Goal: Task Accomplishment & Management: Manage account settings

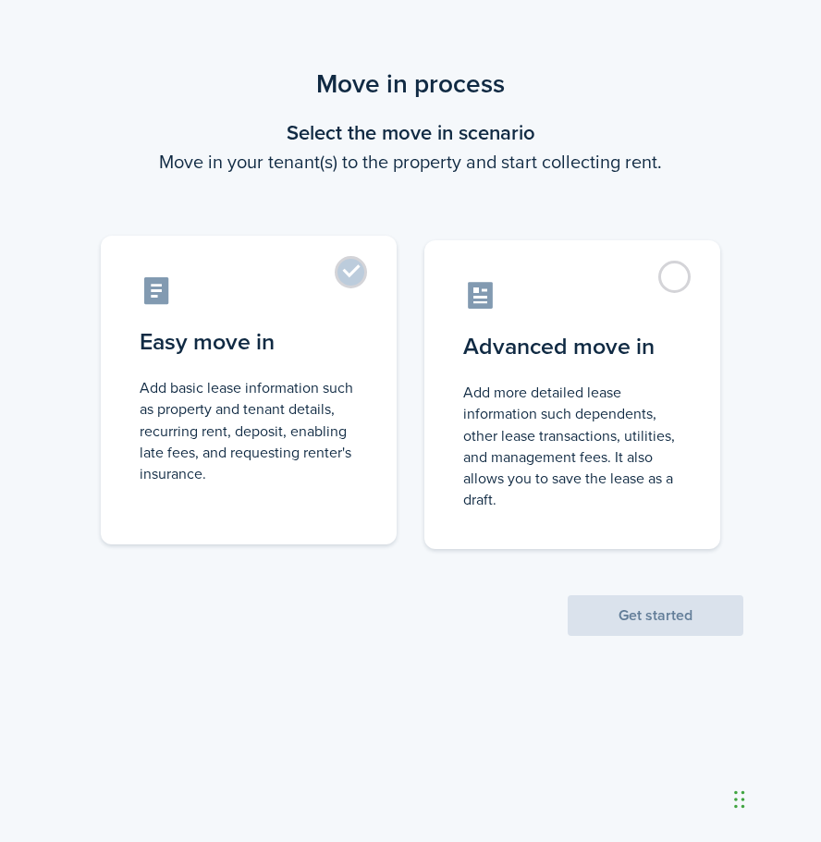
click at [381, 326] on label "Easy move in Add basic lease information such as property and tenant details, r…" at bounding box center [249, 390] width 296 height 309
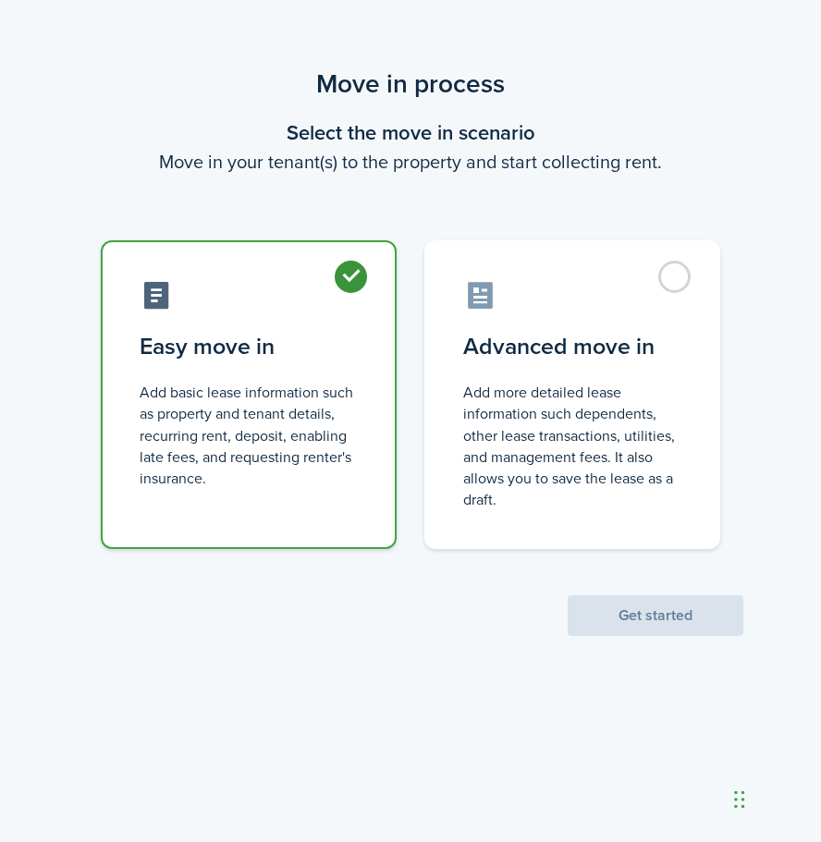
radio input "true"
click at [640, 599] on button "Get started" at bounding box center [656, 615] width 176 height 41
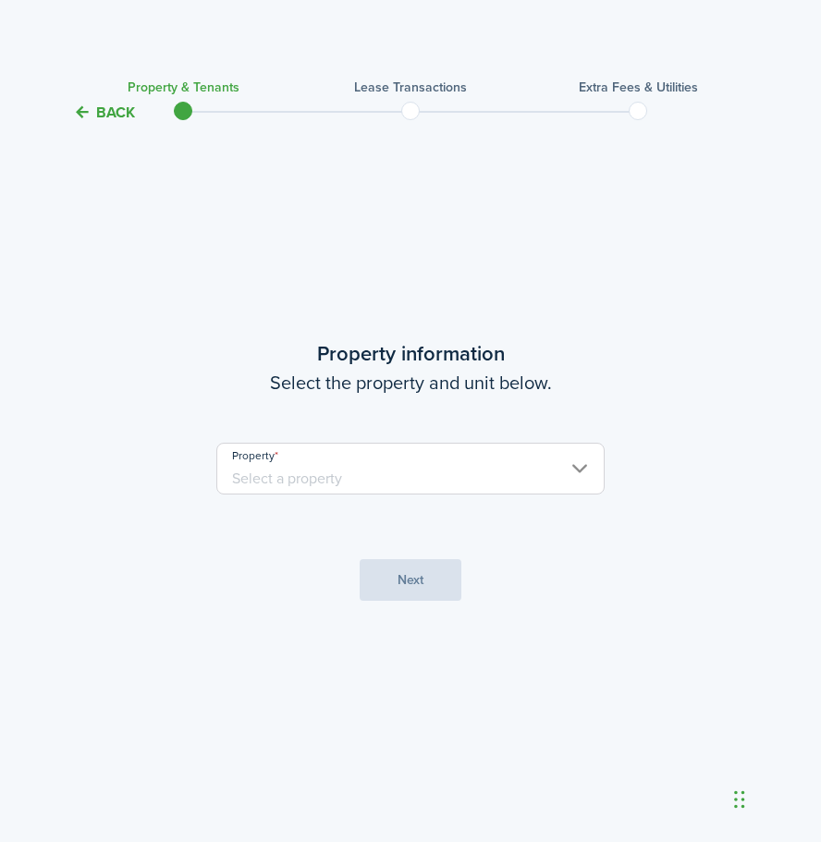
click at [476, 452] on input "Property" at bounding box center [410, 469] width 388 height 52
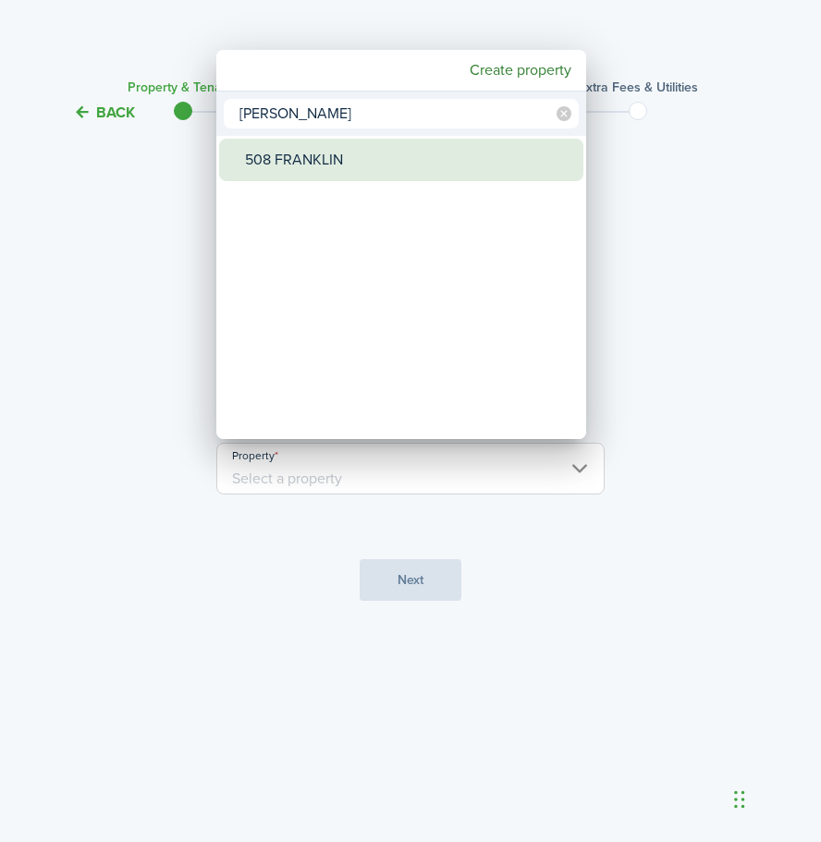
type input "[PERSON_NAME]"
click at [472, 171] on div "508 FRANKLIN" at bounding box center [408, 160] width 327 height 43
type input "508 FRANKLIN"
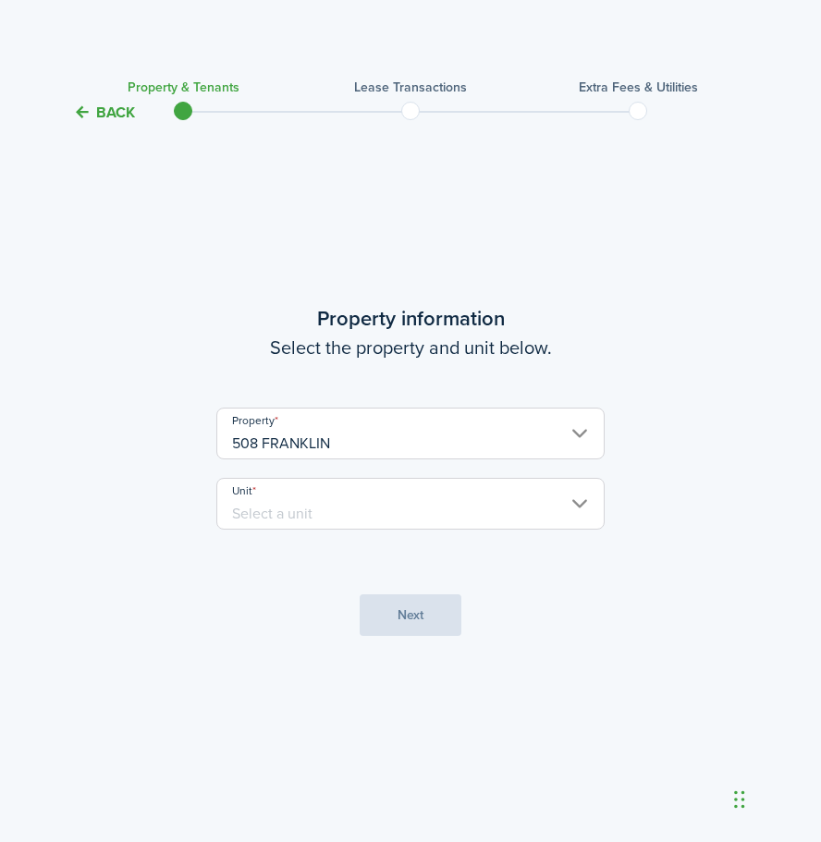
click at [483, 504] on input "Unit" at bounding box center [410, 504] width 388 height 52
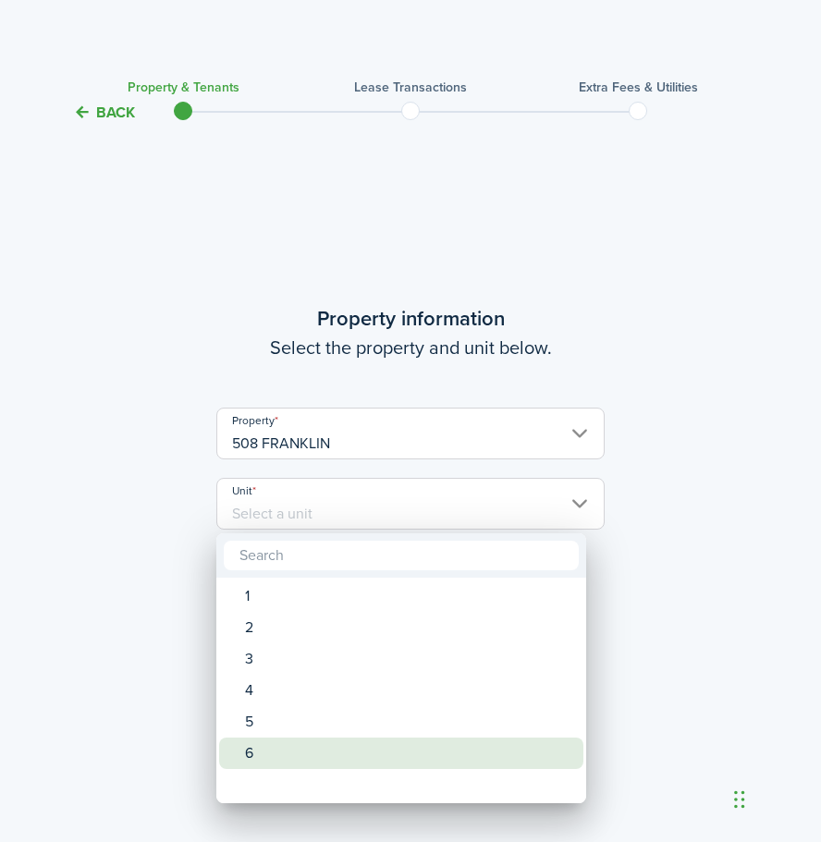
click at [382, 750] on div "6" at bounding box center [408, 753] width 327 height 31
type input "6"
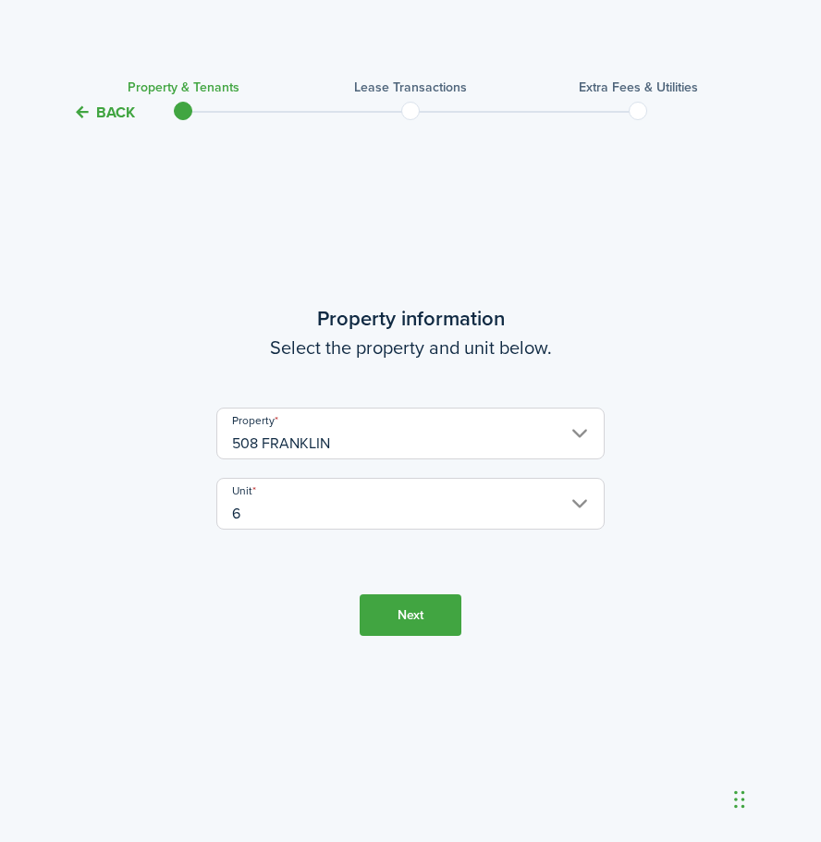
click at [456, 596] on button "Next" at bounding box center [411, 616] width 102 height 42
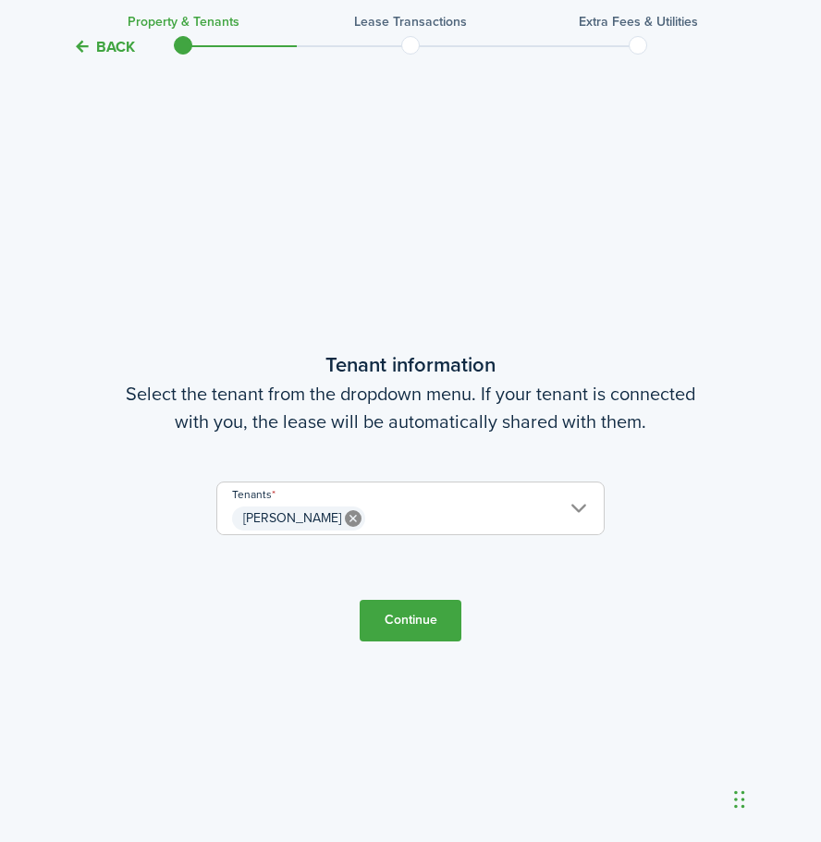
click at [421, 611] on button "Continue" at bounding box center [411, 621] width 102 height 42
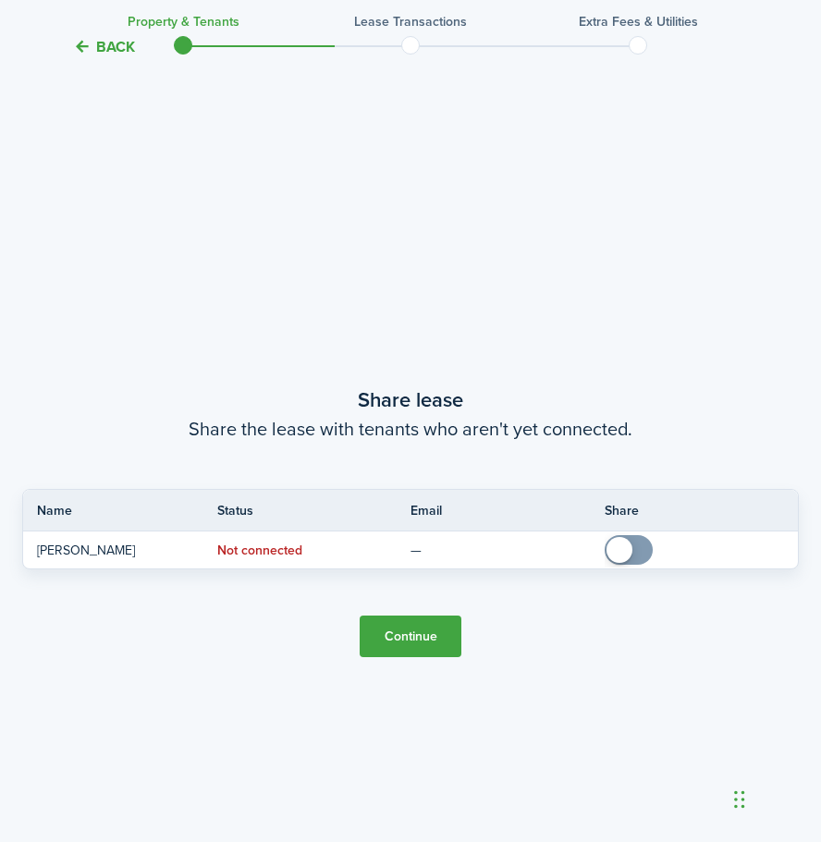
scroll to position [1560, 0]
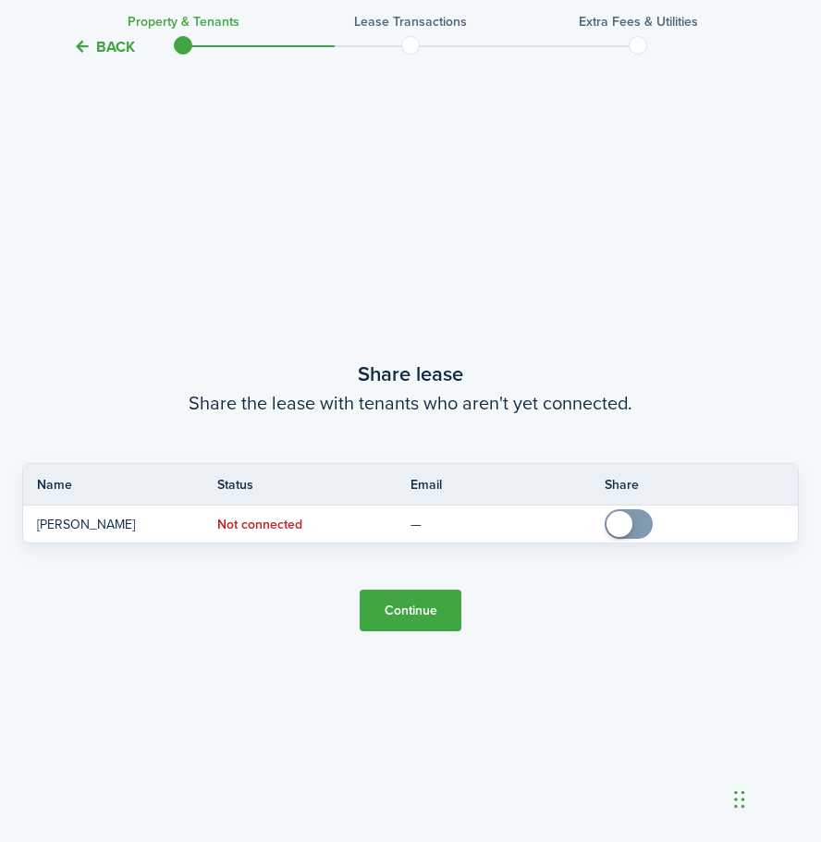
click at [414, 603] on button "Continue" at bounding box center [411, 611] width 102 height 42
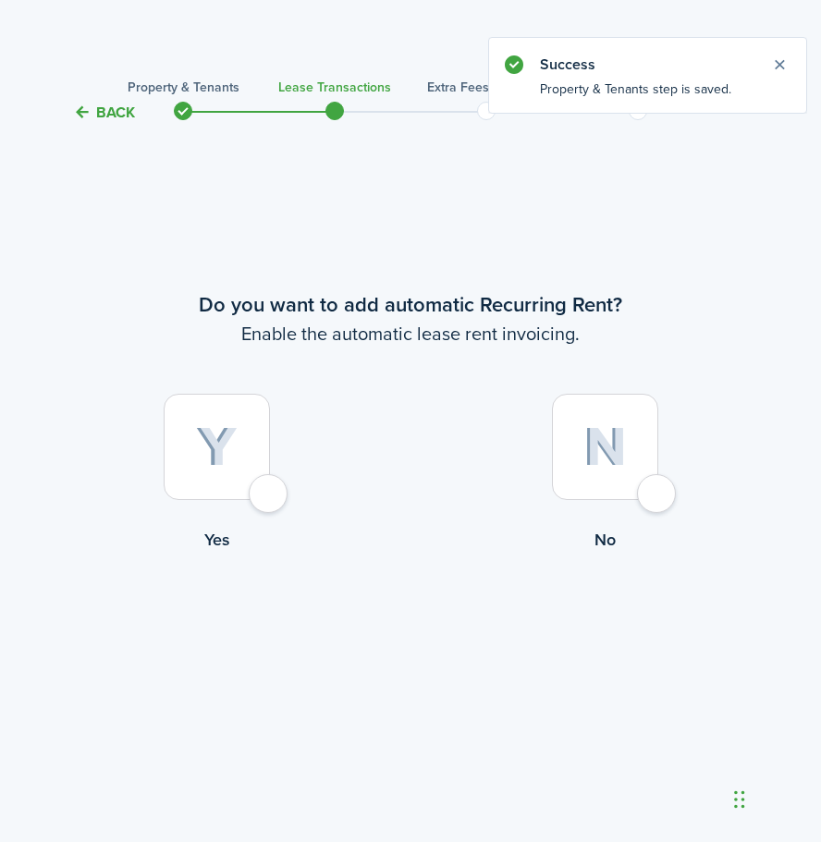
click at [620, 443] on img at bounding box center [604, 447] width 43 height 40
radio input "true"
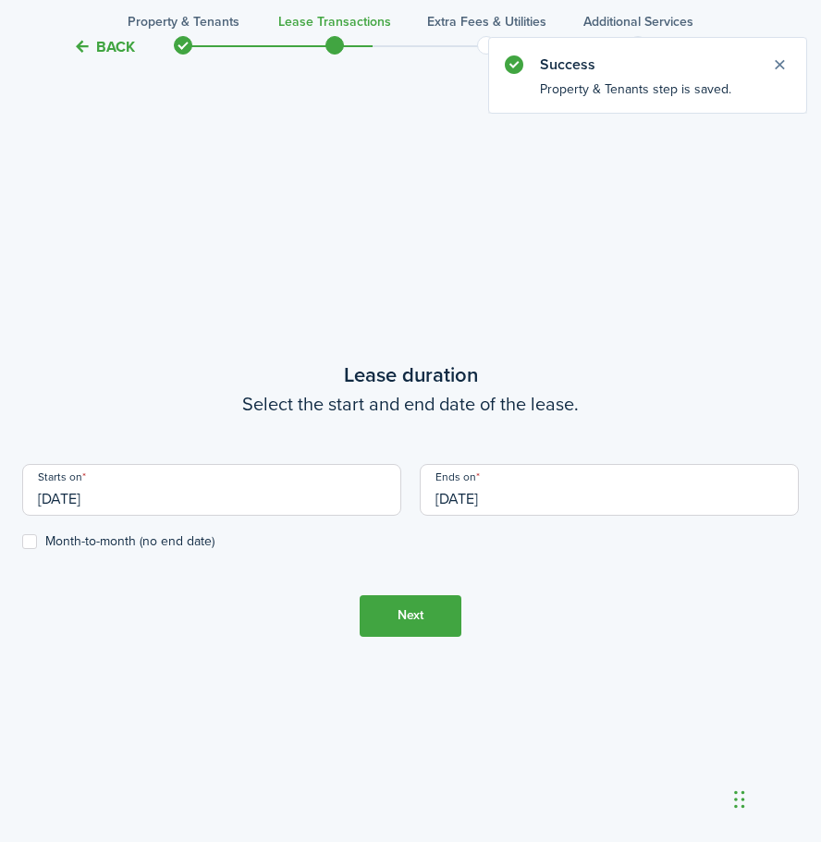
scroll to position [718, 0]
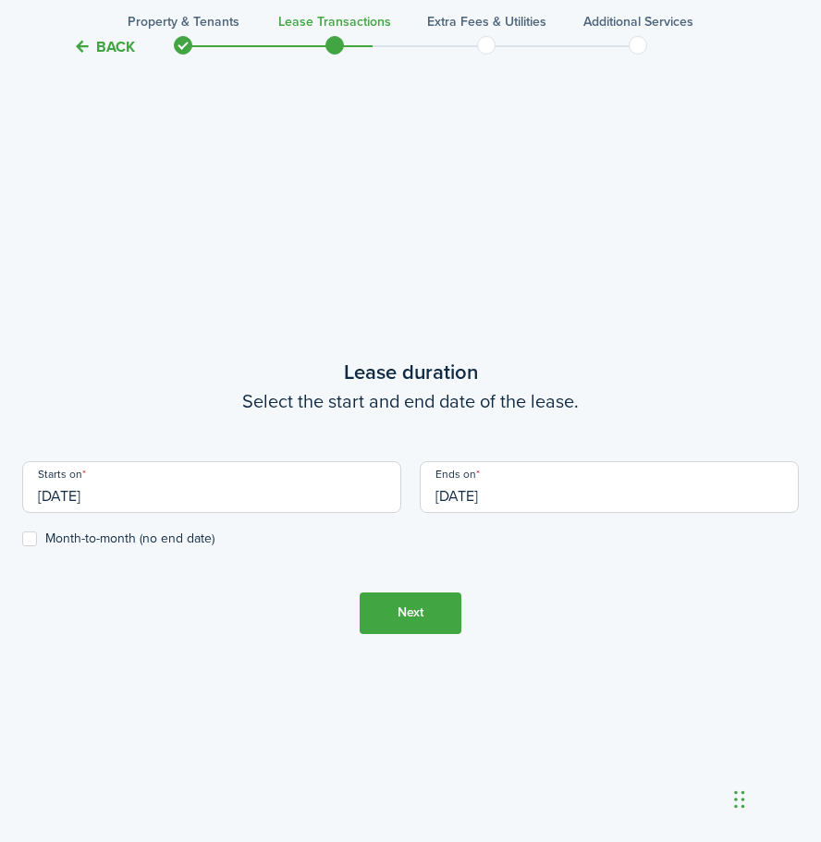
click at [255, 514] on div "Starts on [DATE]" at bounding box center [212, 496] width 398 height 70
click at [251, 506] on input "[DATE]" at bounding box center [211, 487] width 379 height 52
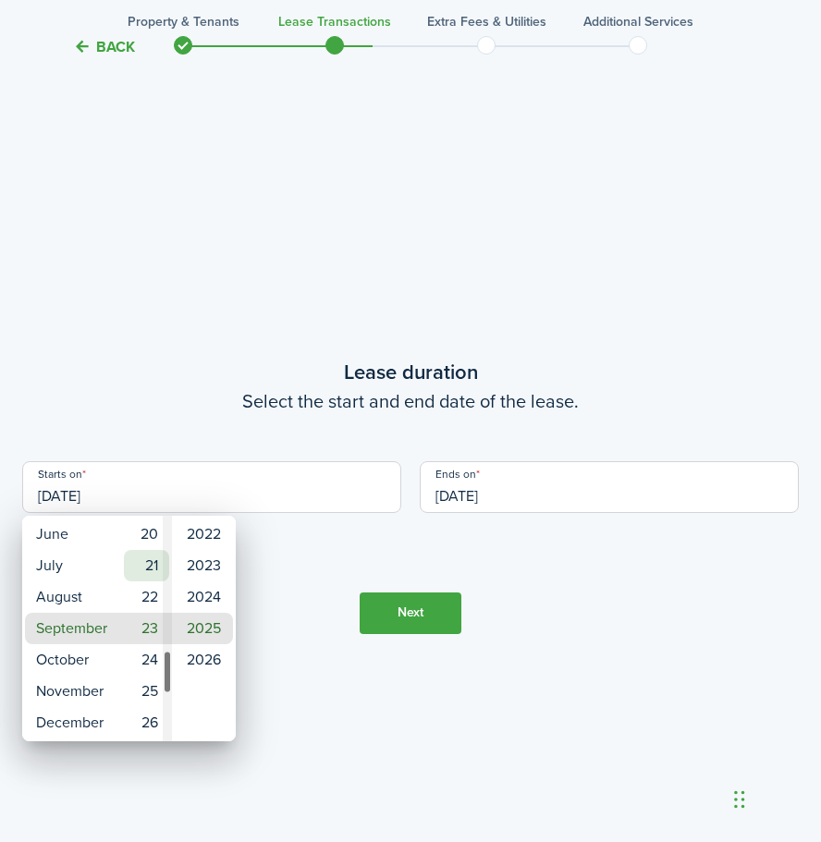
click at [149, 562] on mbsc-wheel-item "21" at bounding box center [146, 565] width 45 height 31
type input "[DATE]"
click at [197, 450] on div at bounding box center [410, 421] width 1117 height 1138
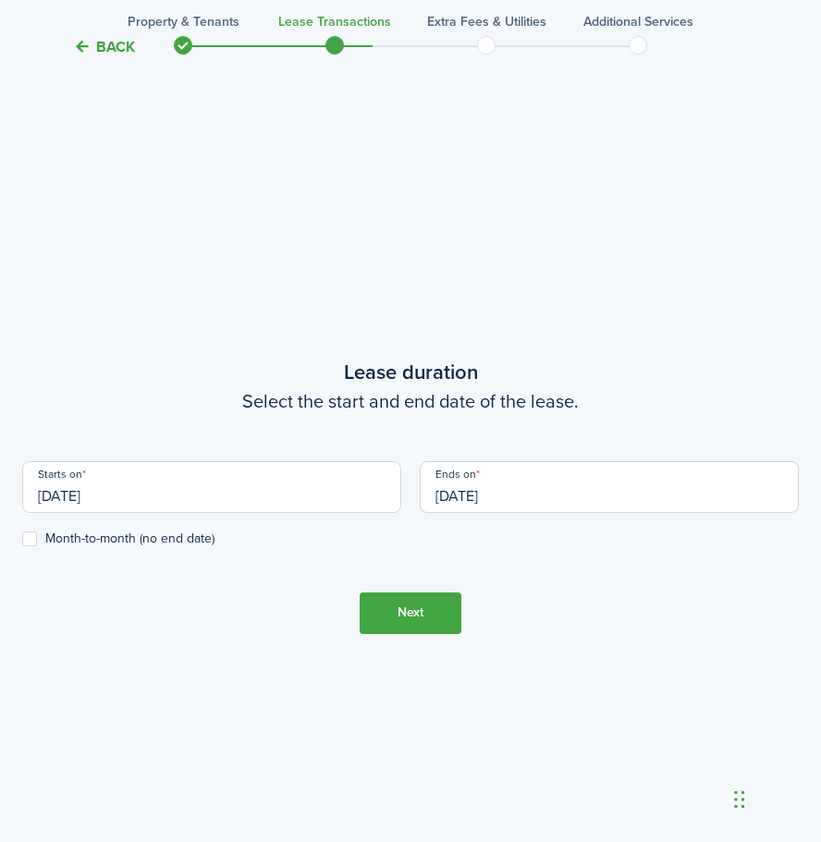
click at [478, 487] on input "[DATE]" at bounding box center [609, 487] width 379 height 52
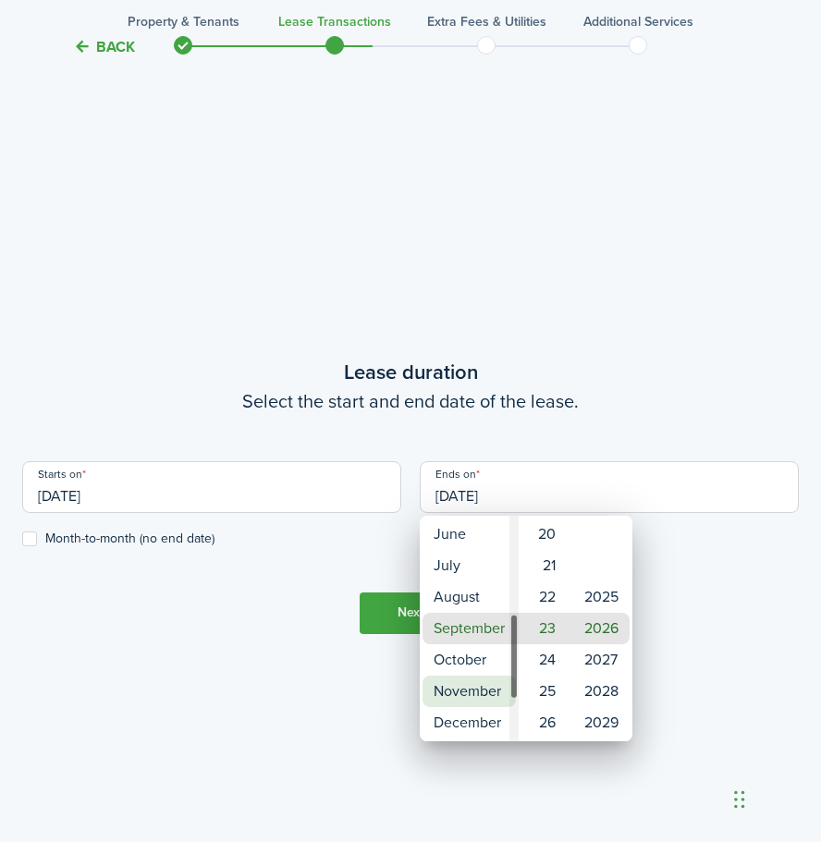
click at [464, 686] on mbsc-wheel-item "November" at bounding box center [469, 691] width 93 height 31
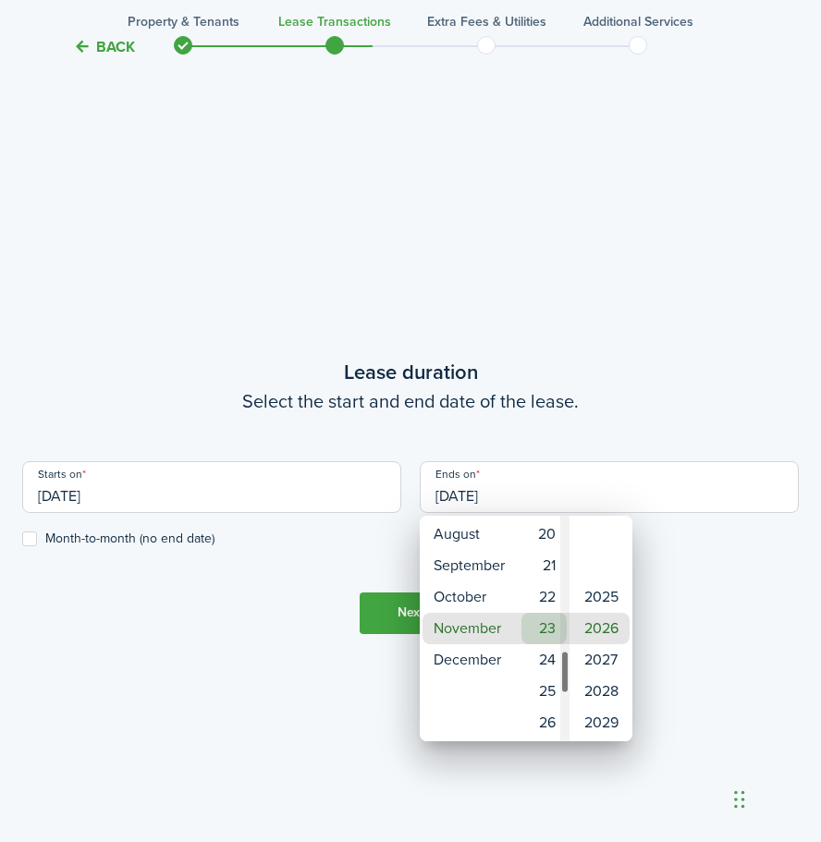
click at [541, 594] on mbsc-wheel-item "22" at bounding box center [544, 597] width 45 height 31
click at [589, 426] on div at bounding box center [410, 421] width 1117 height 1138
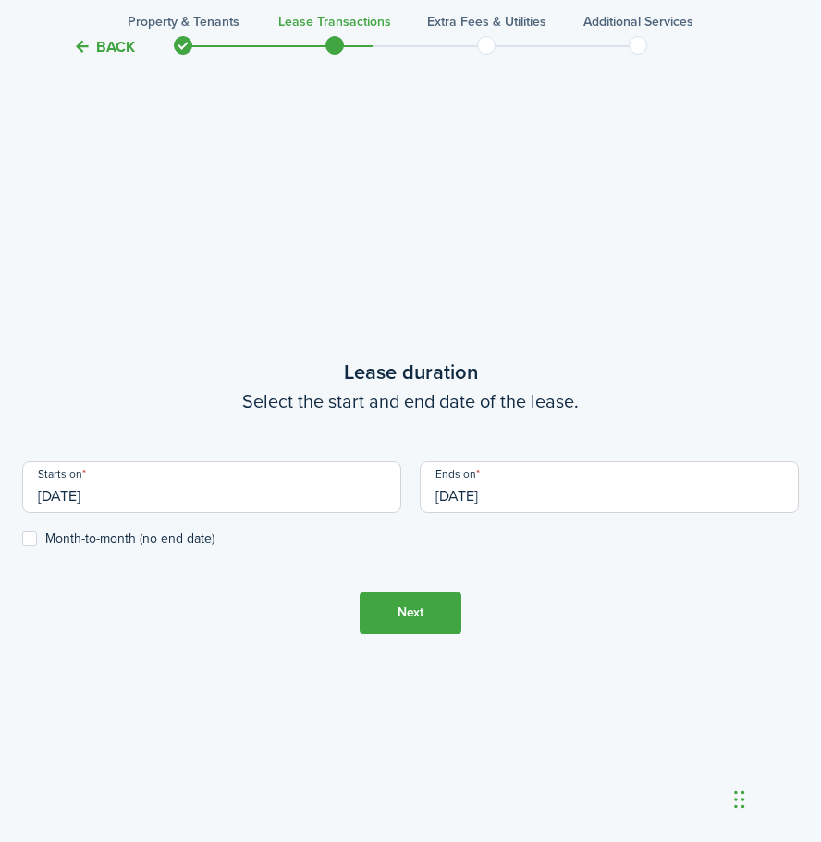
click at [555, 492] on input "[DATE]" at bounding box center [609, 487] width 379 height 52
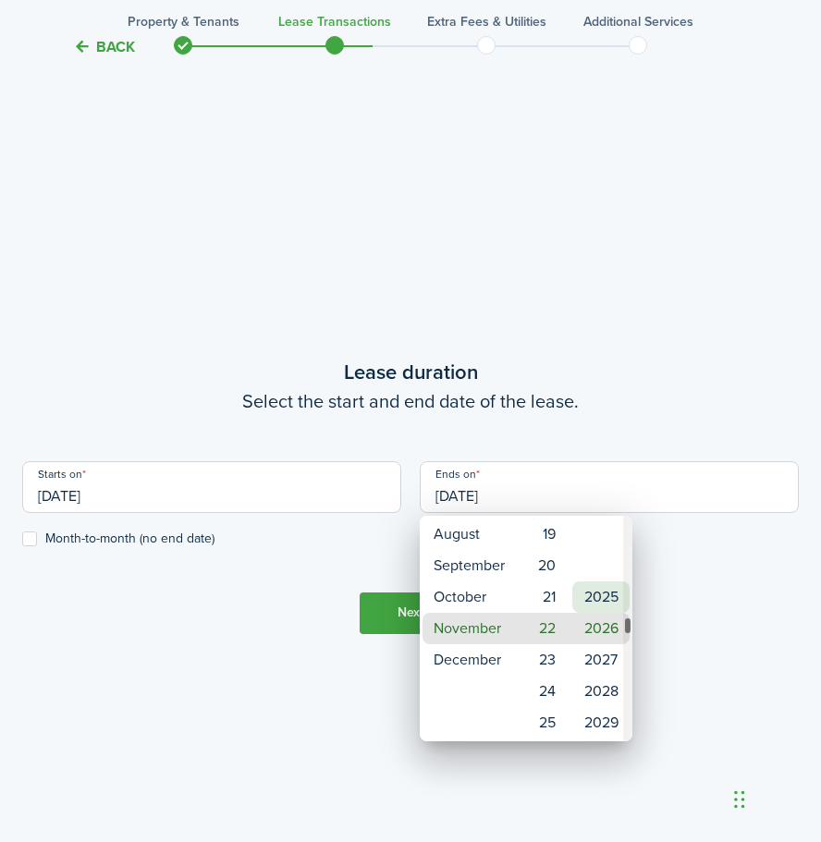
click at [583, 595] on mbsc-wheel-item "2025" at bounding box center [600, 597] width 57 height 31
type input "[DATE]"
click at [608, 418] on div at bounding box center [410, 421] width 1117 height 1138
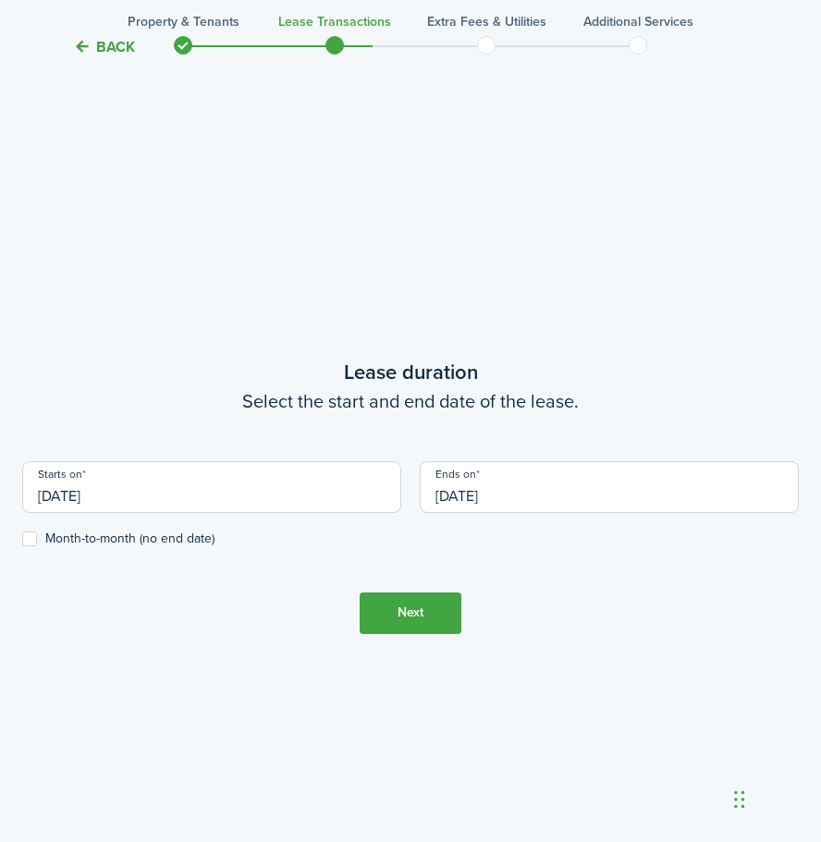
click at [405, 610] on button "Next" at bounding box center [411, 614] width 102 height 42
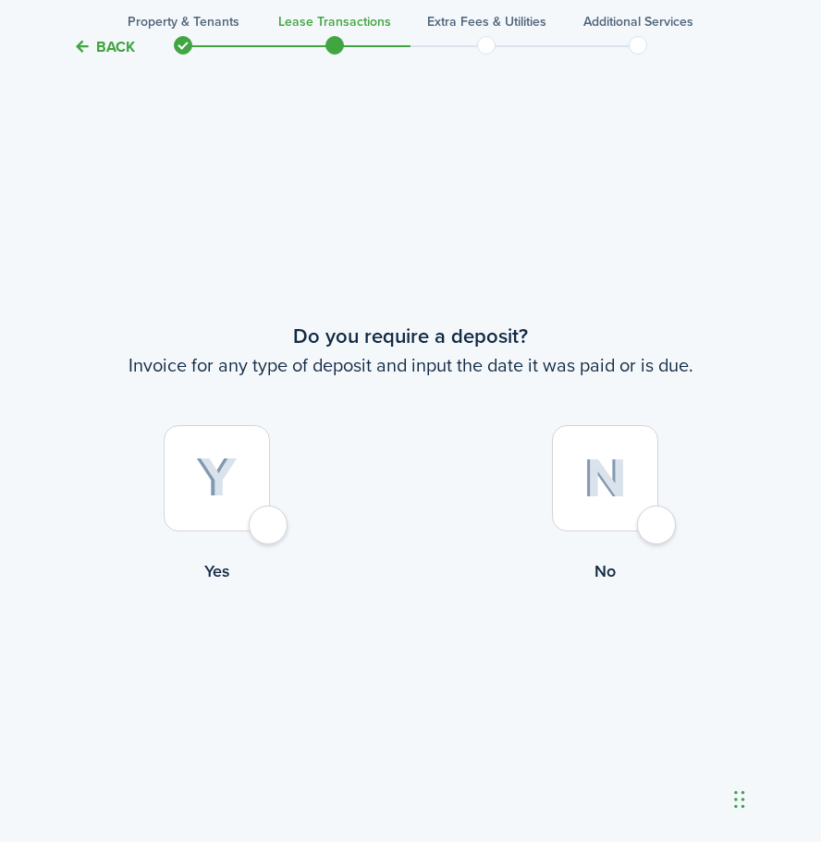
scroll to position [1560, 0]
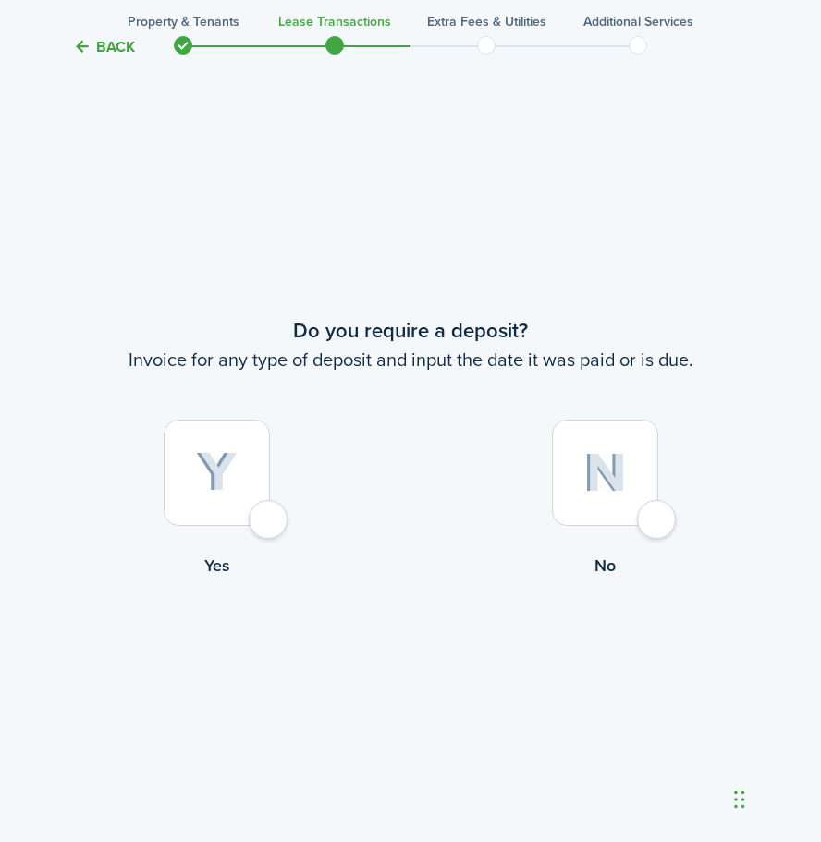
click at [204, 480] on img at bounding box center [217, 472] width 42 height 41
radio input "true"
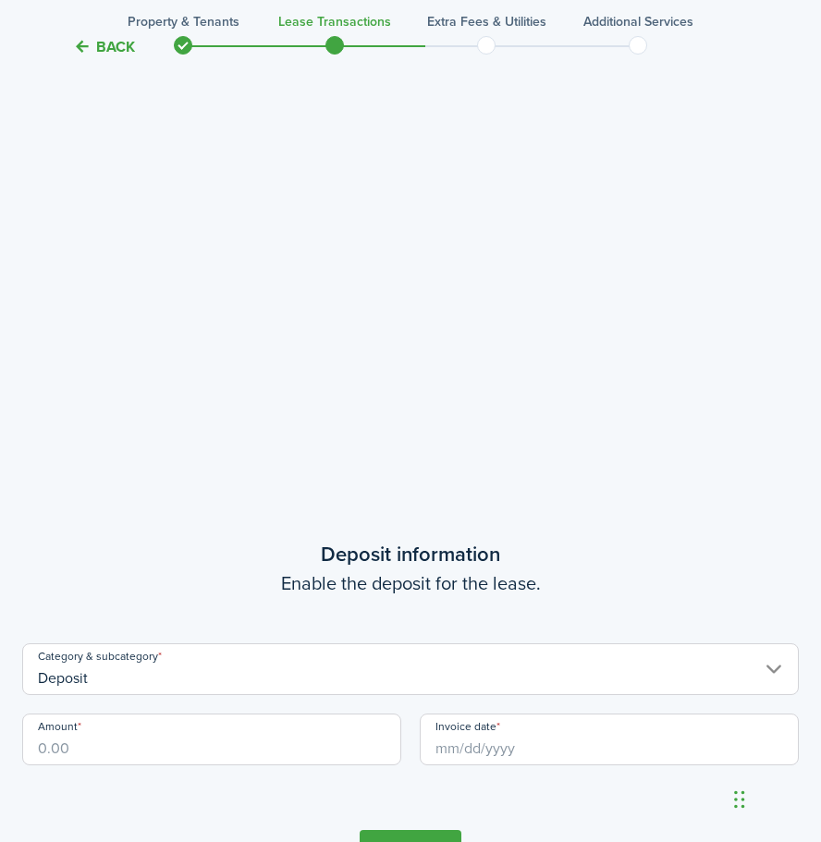
scroll to position [2402, 0]
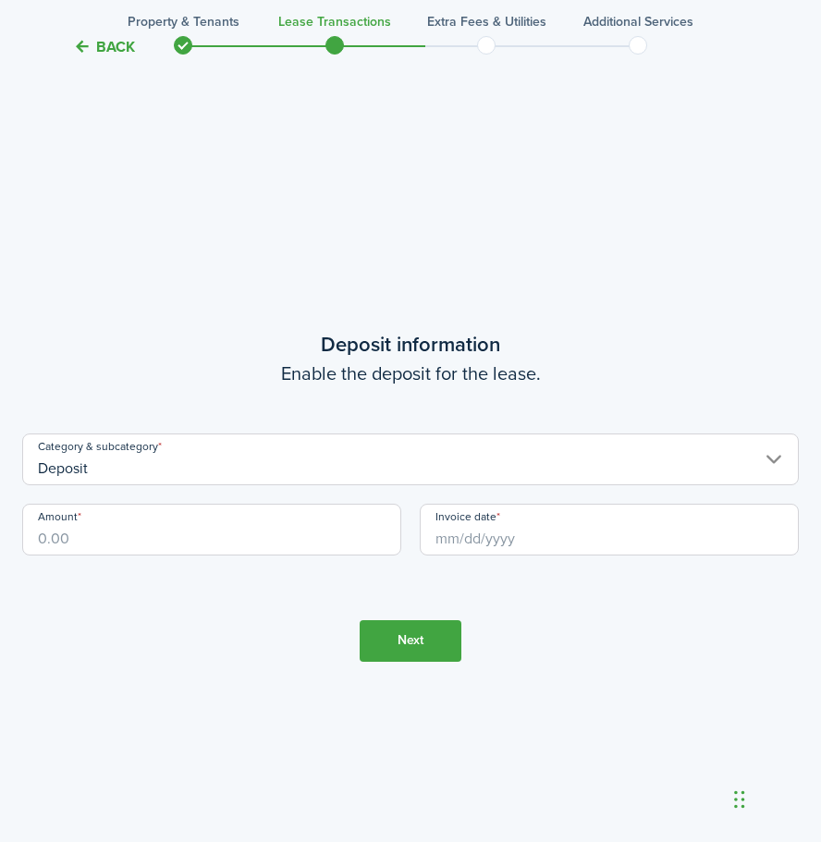
click at [242, 516] on input "Amount" at bounding box center [211, 530] width 379 height 52
click at [516, 527] on input "Invoice date" at bounding box center [609, 530] width 379 height 52
type input "$300.00"
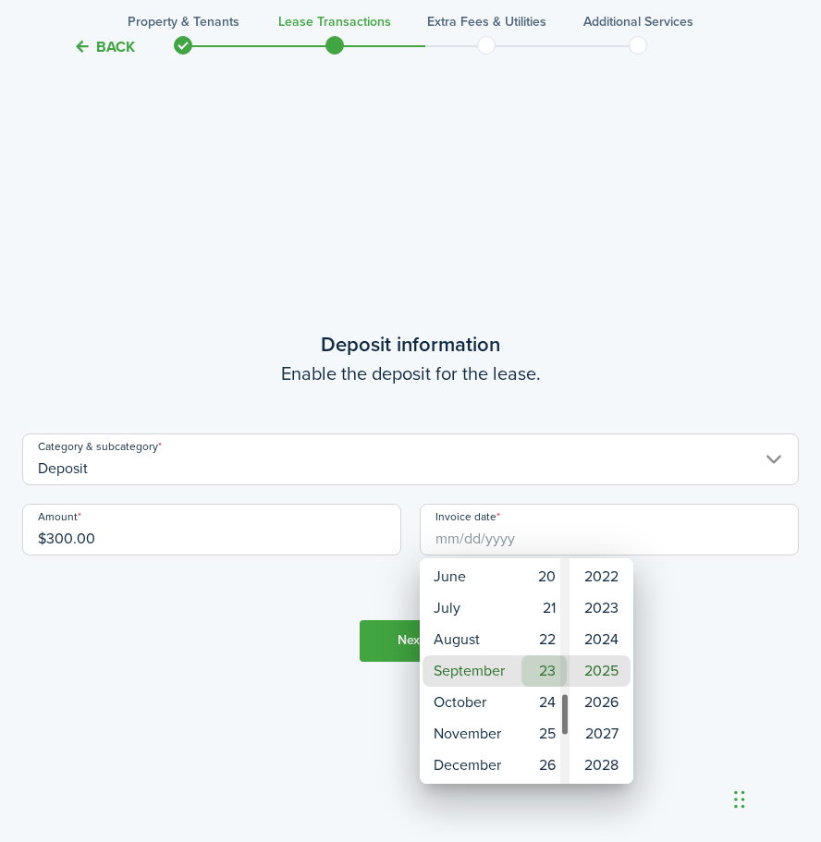
click at [554, 669] on mbsc-wheel-item "23" at bounding box center [544, 671] width 45 height 31
type input "[DATE]"
click at [767, 631] on div at bounding box center [410, 421] width 1117 height 1138
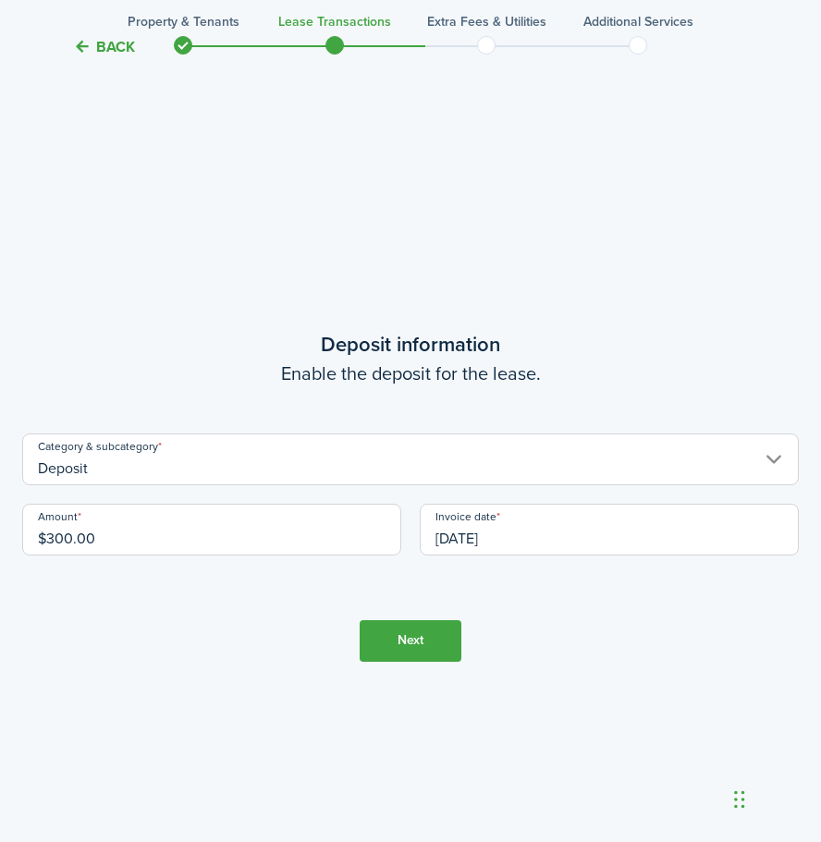
click at [442, 624] on button "Next" at bounding box center [411, 641] width 102 height 42
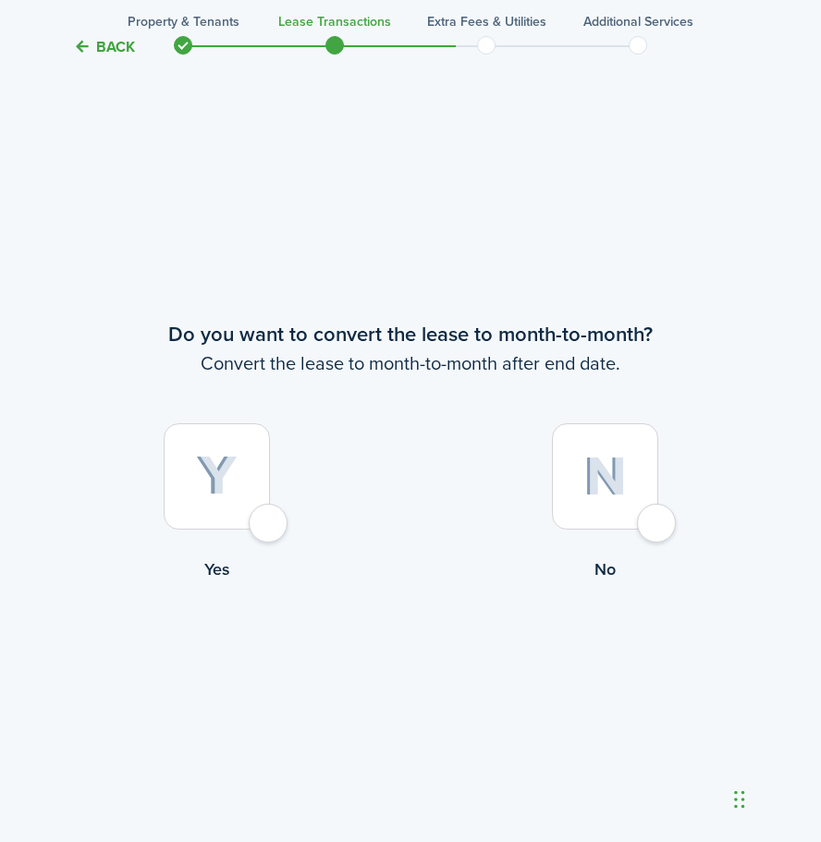
scroll to position [3245, 0]
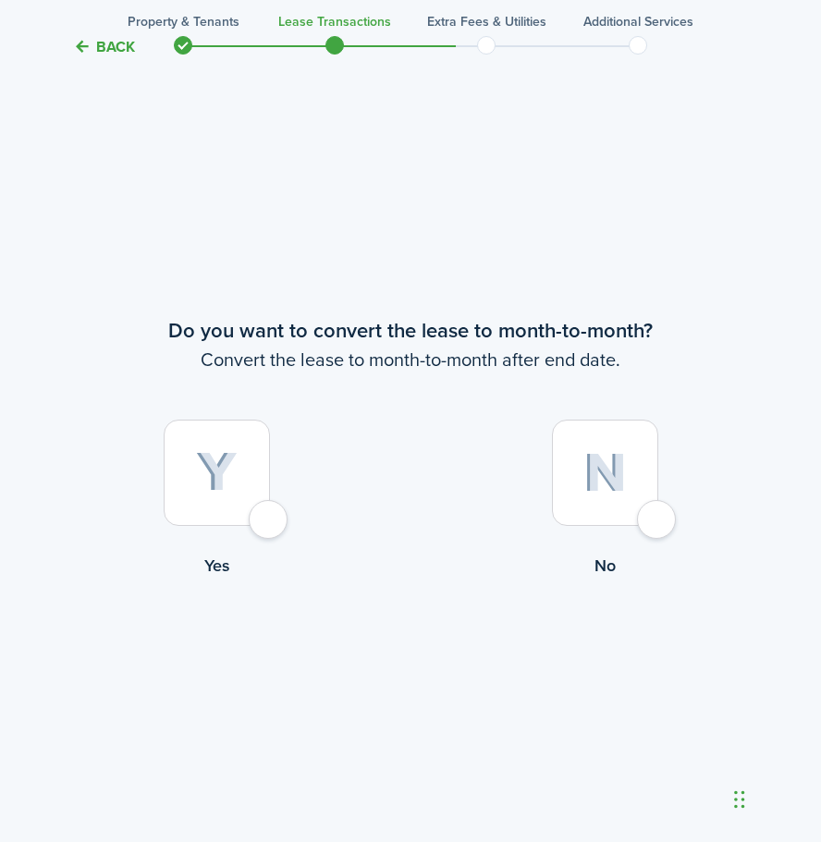
click at [592, 487] on img at bounding box center [604, 473] width 43 height 40
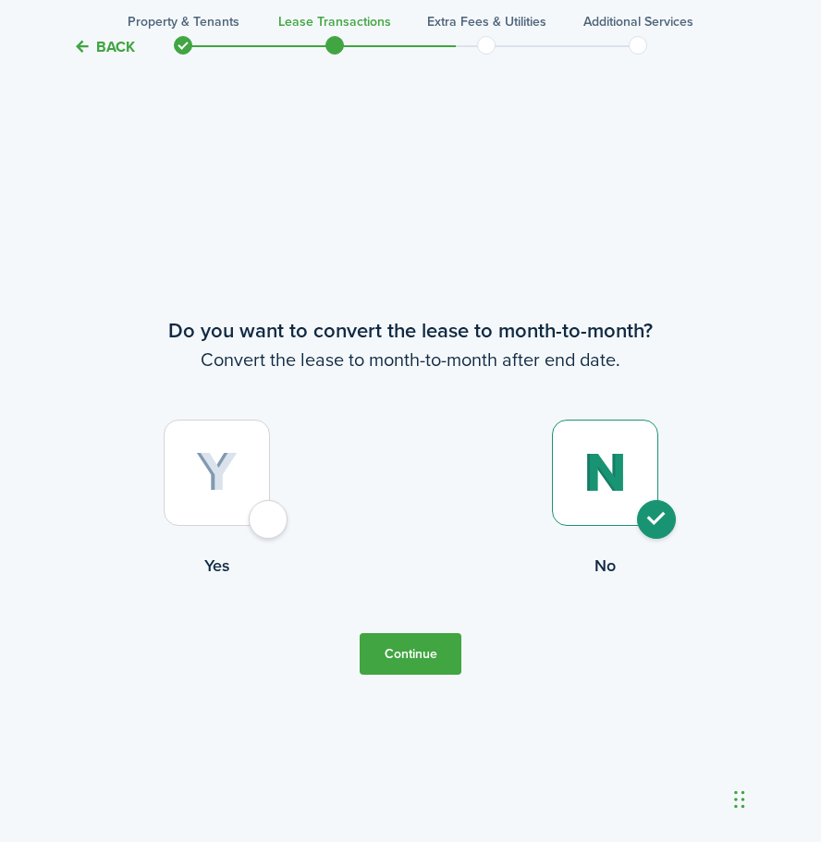
radio input "true"
click at [441, 632] on tc-wizard-step "Do you want to convert the lease to month-to-month? Convert the lease to month-…" at bounding box center [410, 495] width 777 height 842
click at [436, 656] on button "Continue" at bounding box center [411, 654] width 102 height 42
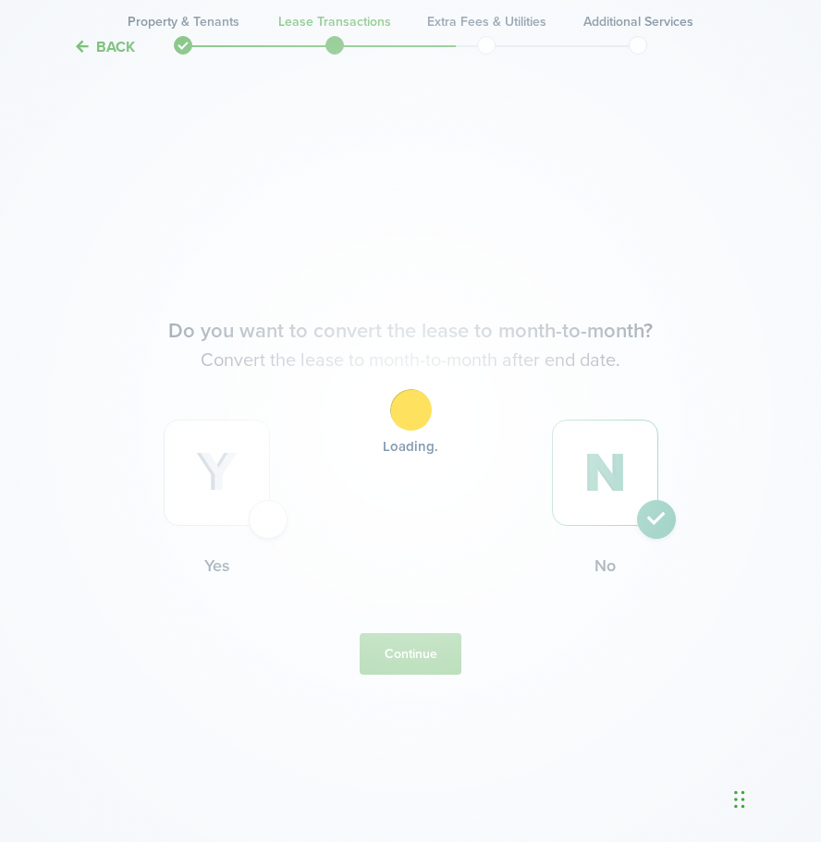
scroll to position [0, 0]
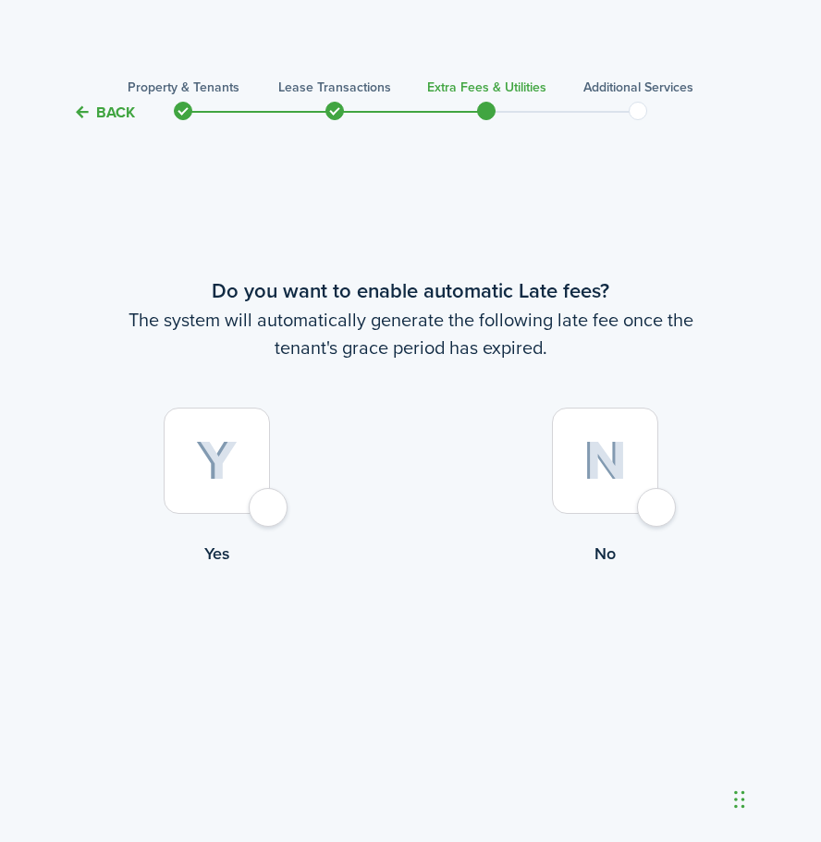
click at [579, 463] on div at bounding box center [605, 461] width 106 height 106
radio input "true"
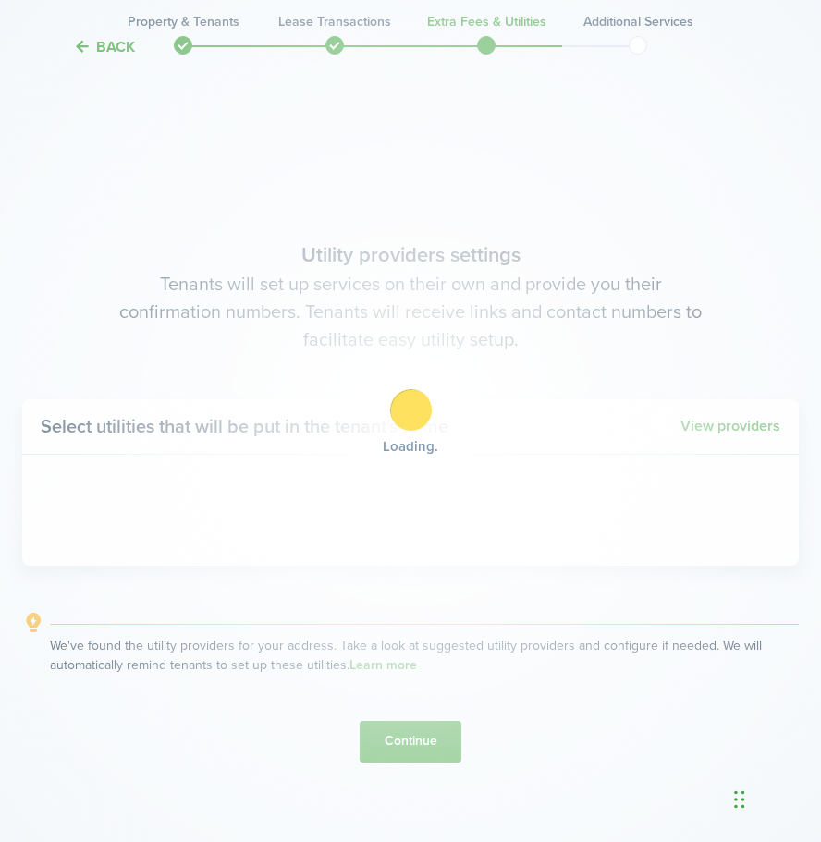
scroll to position [718, 0]
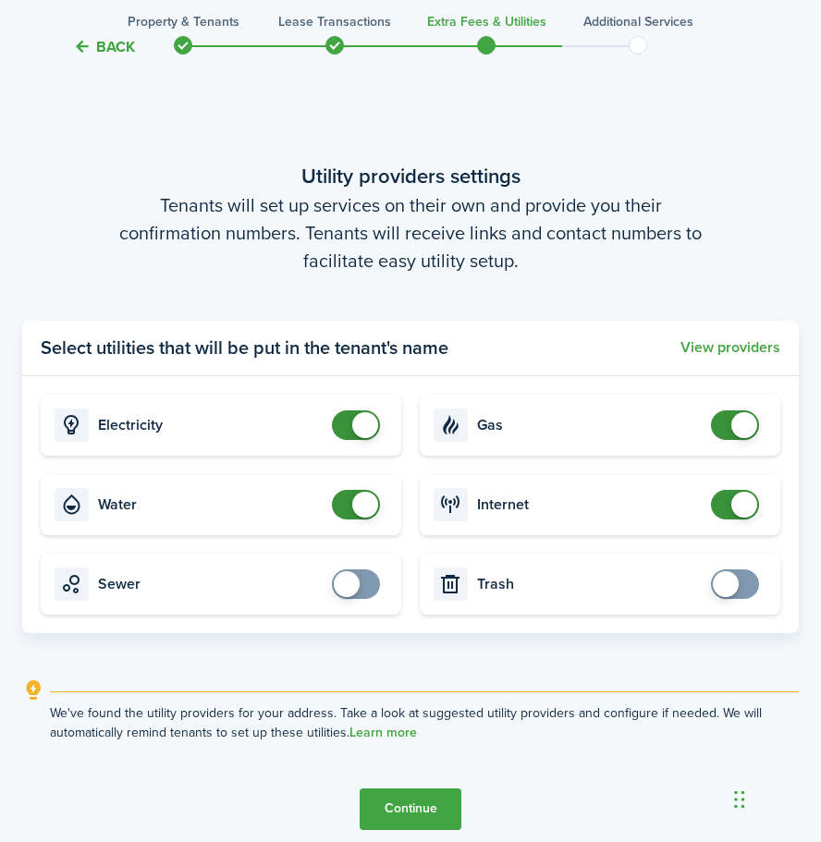
click at [392, 817] on button "Continue" at bounding box center [411, 810] width 102 height 42
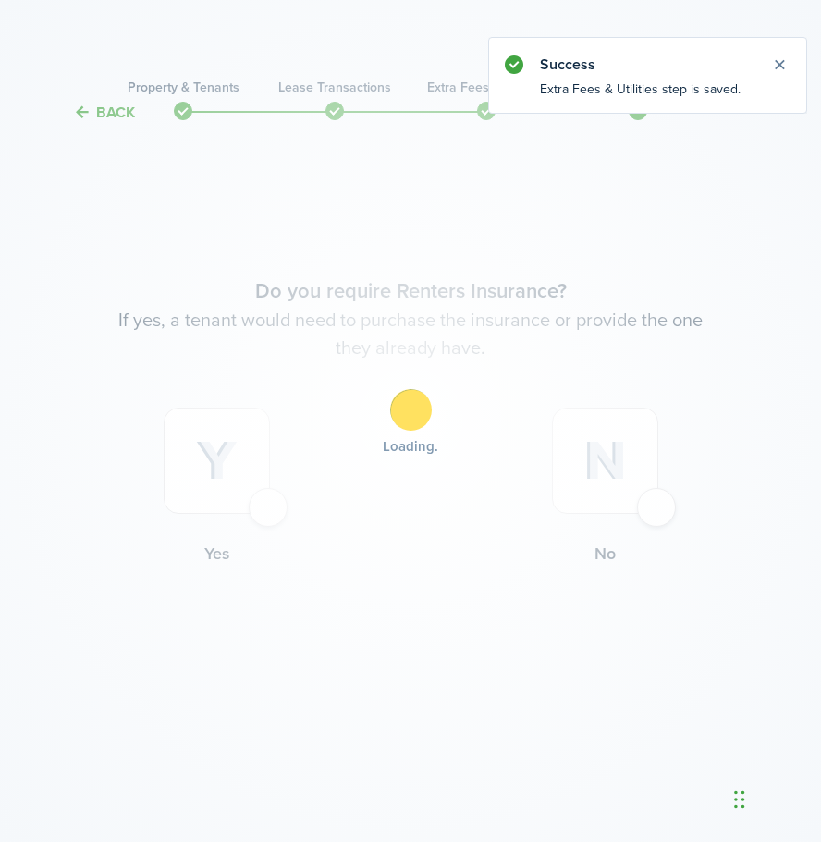
scroll to position [0, 0]
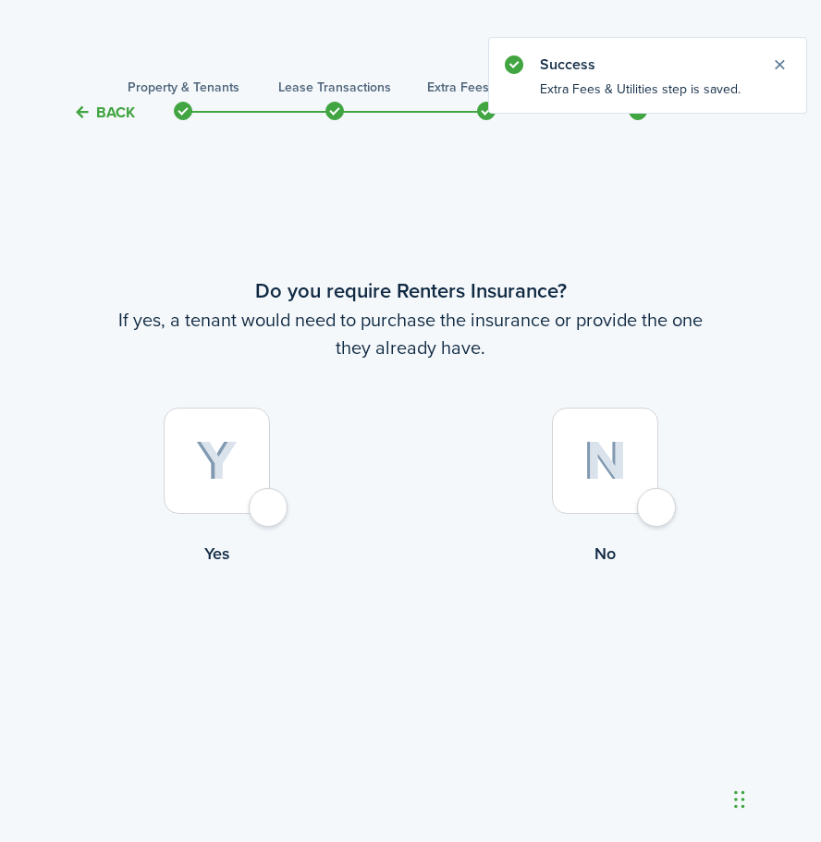
click at [557, 488] on div at bounding box center [605, 461] width 106 height 106
radio input "true"
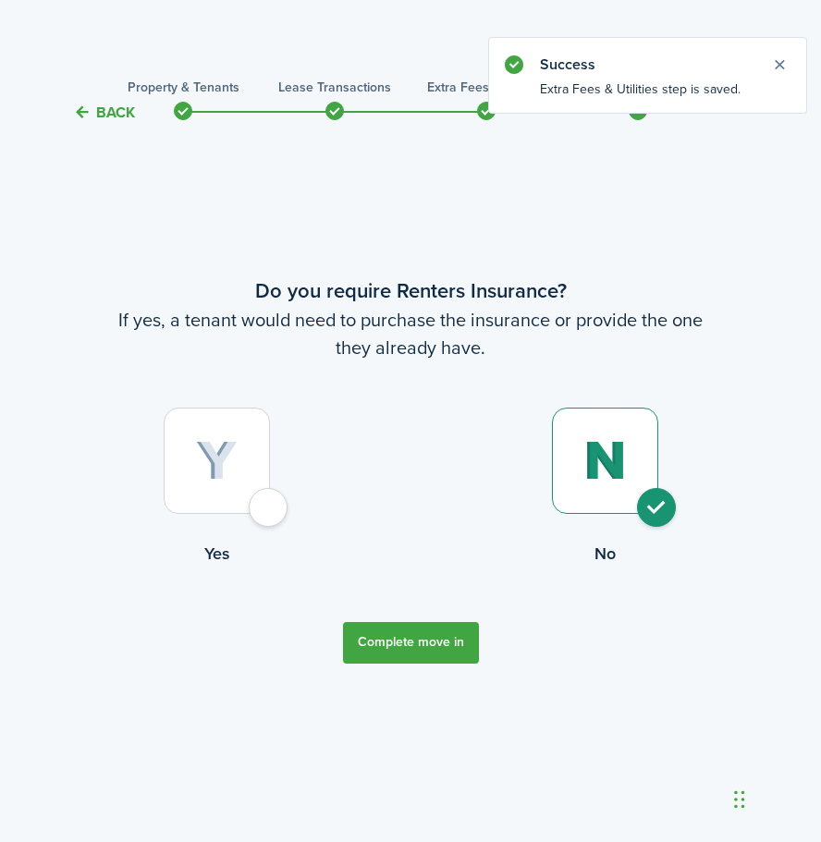
click at [430, 632] on button "Complete move in" at bounding box center [411, 643] width 136 height 42
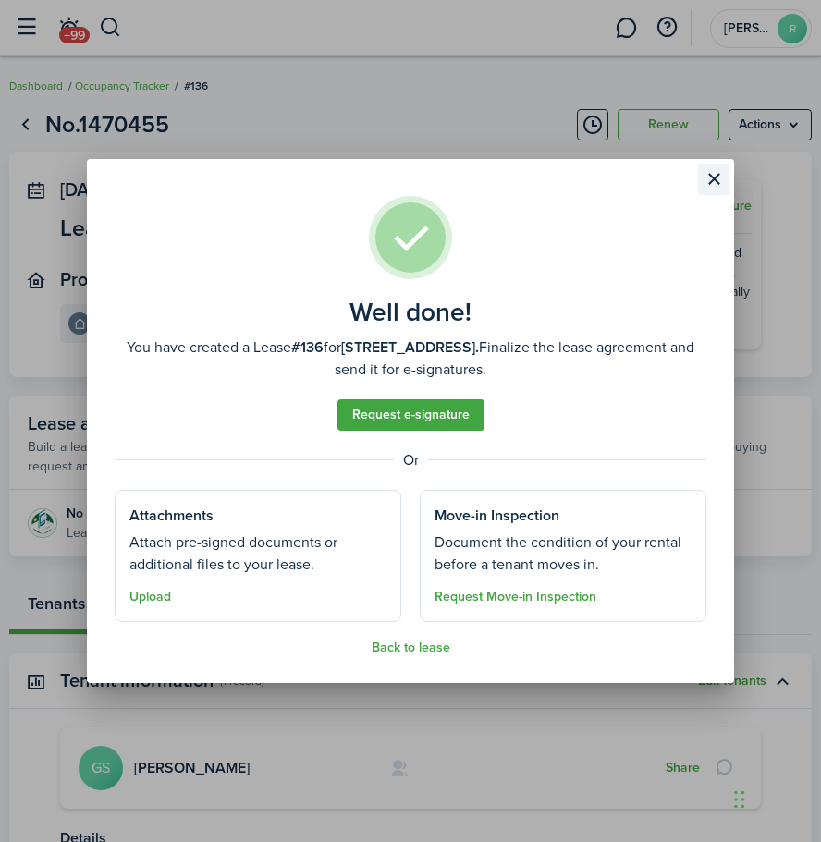
click at [715, 182] on button "Close modal" at bounding box center [713, 179] width 31 height 31
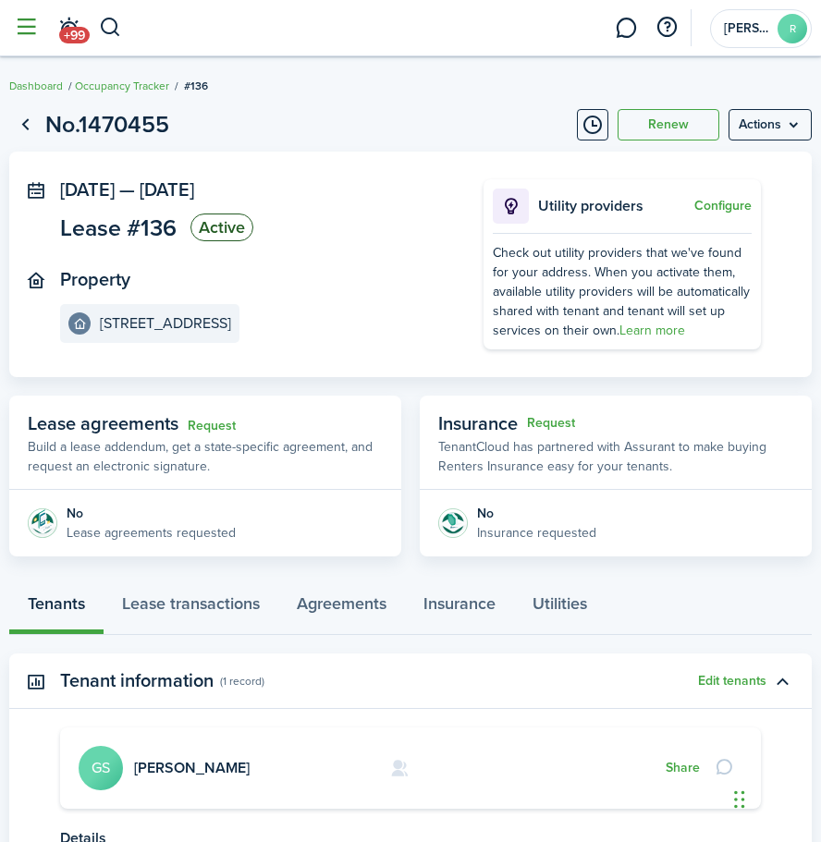
click at [28, 30] on button "button" at bounding box center [25, 27] width 35 height 35
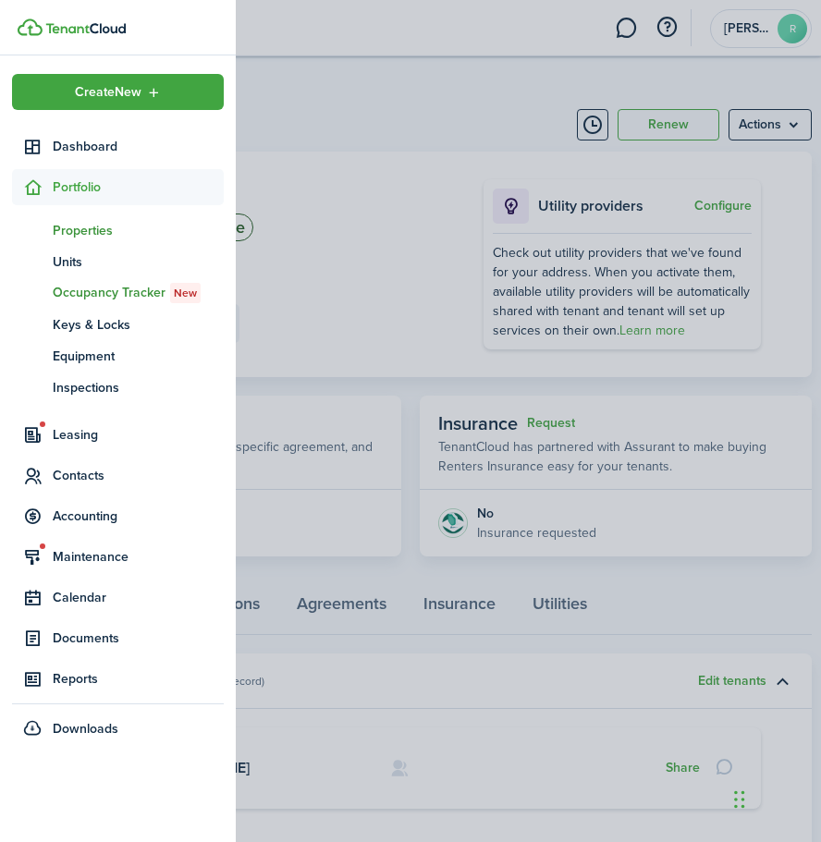
click at [85, 245] on link "pt Properties" at bounding box center [118, 230] width 212 height 31
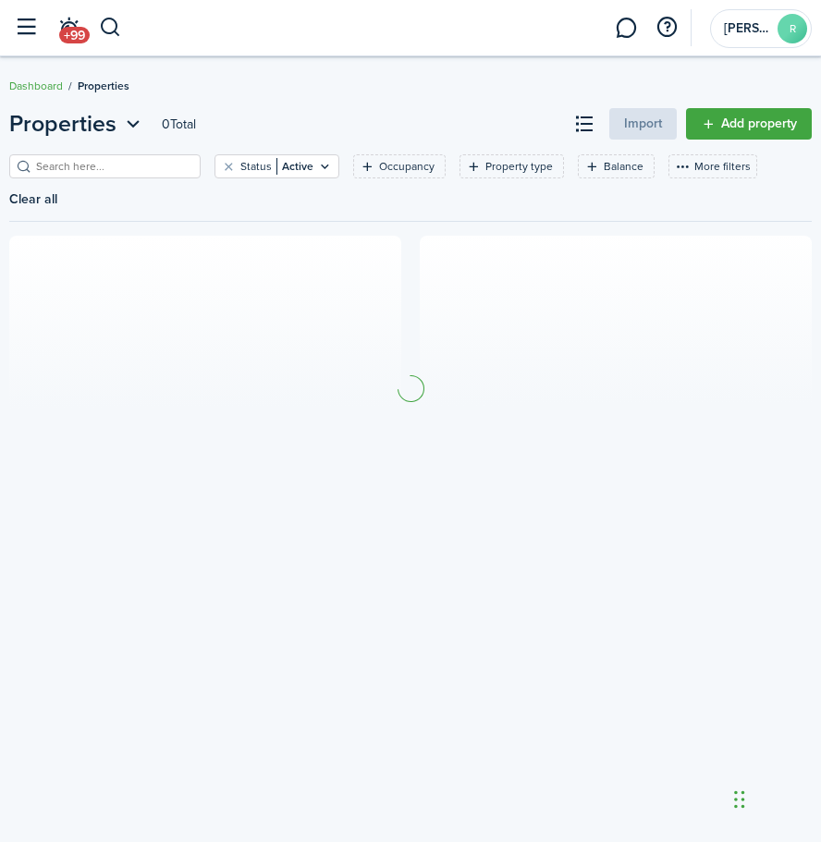
click at [173, 168] on input "search" at bounding box center [112, 167] width 163 height 18
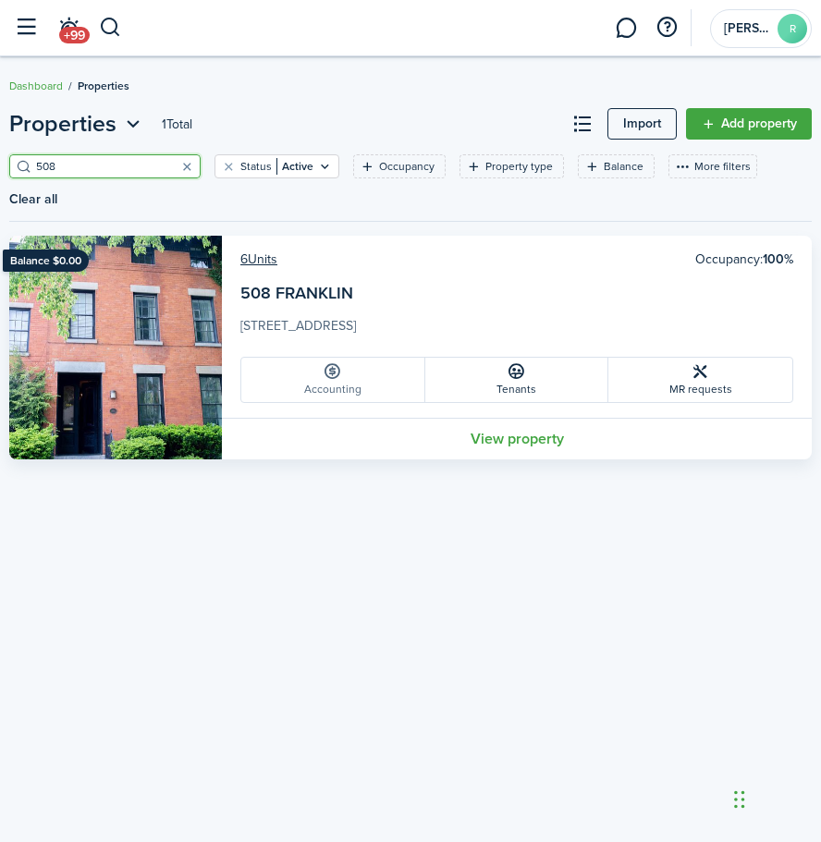
type input "508"
click at [317, 370] on link "Accounting" at bounding box center [333, 380] width 184 height 44
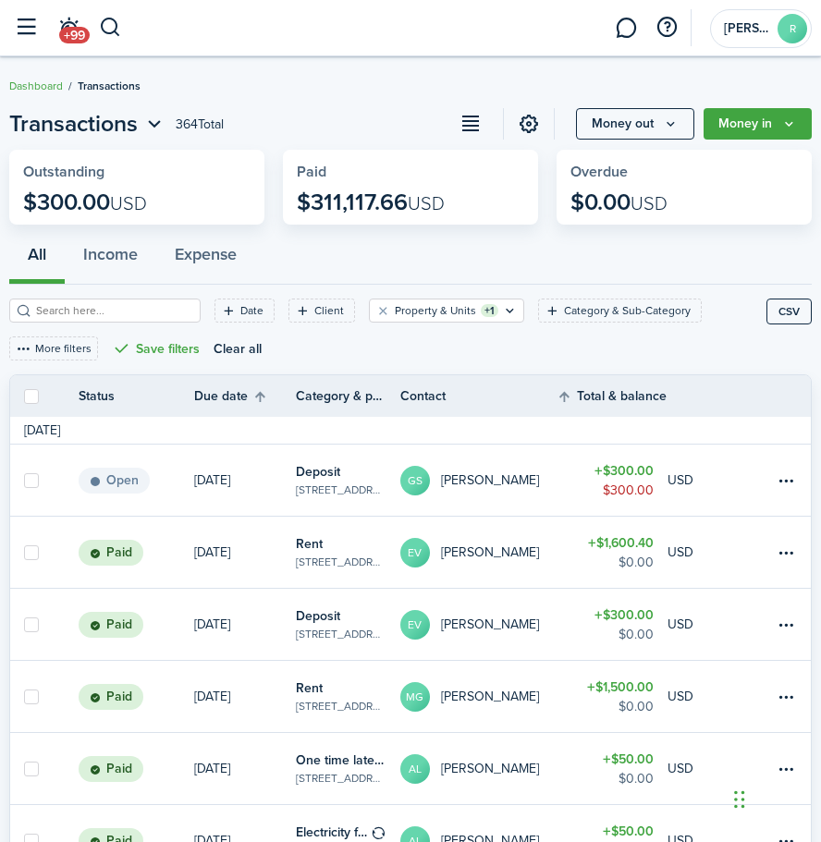
click at [739, 125] on button "Money in" at bounding box center [758, 123] width 108 height 31
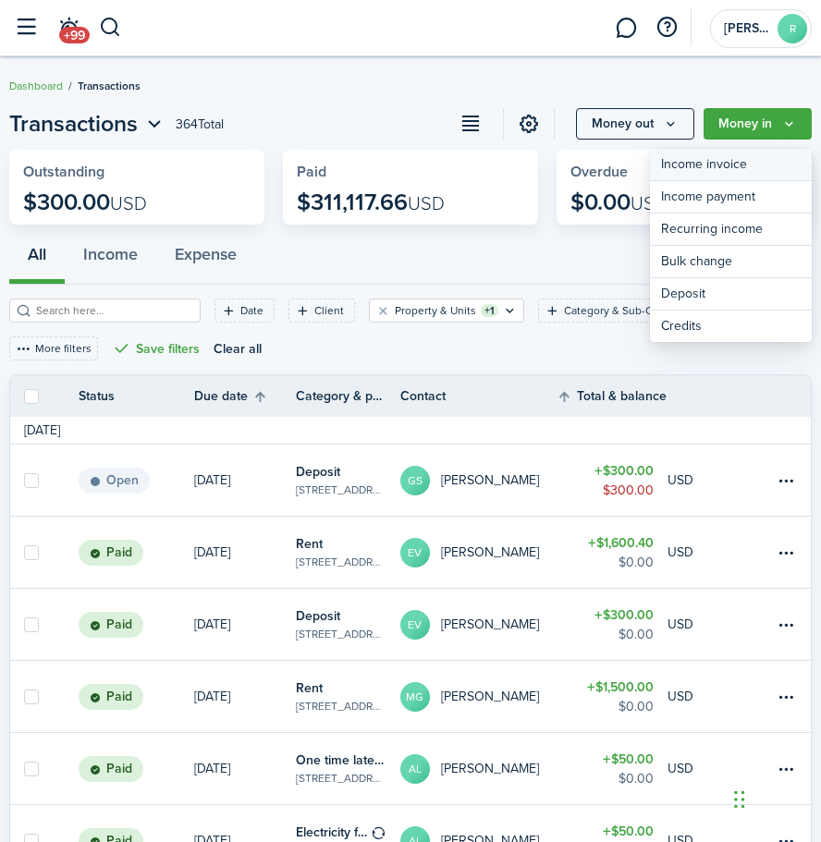
click at [736, 169] on link "Income invoice" at bounding box center [731, 165] width 162 height 32
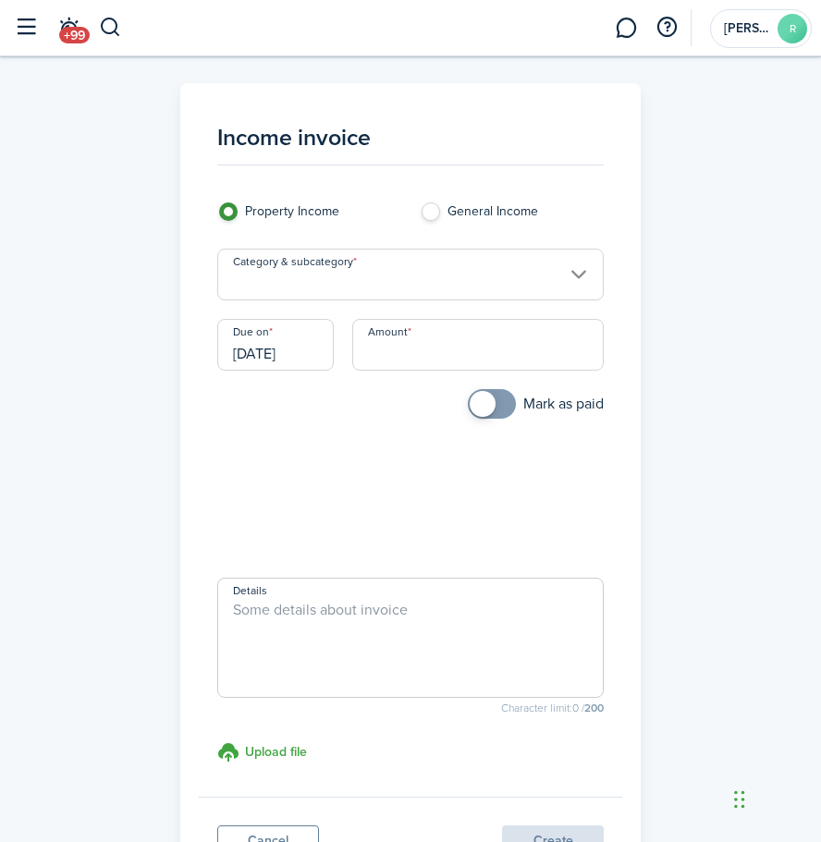
click at [442, 289] on input "Category & subcategory" at bounding box center [410, 275] width 387 height 52
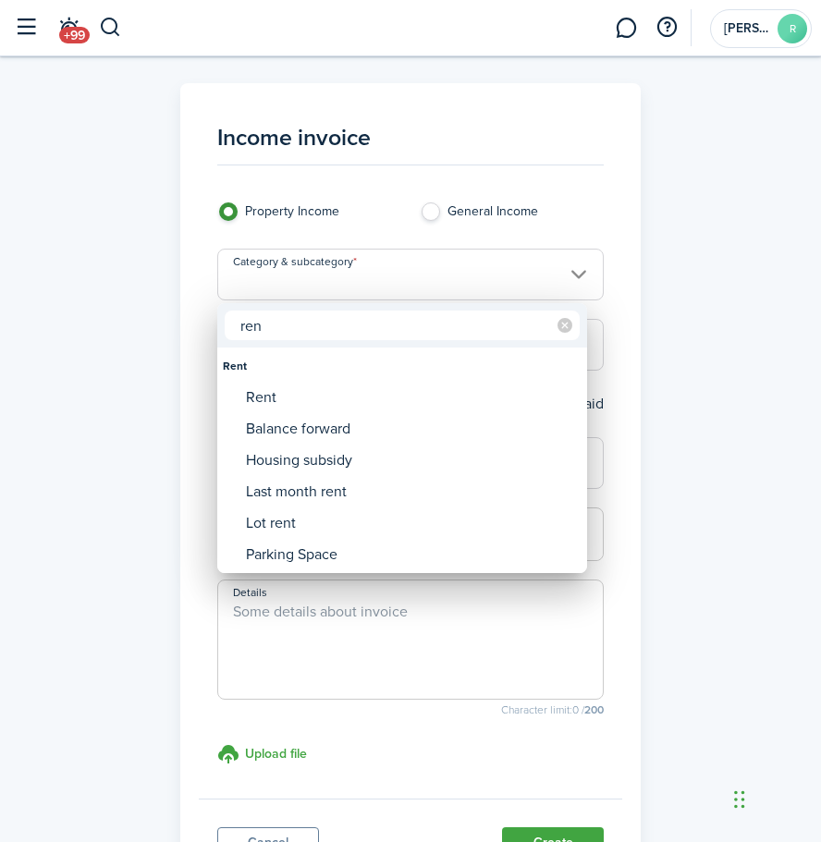
type input "ren"
click at [359, 374] on div "Rent" at bounding box center [402, 365] width 359 height 31
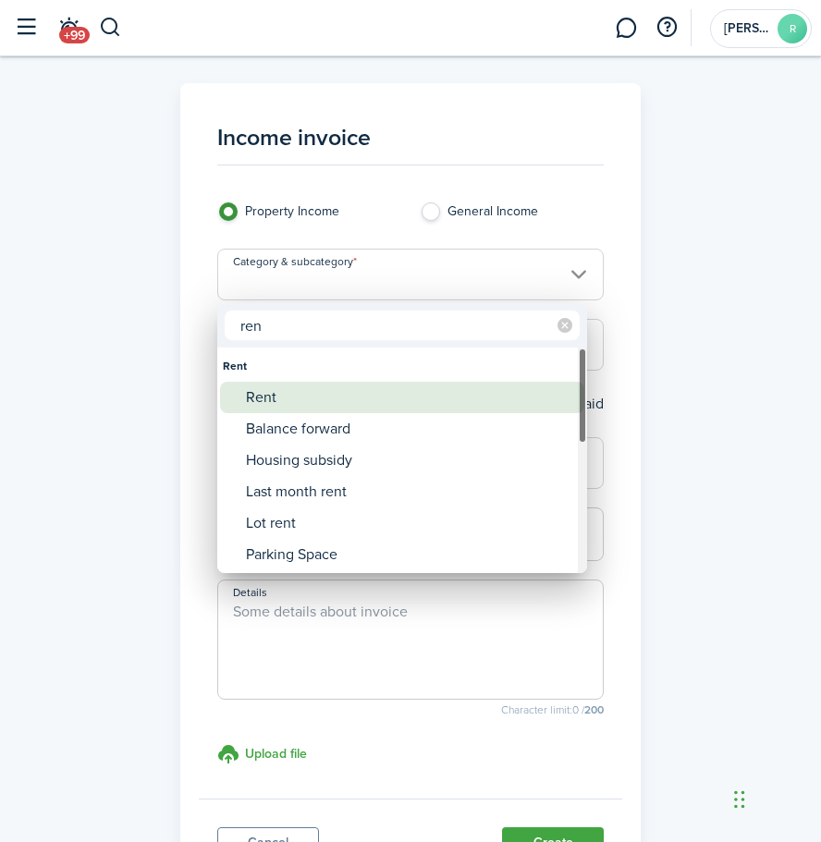
click at [359, 384] on div "Rent" at bounding box center [409, 397] width 327 height 31
type input "Rent"
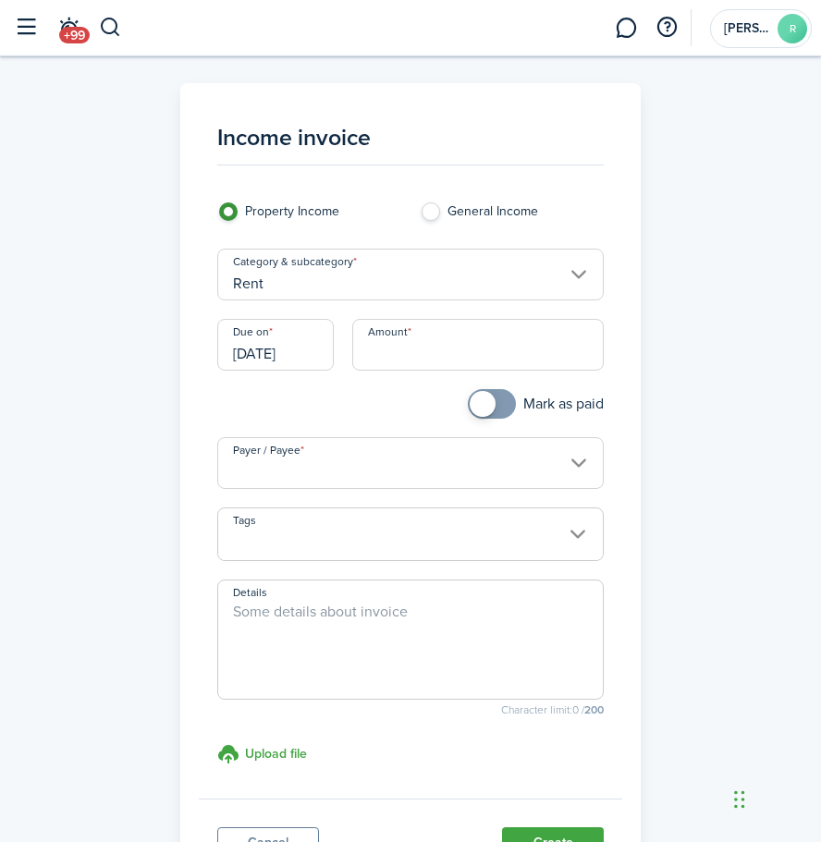
click at [290, 348] on input "[DATE]" at bounding box center [275, 345] width 117 height 52
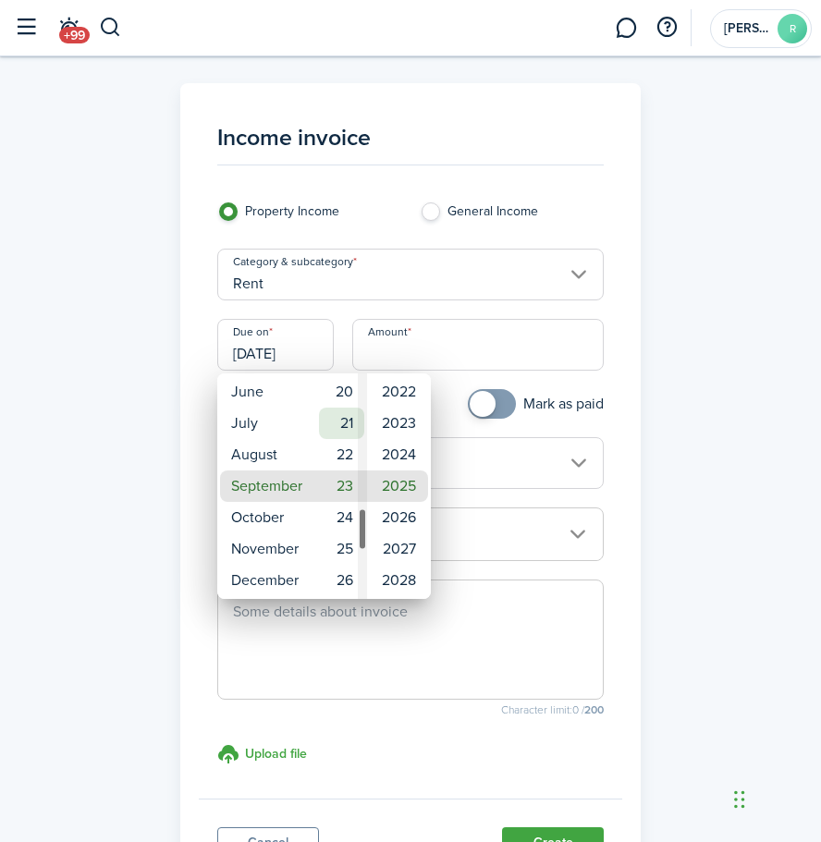
click at [343, 433] on mbsc-wheel-item "21" at bounding box center [341, 423] width 45 height 31
click at [269, 516] on mbsc-wheel-item "October" at bounding box center [266, 517] width 93 height 31
click at [341, 565] on mbsc-wheel-item "04" at bounding box center [341, 580] width 45 height 31
click at [345, 560] on mbsc-wheel-item "06" at bounding box center [341, 549] width 45 height 31
type input "[DATE]"
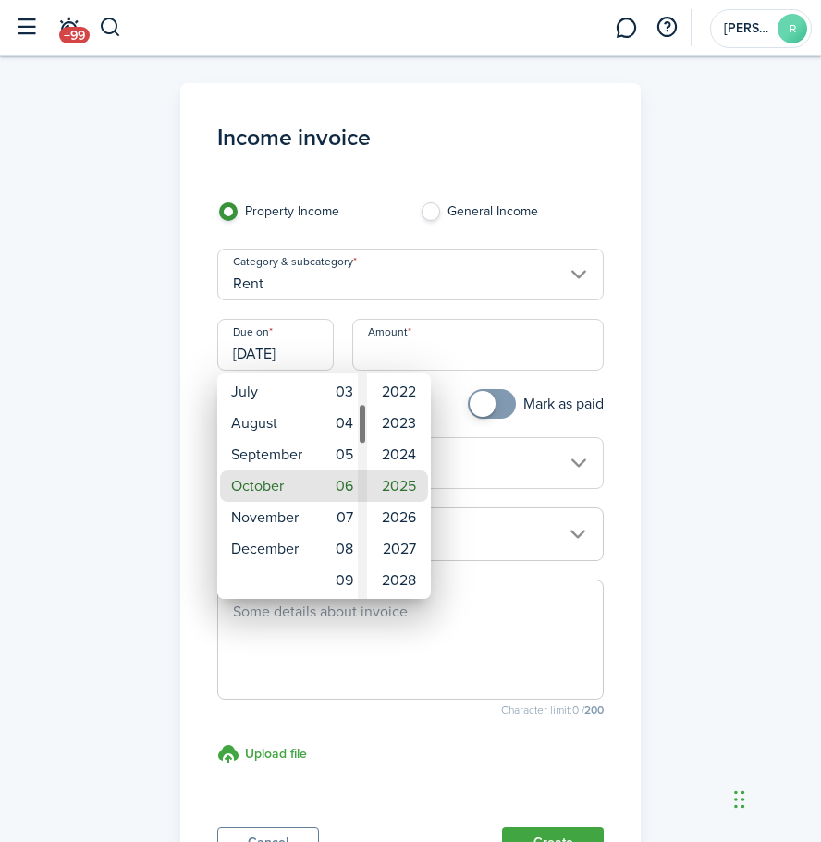
click at [476, 402] on div at bounding box center [410, 421] width 1117 height 1138
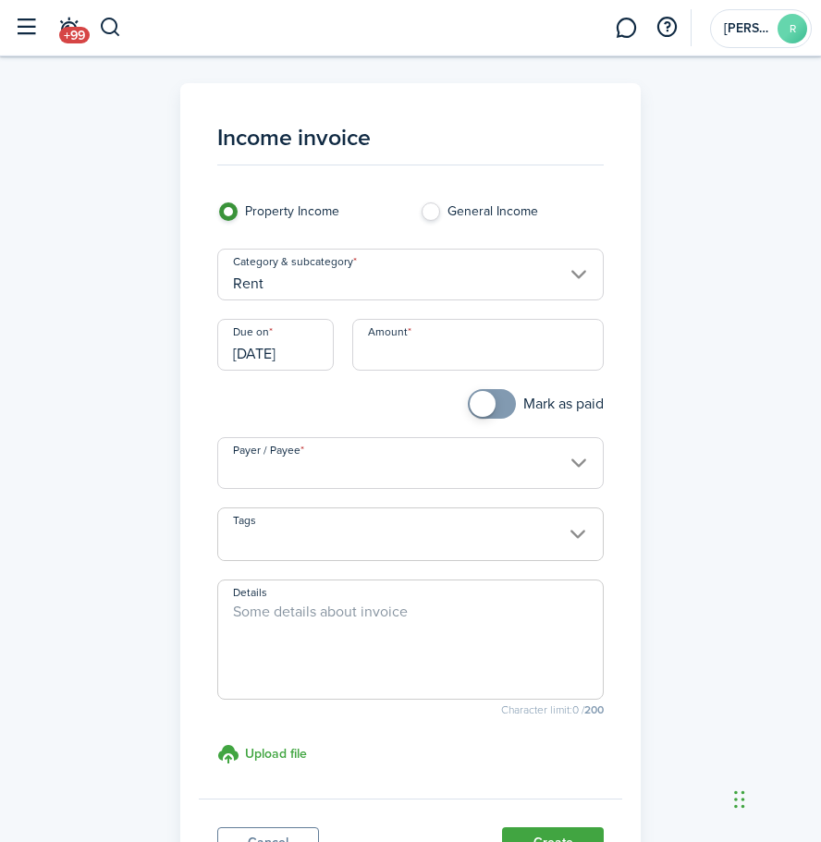
checkbox input "true"
click at [477, 401] on span at bounding box center [483, 404] width 26 height 26
click at [474, 342] on input "Amount" at bounding box center [478, 345] width 252 height 52
type input "$3,293.60"
click at [362, 420] on div at bounding box center [309, 413] width 203 height 48
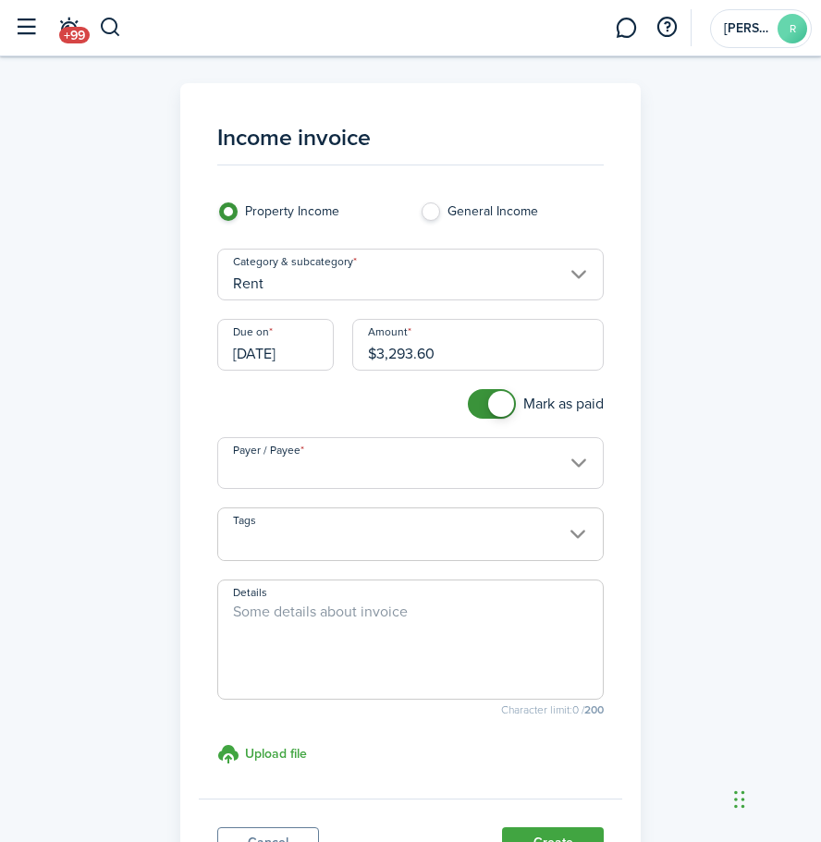
click at [360, 481] on input "Payer / Payee" at bounding box center [410, 463] width 387 height 52
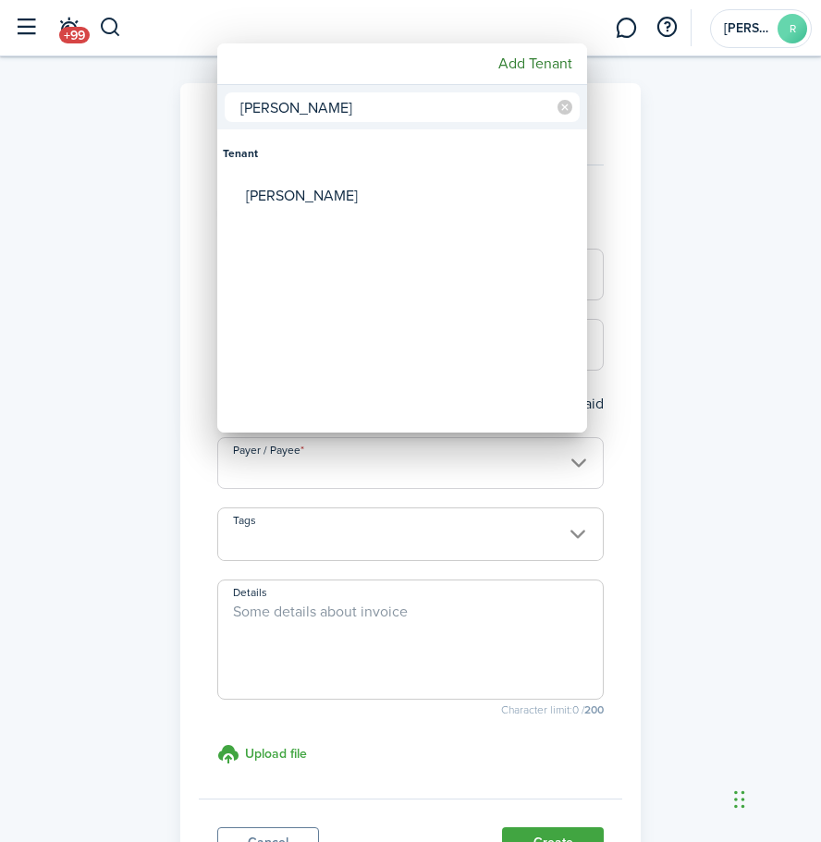
type input "[PERSON_NAME]"
click at [417, 174] on div "Tenant" at bounding box center [402, 153] width 359 height 43
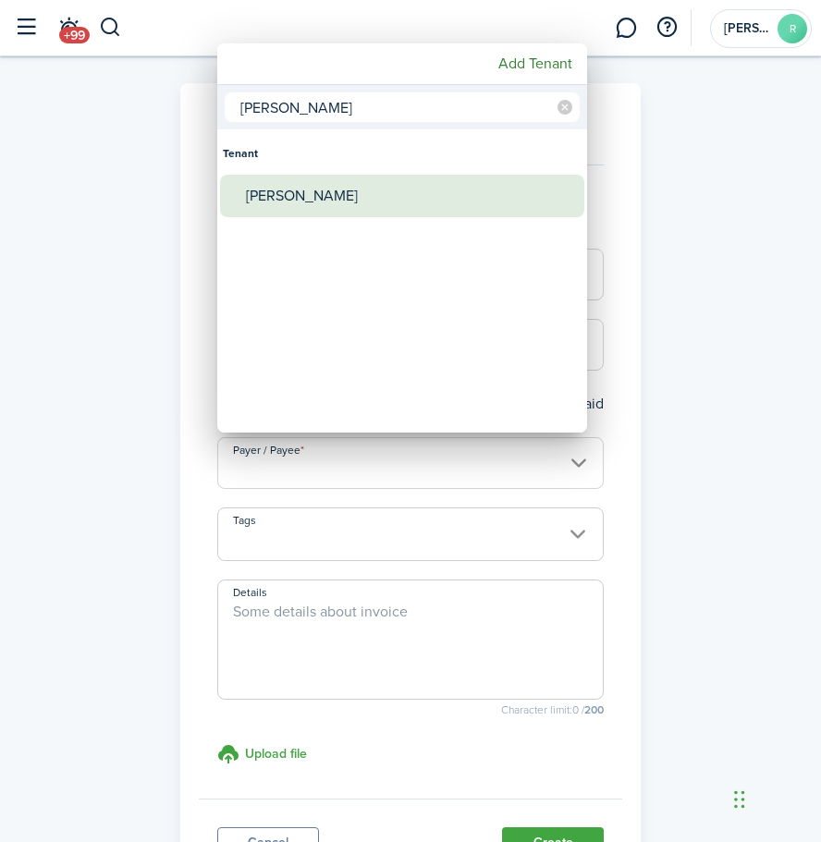
click at [417, 190] on div "[PERSON_NAME]" at bounding box center [409, 196] width 327 height 43
type input "[PERSON_NAME]"
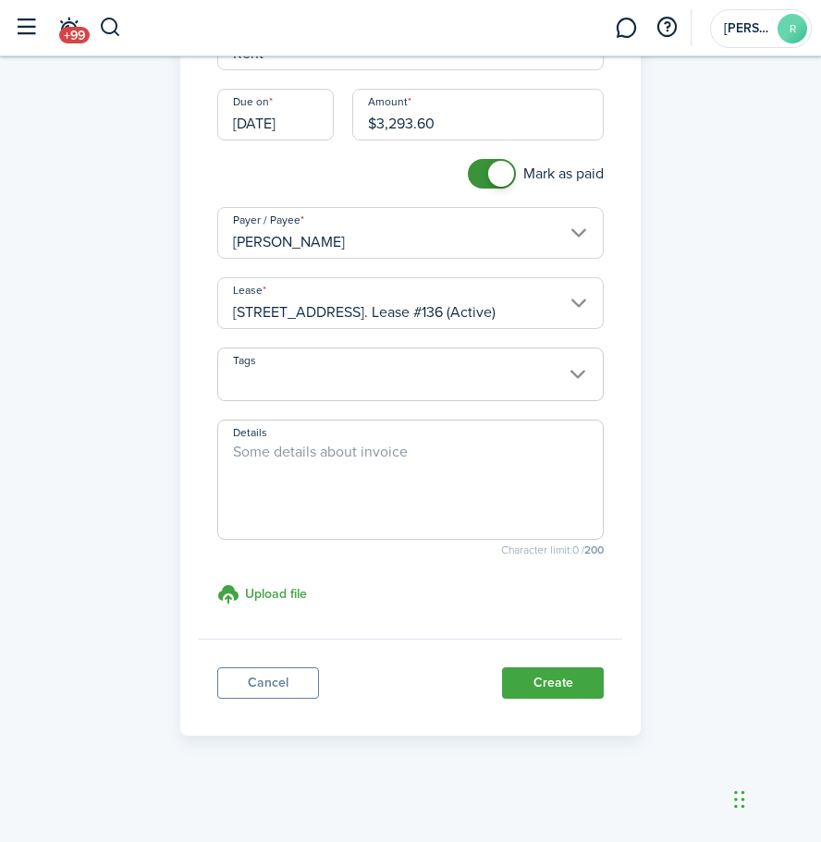
scroll to position [229, 0]
click at [554, 677] on button "Create" at bounding box center [553, 684] width 102 height 31
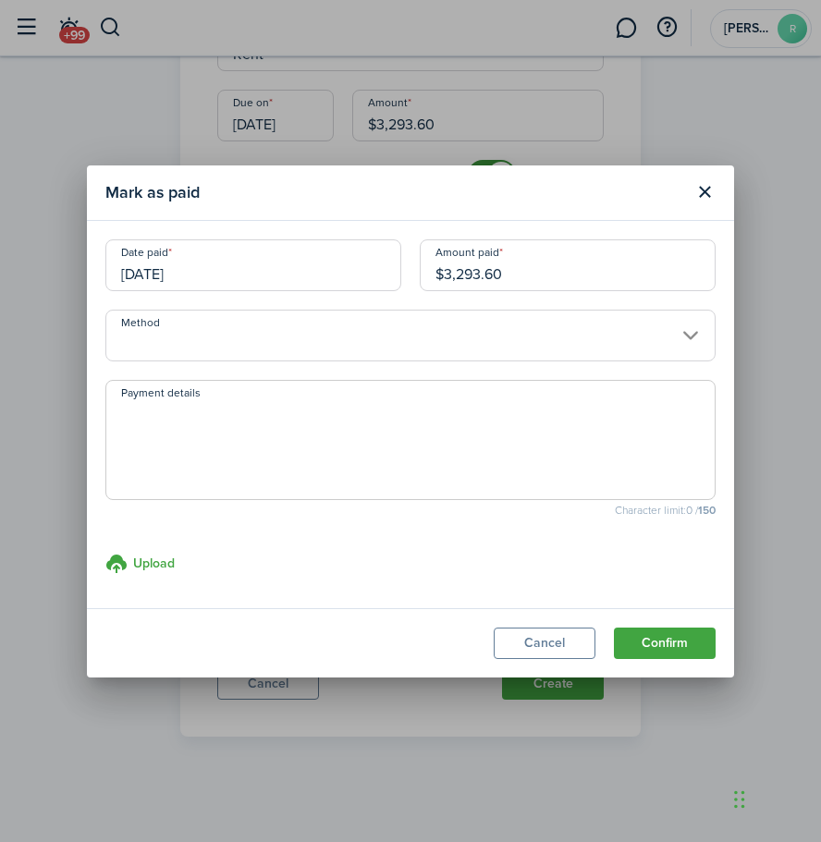
click at [534, 276] on input "$3,293.60" at bounding box center [568, 265] width 296 height 52
type input "$1,496.80"
click at [485, 421] on textarea "Payment details" at bounding box center [410, 445] width 608 height 89
click at [269, 263] on input "[DATE]" at bounding box center [253, 265] width 296 height 52
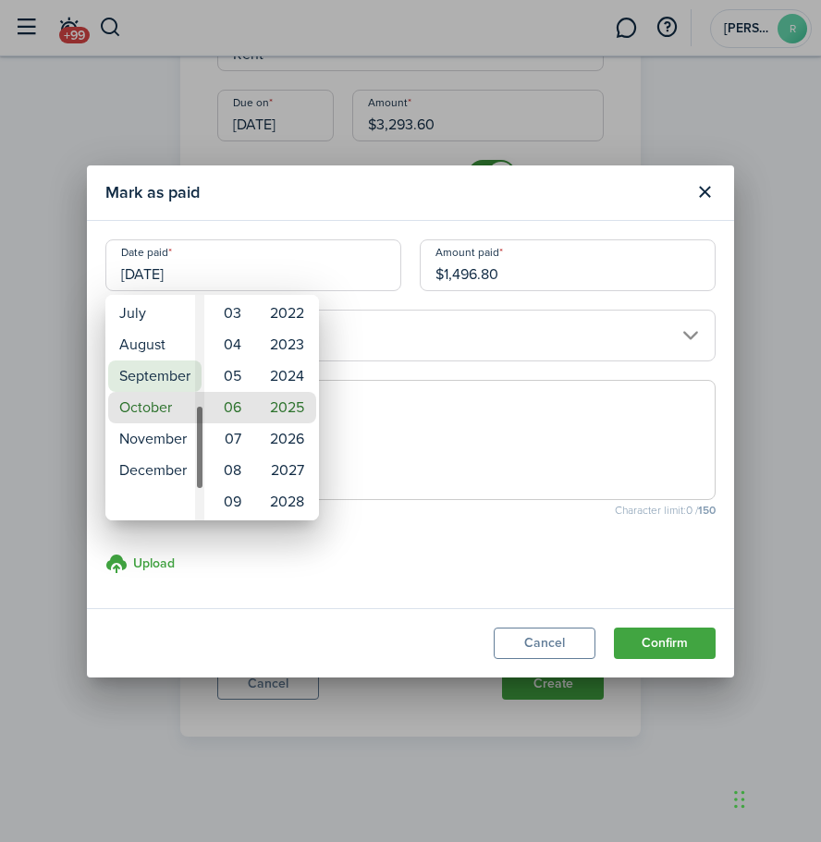
click at [184, 366] on mbsc-wheel-item "September" at bounding box center [154, 376] width 93 height 31
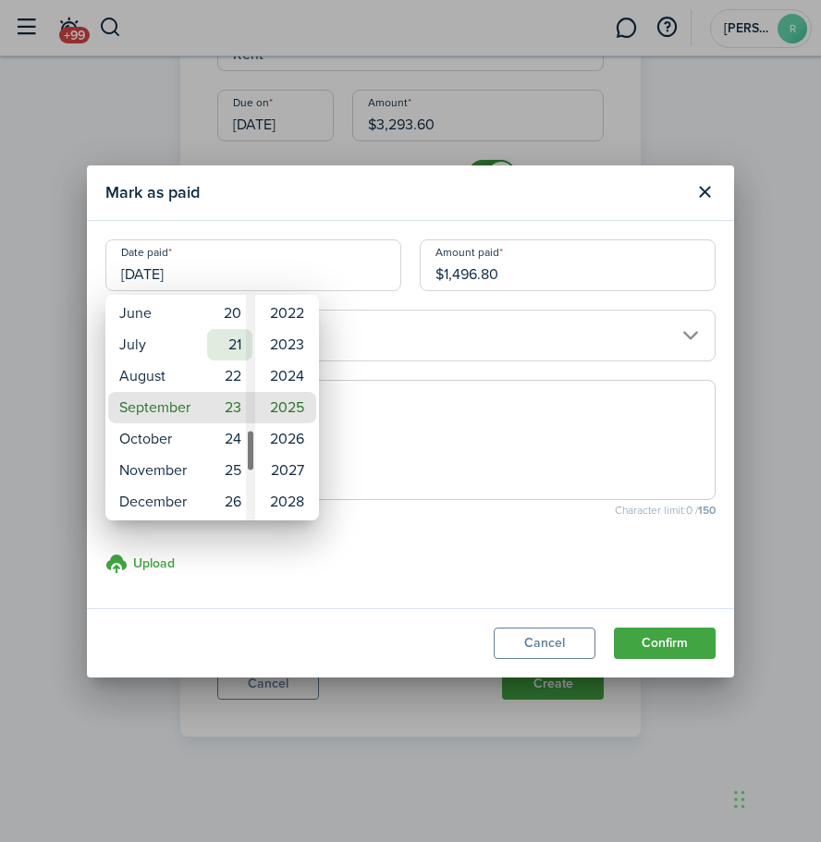
click at [233, 334] on mbsc-wheel-item "21" at bounding box center [229, 344] width 45 height 31
type input "[DATE]"
click at [347, 372] on div at bounding box center [410, 421] width 1117 height 1138
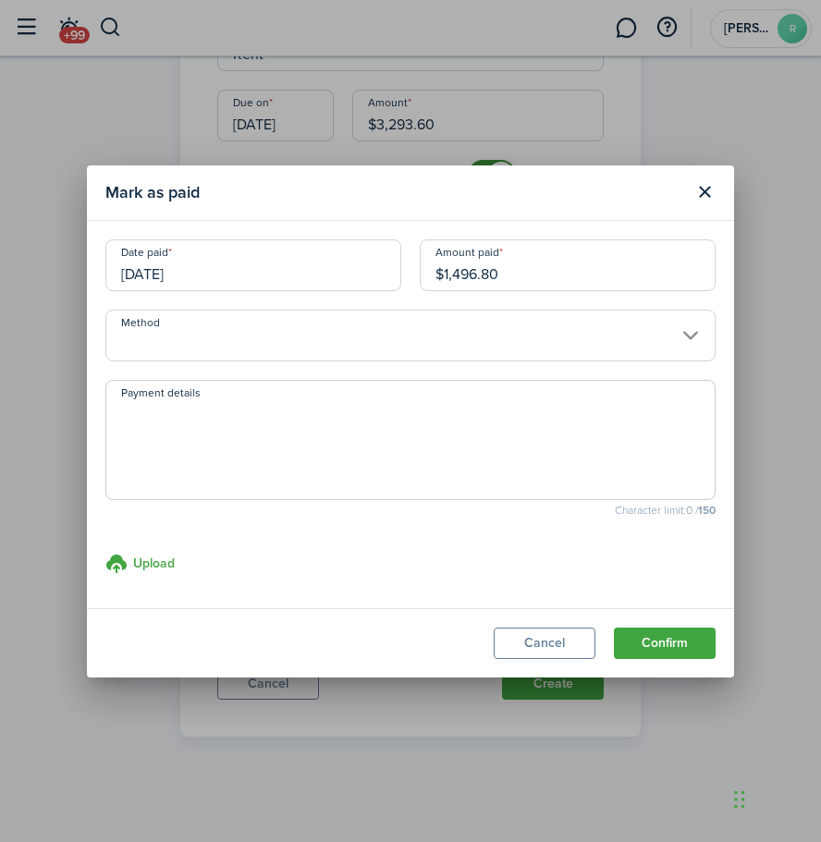
click at [389, 395] on span at bounding box center [410, 440] width 610 height 120
click at [365, 456] on textarea "Payment details" at bounding box center [410, 445] width 608 height 89
type textarea "c"
type textarea "venmo"
click at [655, 661] on modal-footer "Cancel Confirm" at bounding box center [410, 642] width 647 height 69
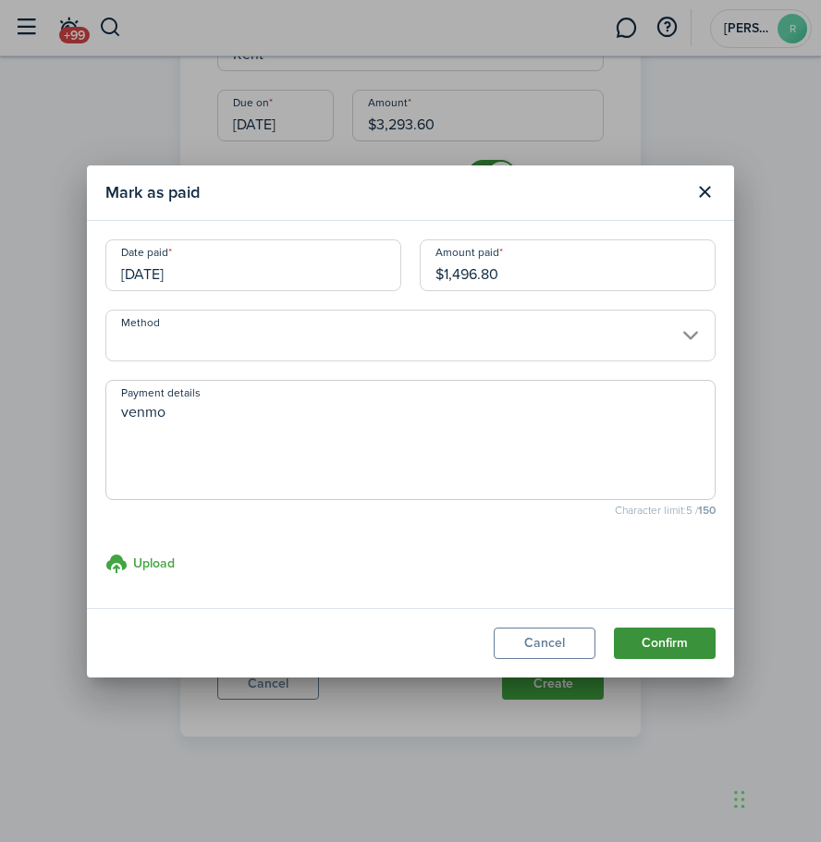
click at [655, 649] on button "Confirm" at bounding box center [665, 643] width 102 height 31
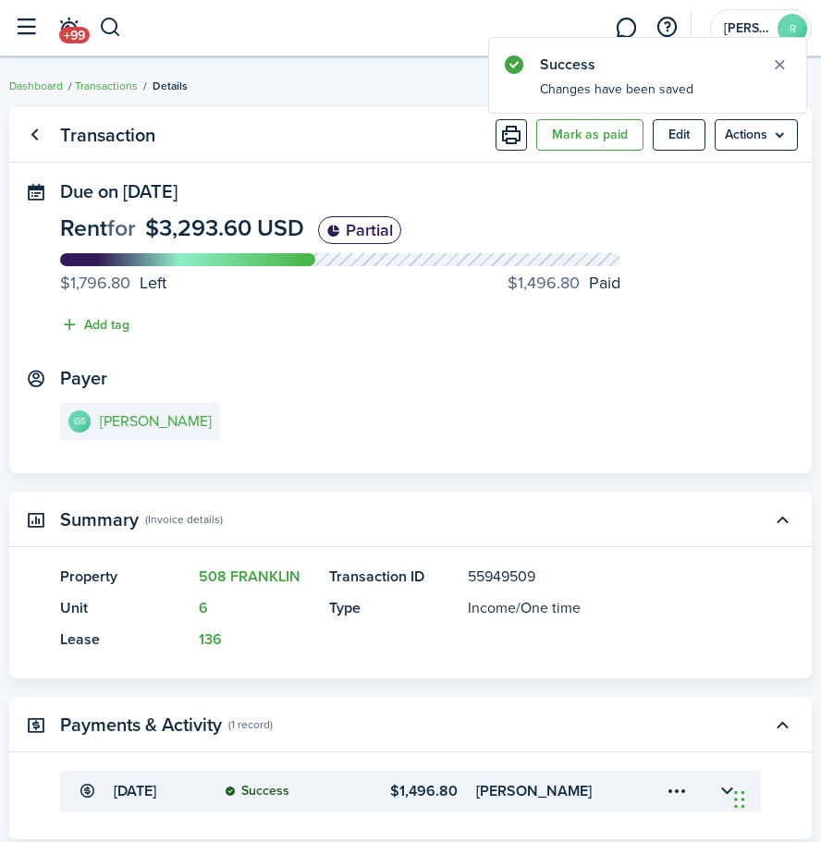
click at [5, 141] on transaction-view-wrapper "Transaction Mark as paid Edit Actions Due on [DATE] Rent for $3,293.60 USD Part…" at bounding box center [410, 529] width 821 height 863
click at [26, 141] on link "Go back" at bounding box center [33, 134] width 31 height 31
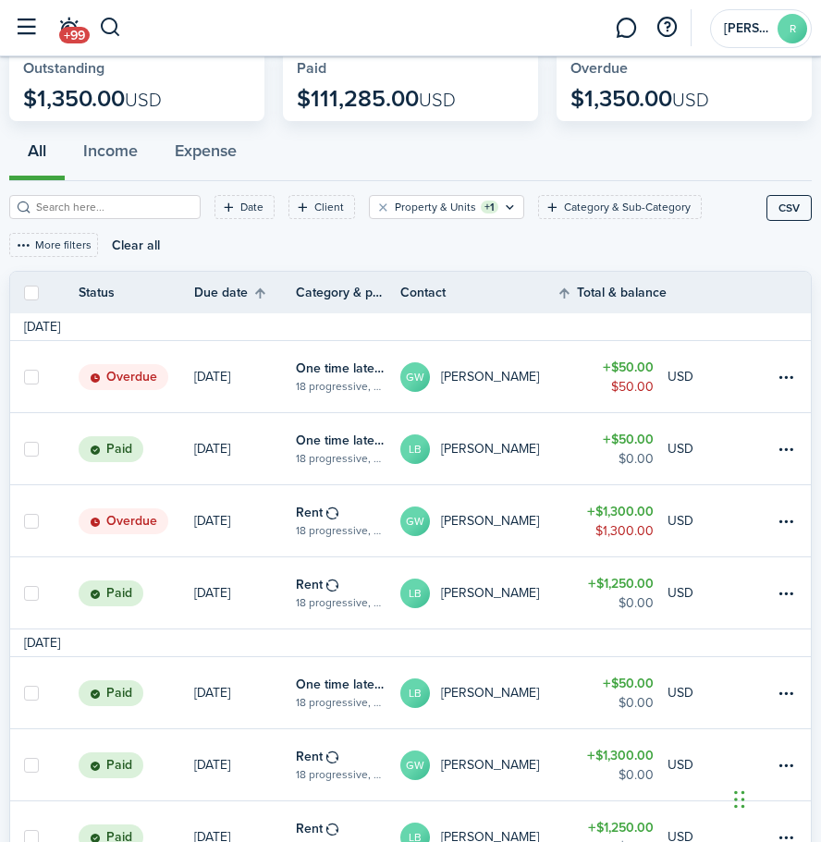
scroll to position [82, 0]
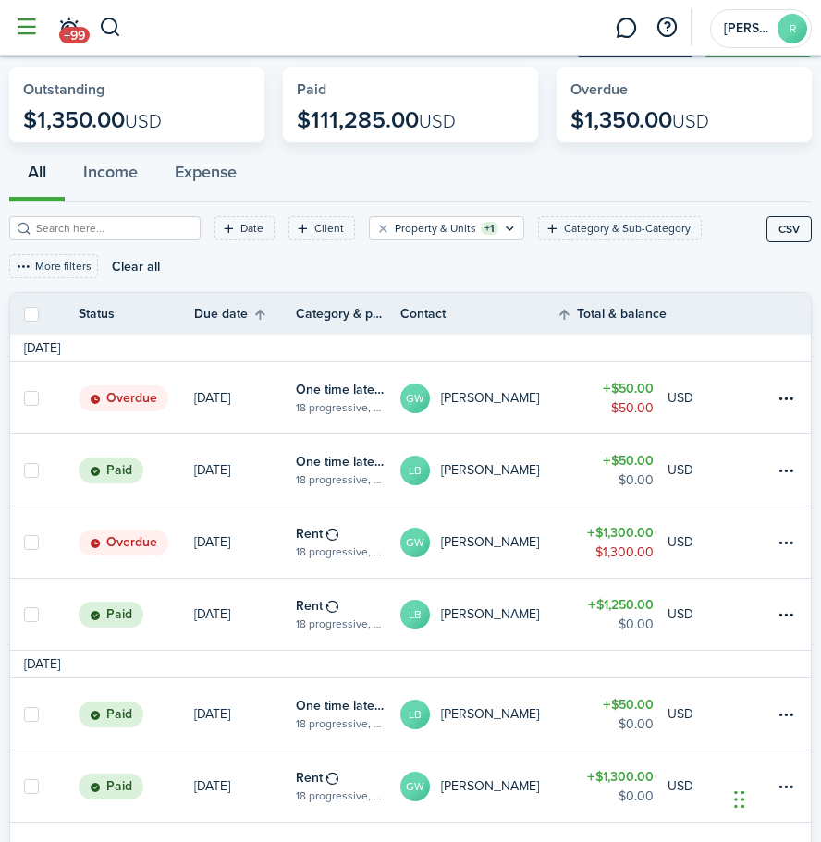
click at [34, 34] on button "button" at bounding box center [25, 27] width 35 height 35
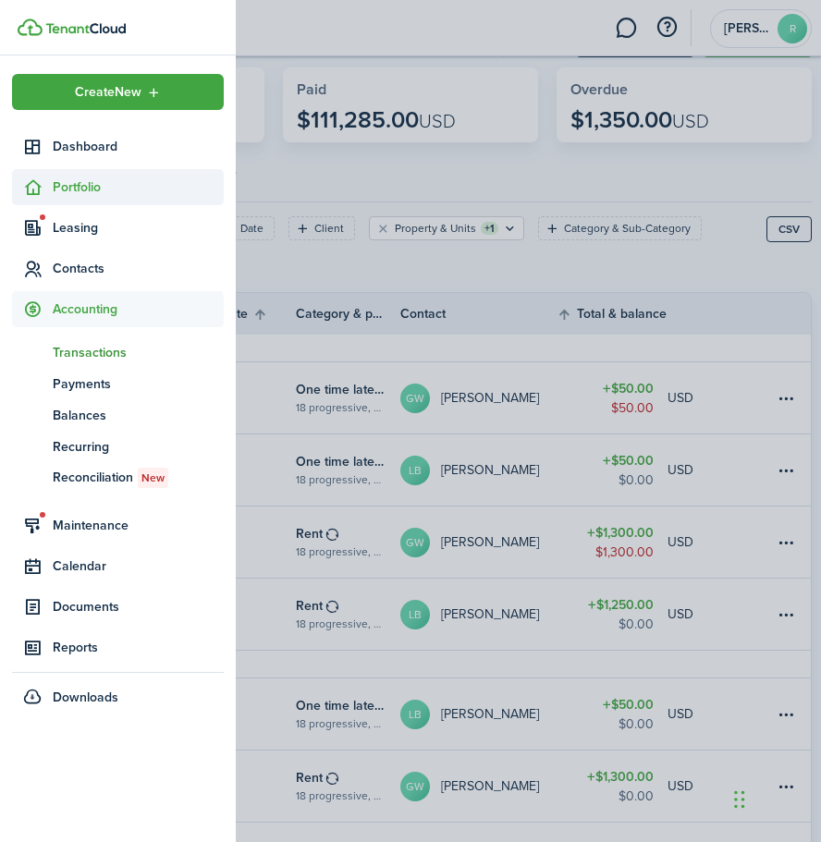
click at [92, 179] on span "Portfolio" at bounding box center [138, 187] width 171 height 19
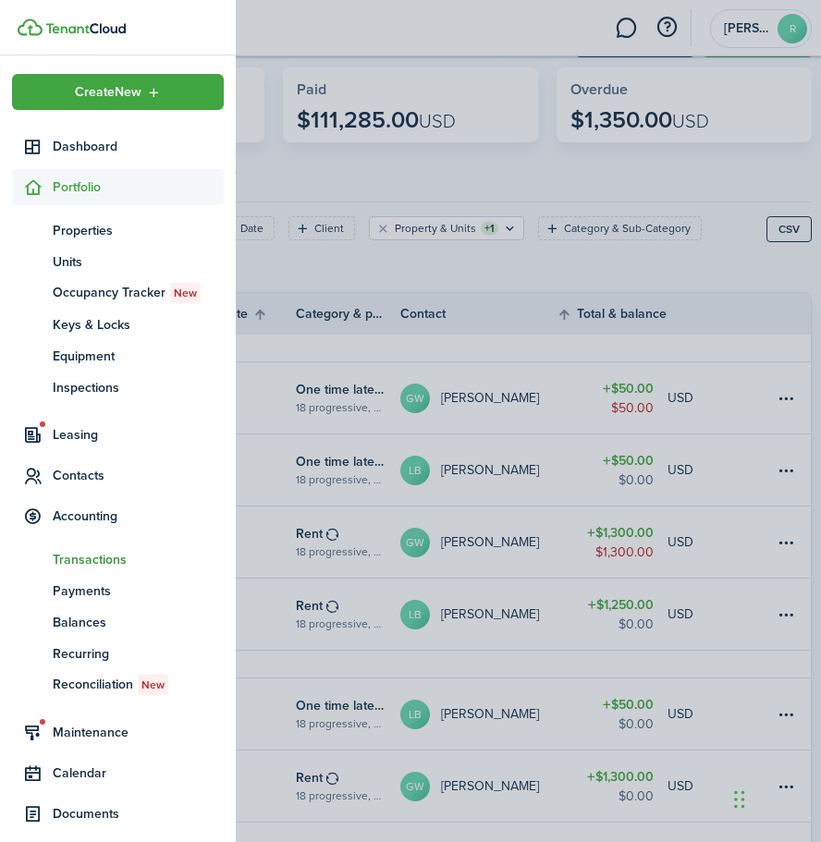
click at [92, 214] on ul "pt Properties un Units oc Occupancy Tracker New [PERSON_NAME] & Locks eq Equipm…" at bounding box center [118, 308] width 212 height 207
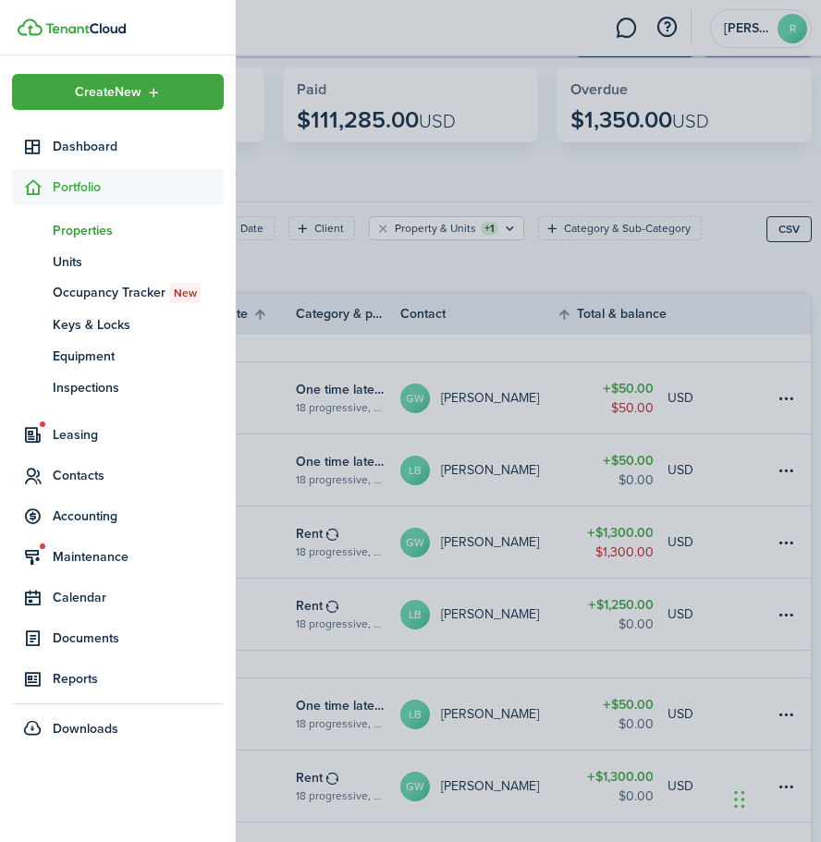
click at [96, 233] on span "Properties" at bounding box center [138, 230] width 171 height 19
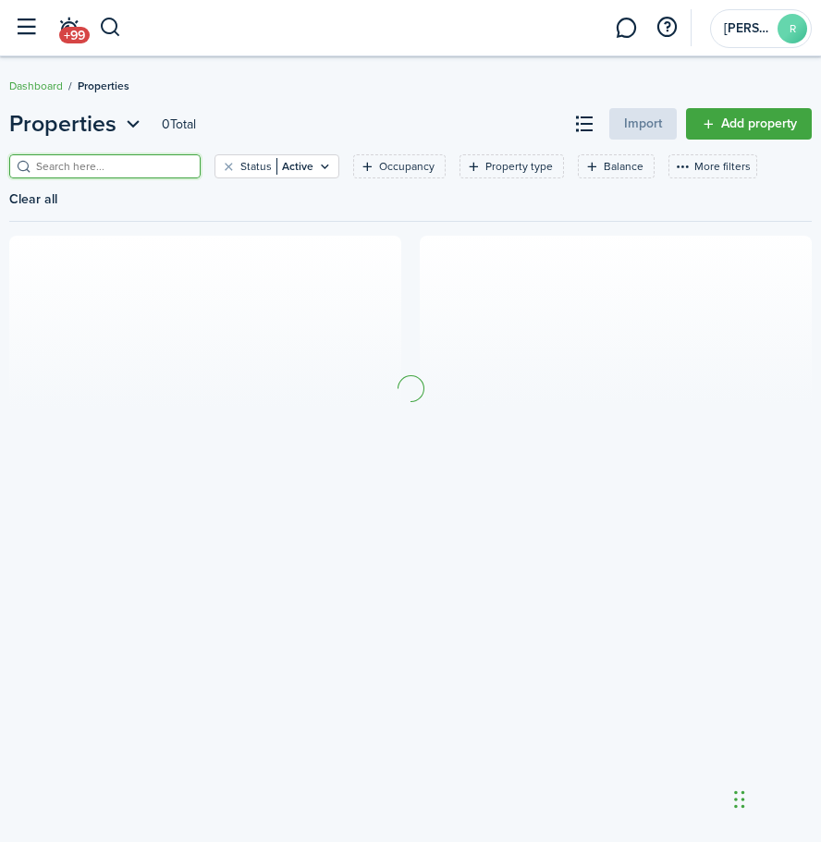
click at [158, 167] on input "search" at bounding box center [112, 167] width 163 height 18
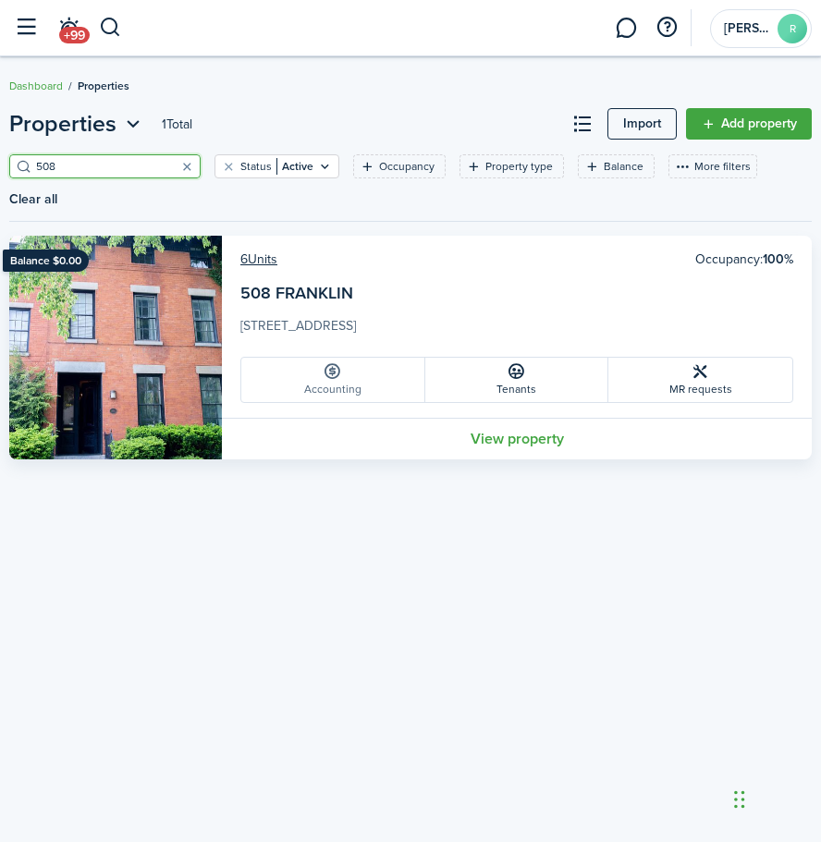
type input "508"
click at [341, 385] on link "Accounting" at bounding box center [333, 380] width 184 height 44
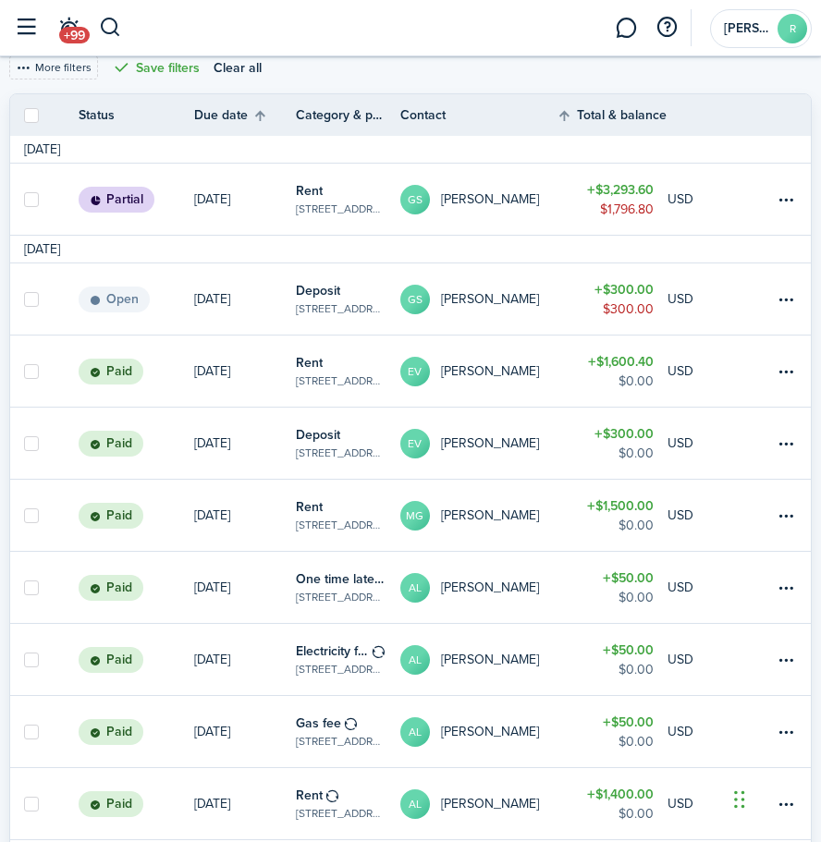
scroll to position [283, 0]
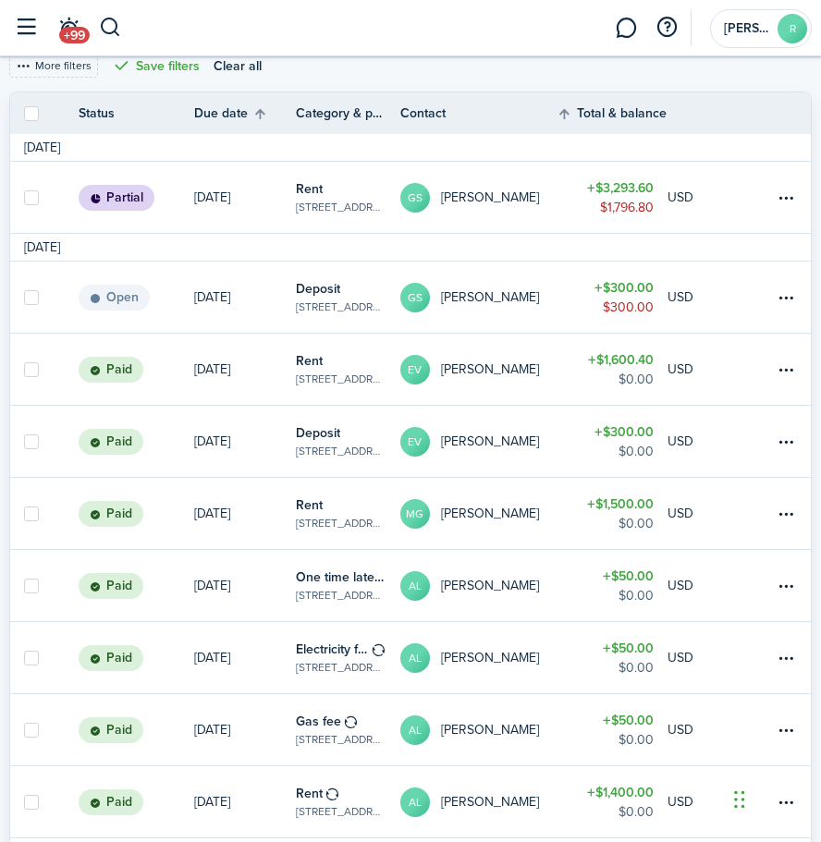
click at [556, 274] on link "GS [PERSON_NAME][GEOGRAPHIC_DATA]" at bounding box center [478, 297] width 156 height 71
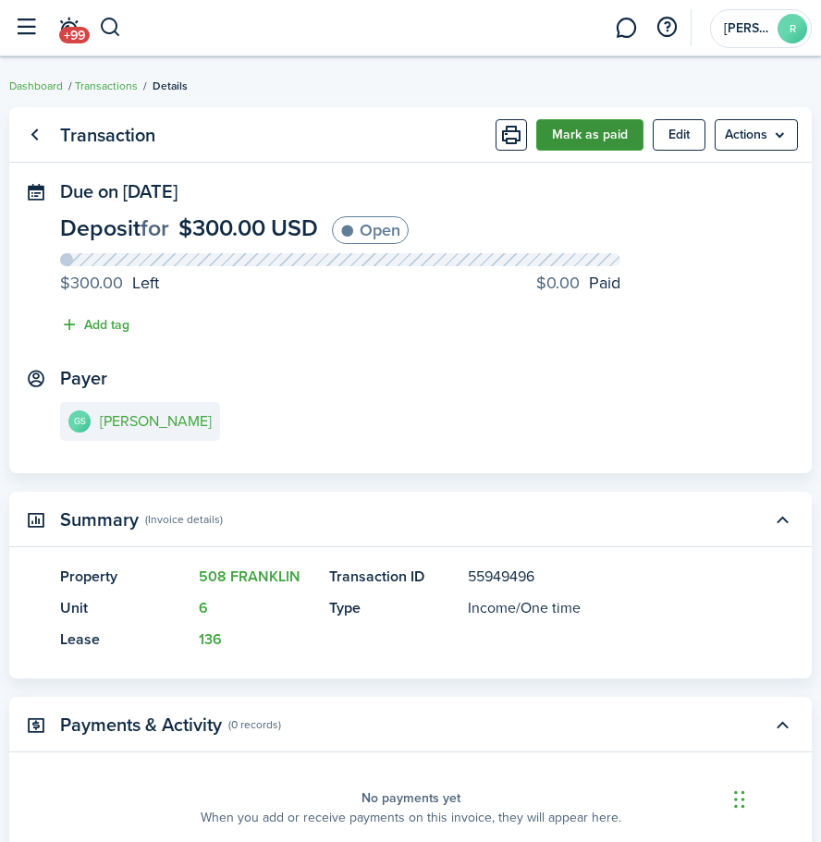
click at [593, 142] on button "Mark as paid" at bounding box center [589, 134] width 107 height 31
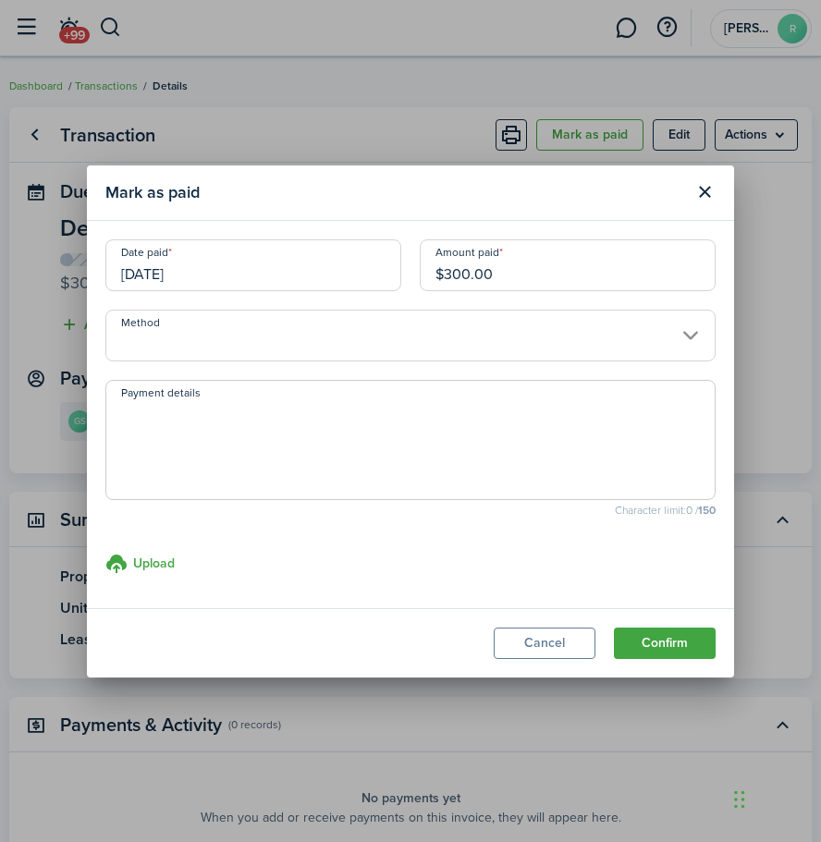
click at [239, 265] on input "[DATE]" at bounding box center [253, 265] width 296 height 52
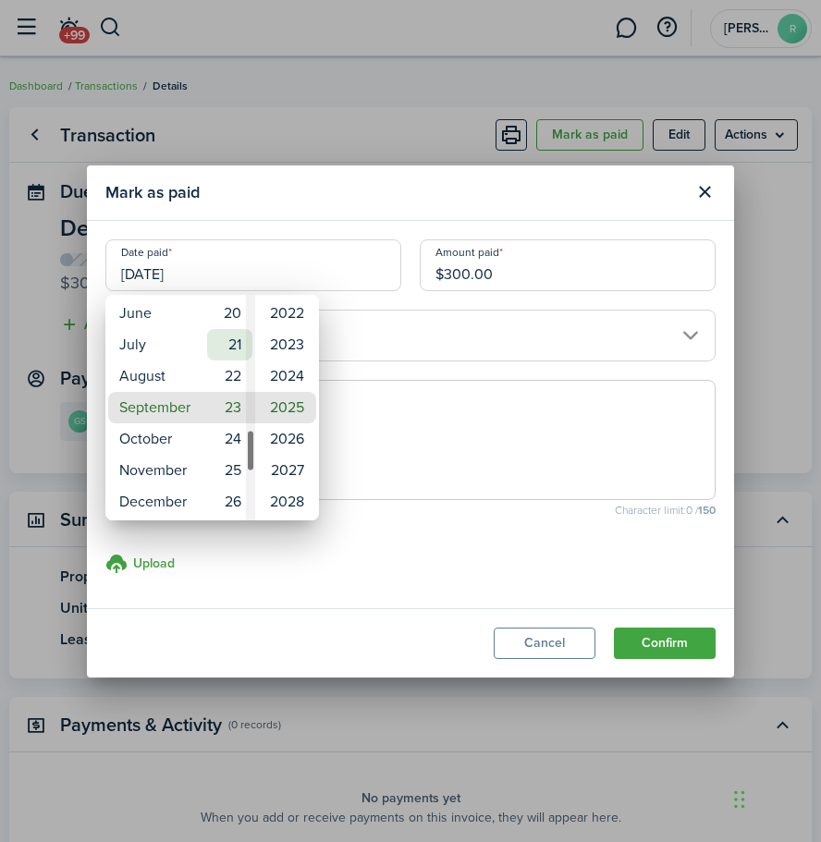
click at [240, 345] on mbsc-wheel-item "21" at bounding box center [229, 344] width 45 height 31
type input "[DATE]"
click at [399, 376] on div at bounding box center [410, 421] width 1117 height 1138
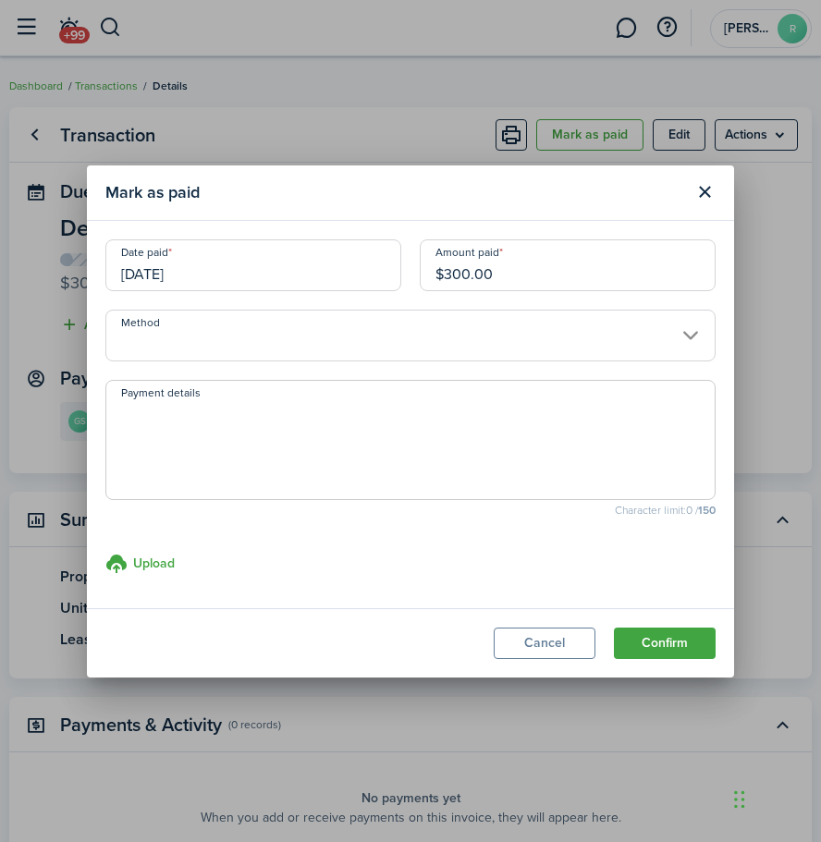
click at [351, 414] on textarea "Payment details" at bounding box center [410, 445] width 608 height 89
type textarea "venmo"
click at [673, 657] on button "Confirm" at bounding box center [665, 643] width 102 height 31
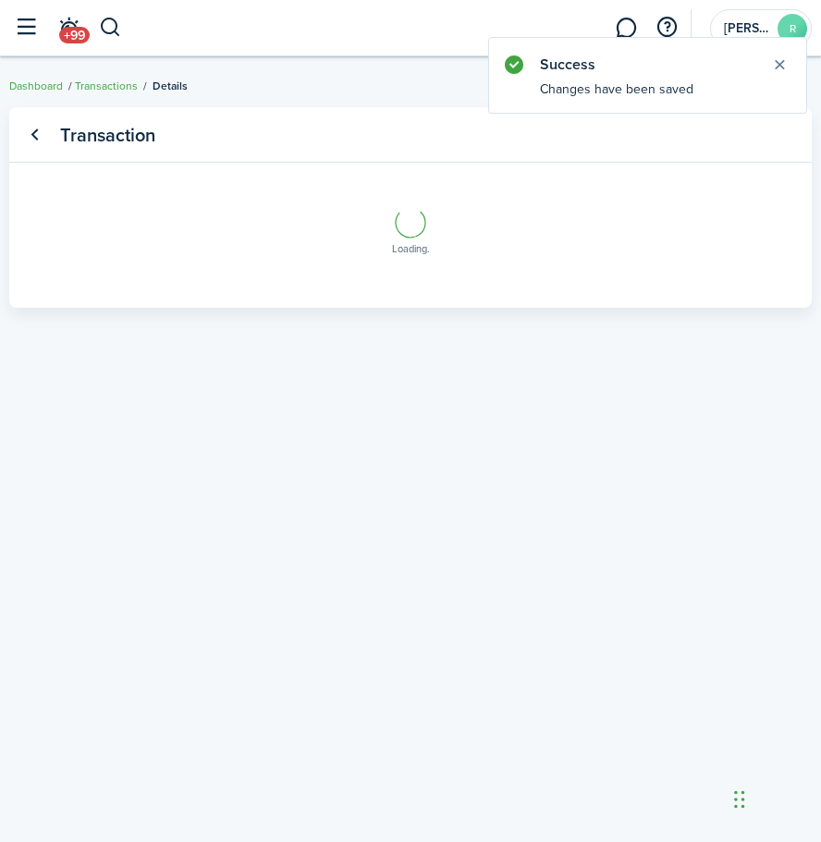
click at [8, 138] on transaction-view-wrapper "Transaction Loading" at bounding box center [410, 449] width 821 height 703
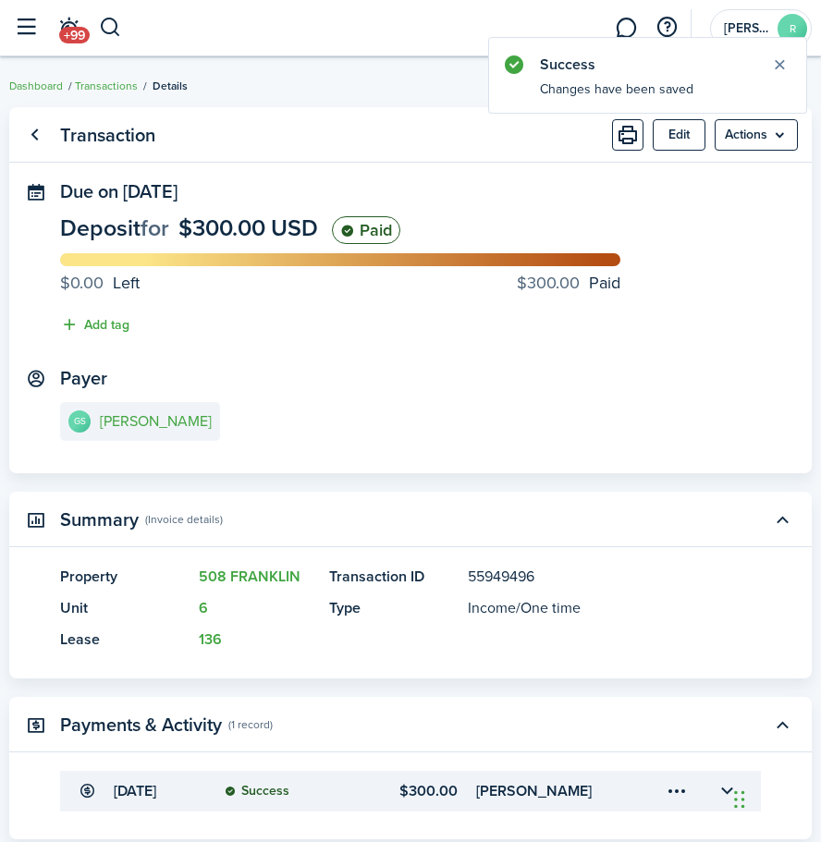
click at [15, 137] on panel-main-header "Transaction Edit Actions" at bounding box center [410, 134] width 803 height 55
click at [21, 137] on link "Go back" at bounding box center [33, 134] width 31 height 31
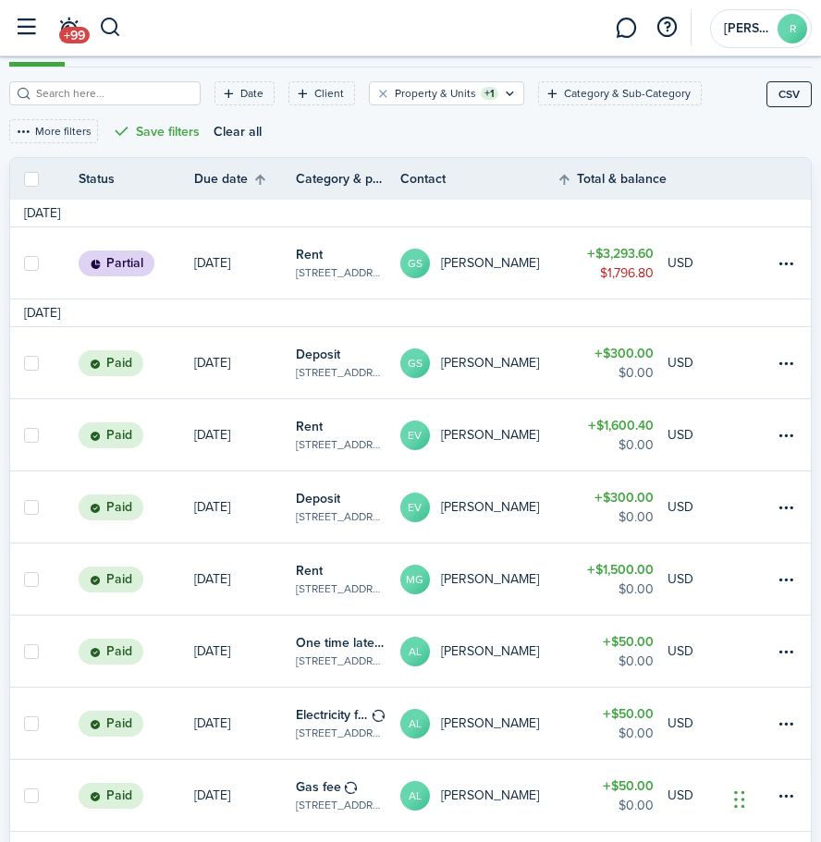
scroll to position [188, 0]
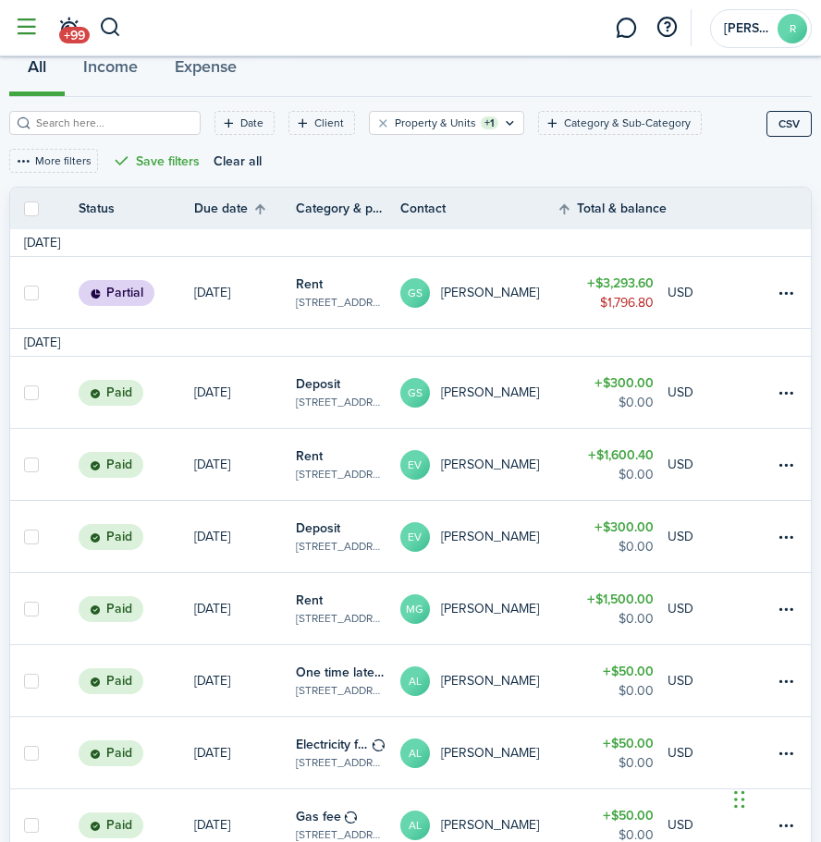
click at [33, 32] on button "button" at bounding box center [25, 27] width 35 height 35
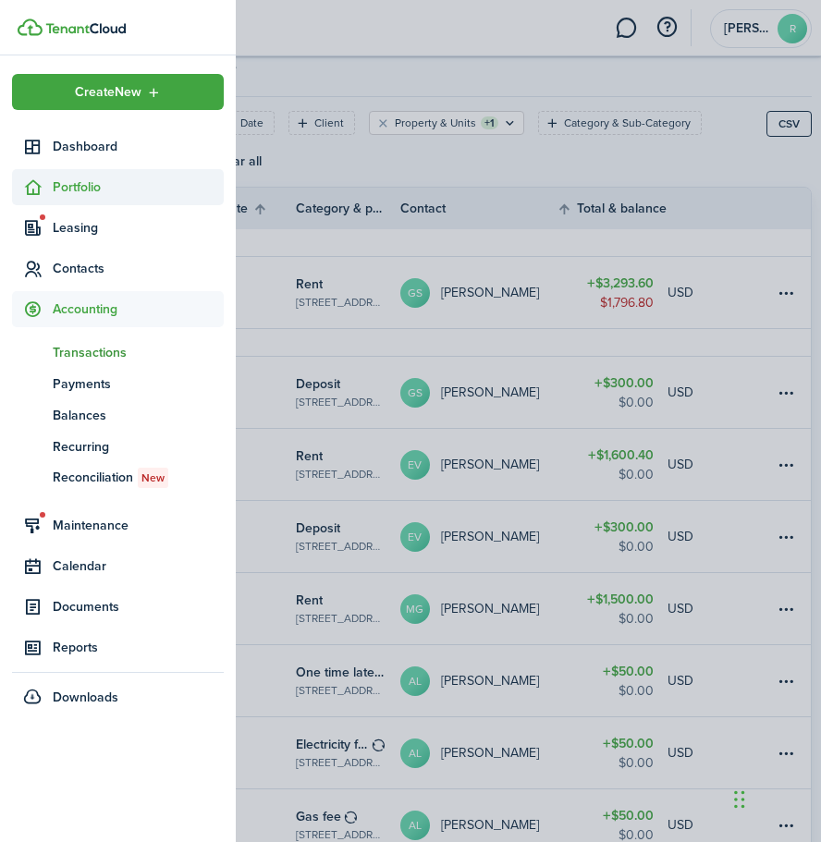
click at [76, 182] on span "Portfolio" at bounding box center [138, 187] width 171 height 19
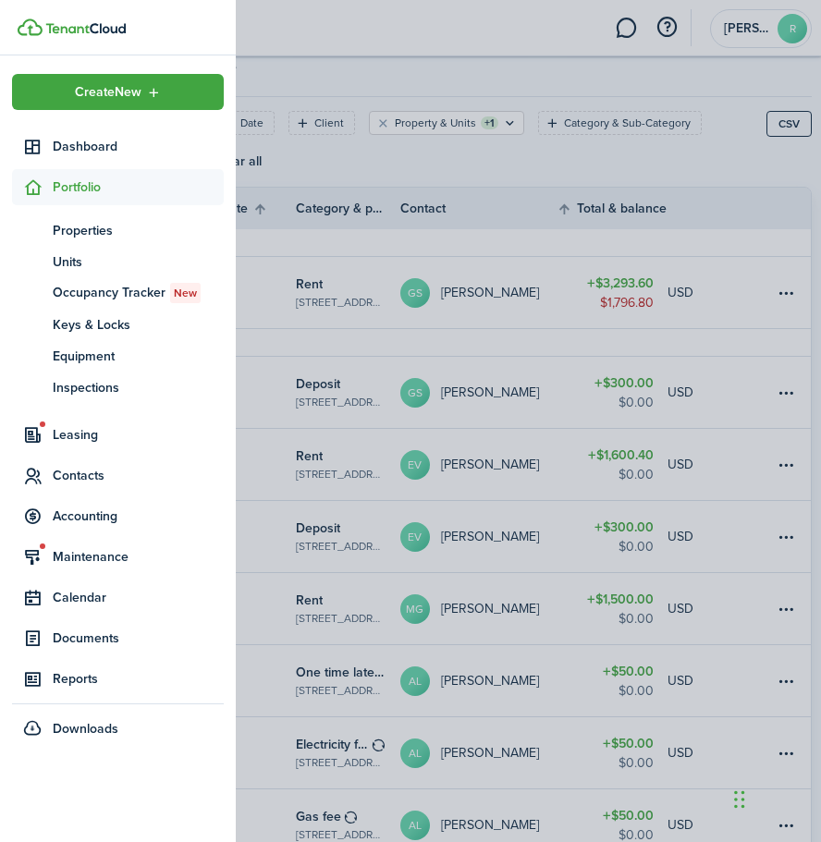
click at [92, 213] on ul "pt Properties un Units oc Occupancy Tracker New [PERSON_NAME] & Locks eq Equipm…" at bounding box center [118, 308] width 212 height 207
click at [100, 239] on span "Properties" at bounding box center [138, 230] width 171 height 19
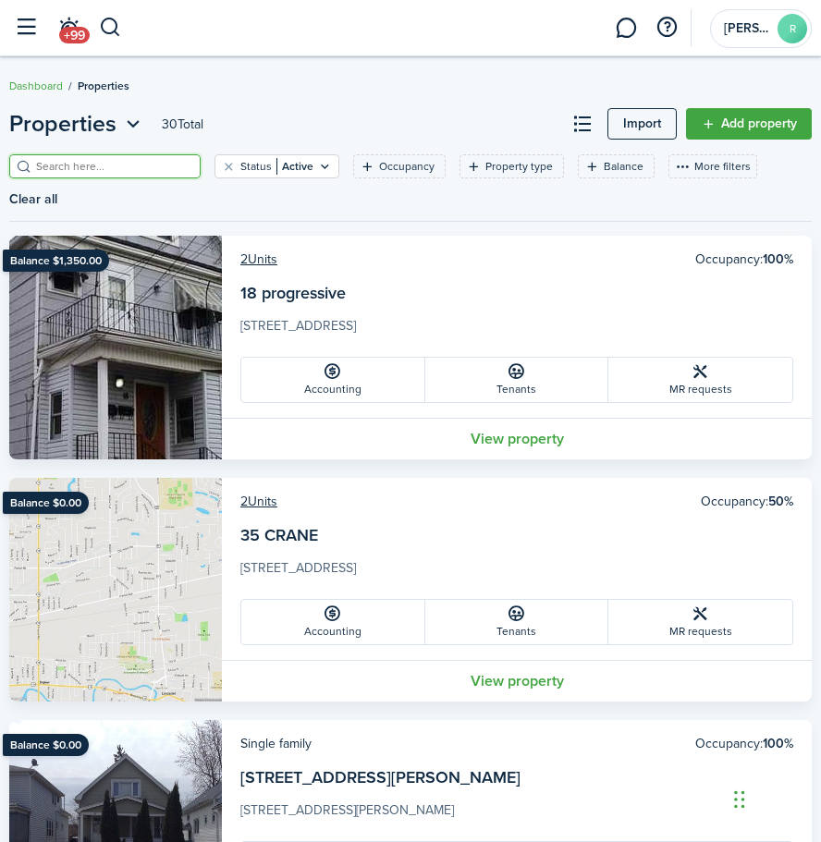
click at [102, 173] on input "search" at bounding box center [112, 167] width 163 height 18
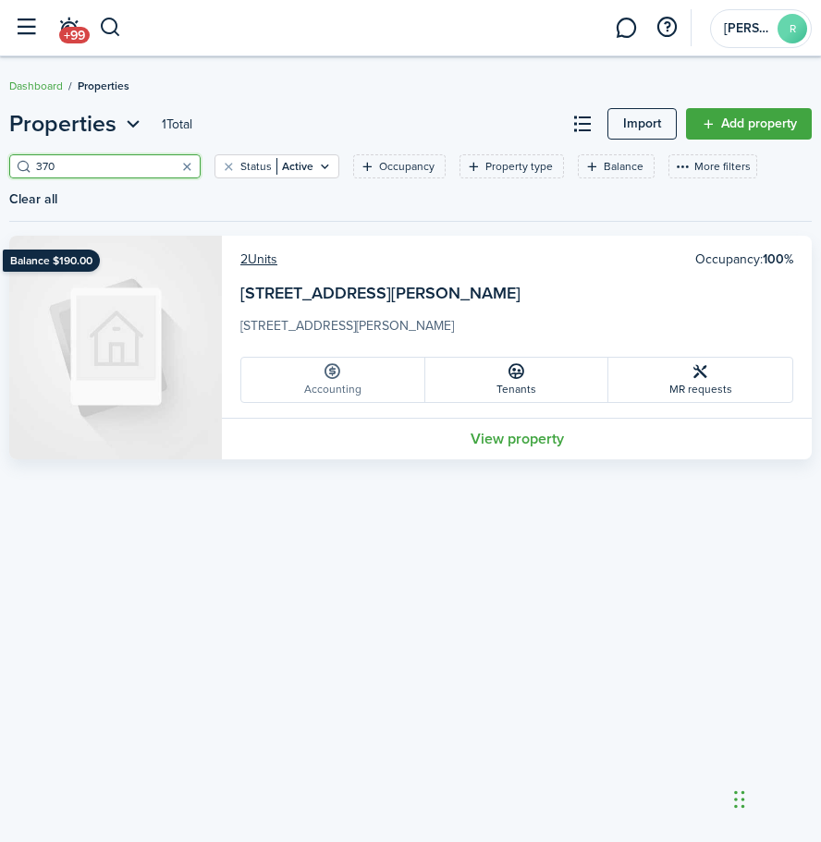
type input "370"
click at [268, 370] on link "Accounting" at bounding box center [333, 380] width 184 height 44
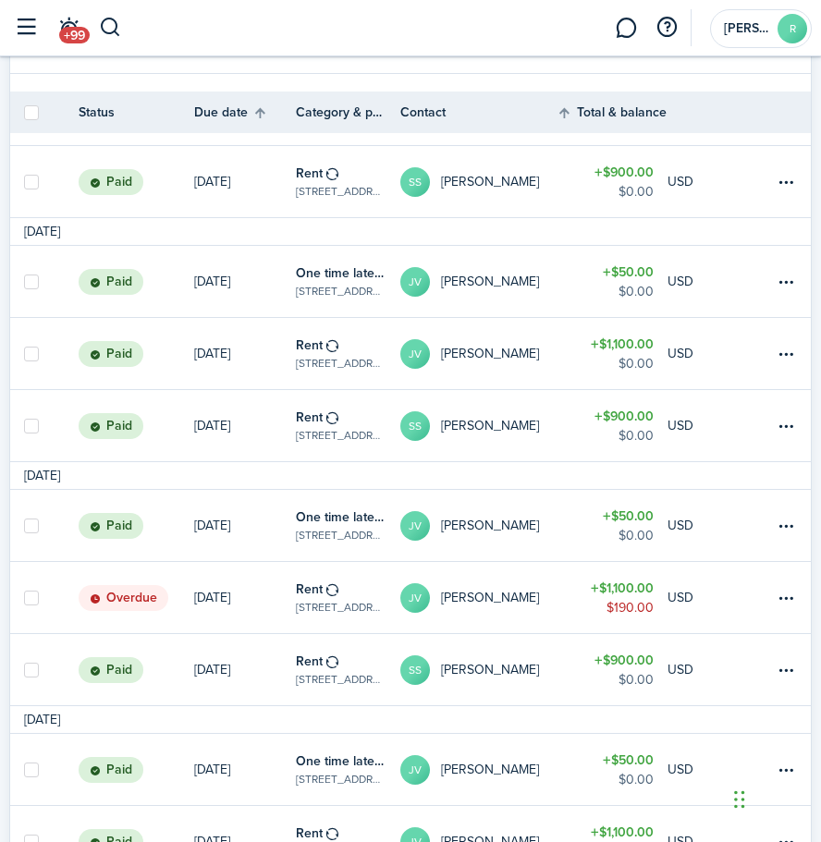
scroll to position [1388, 0]
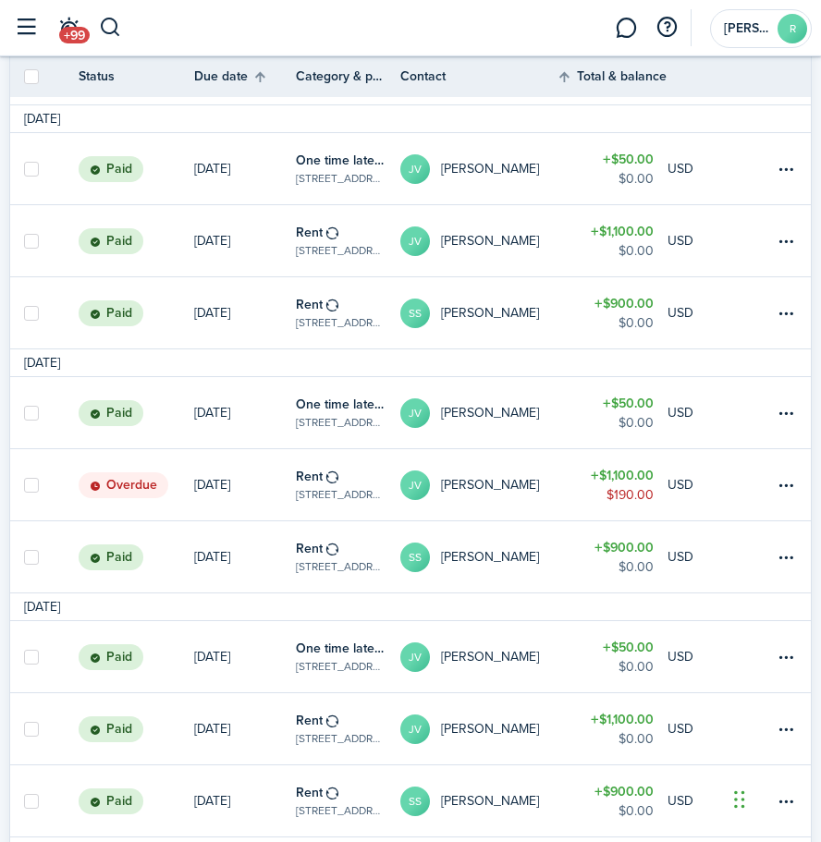
click at [246, 492] on link "[DATE]" at bounding box center [245, 484] width 102 height 71
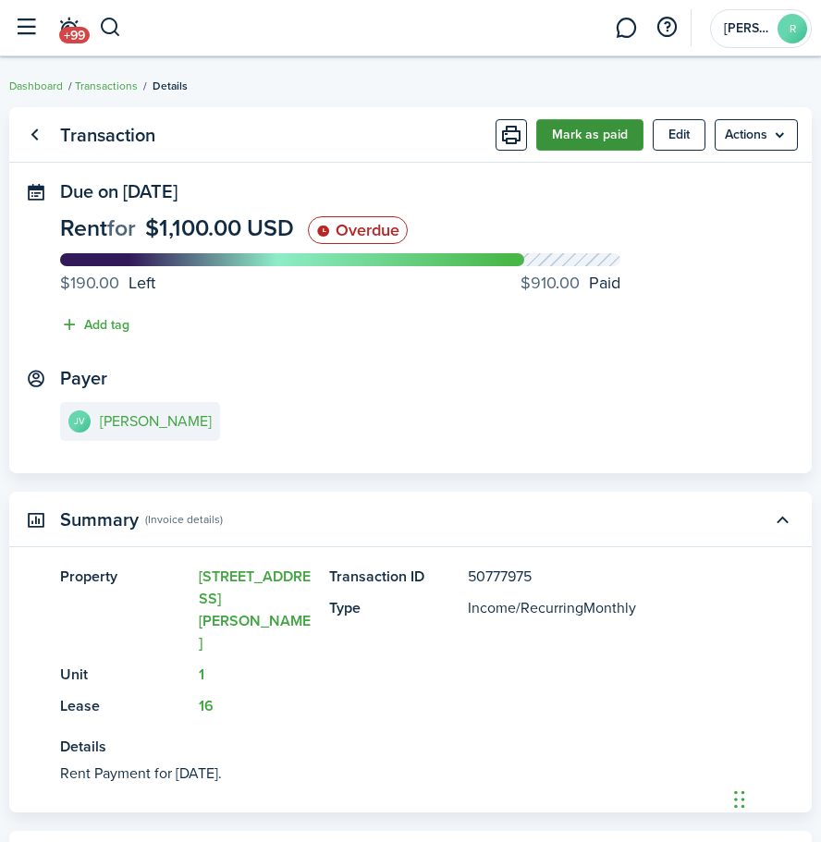
click at [587, 134] on button "Mark as paid" at bounding box center [589, 134] width 107 height 31
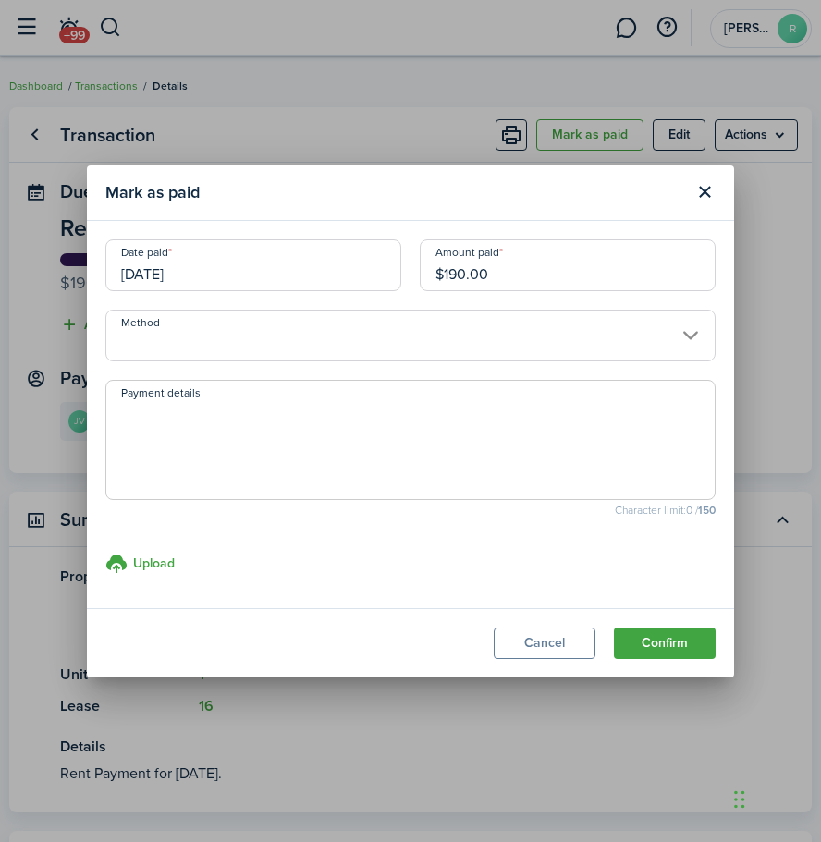
click at [325, 276] on input "[DATE]" at bounding box center [253, 265] width 296 height 52
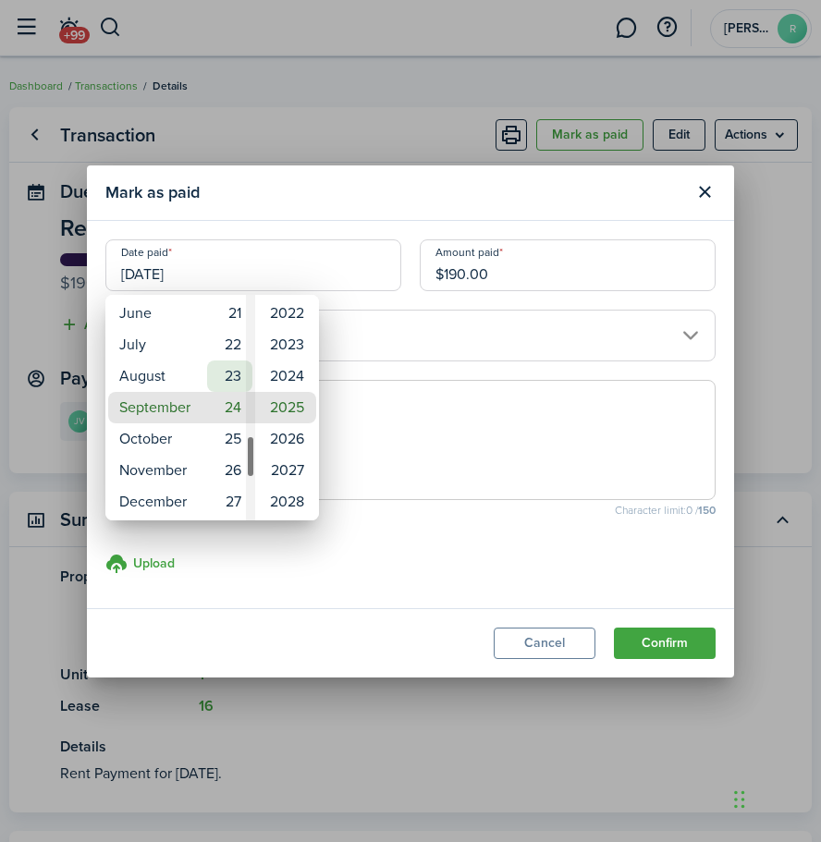
click at [238, 377] on mbsc-wheel-item "23" at bounding box center [229, 376] width 45 height 31
type input "[DATE]"
click at [350, 387] on div at bounding box center [410, 421] width 1117 height 1138
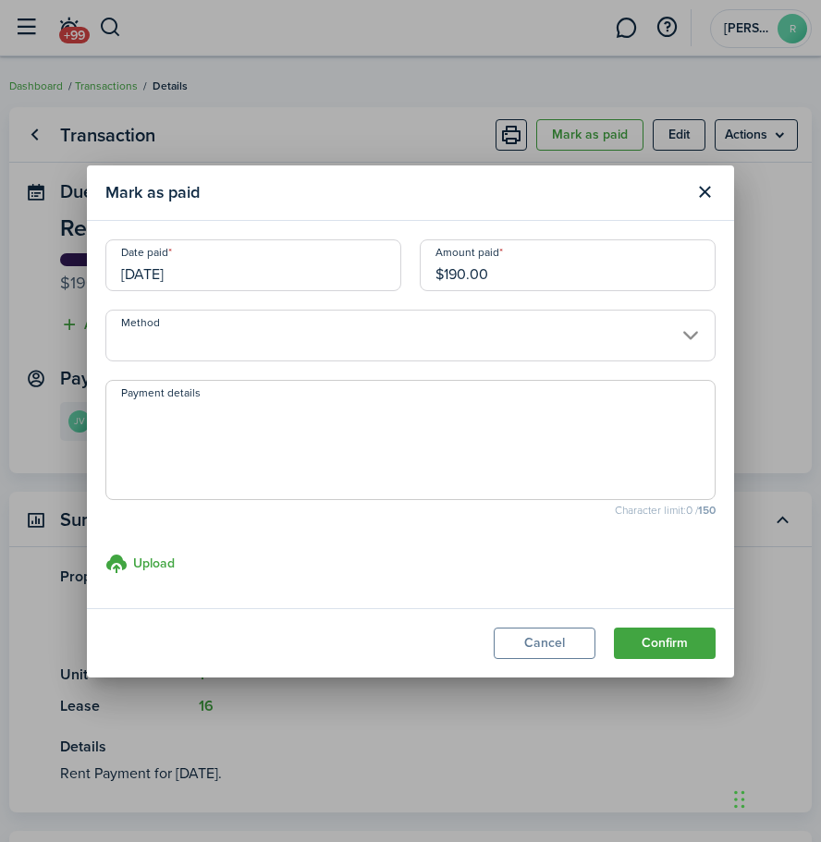
click at [265, 450] on textarea "Payment details" at bounding box center [410, 445] width 608 height 89
click at [275, 426] on textarea "part of 205 venmo" at bounding box center [410, 445] width 608 height 89
type textarea "part of 205 venmo"
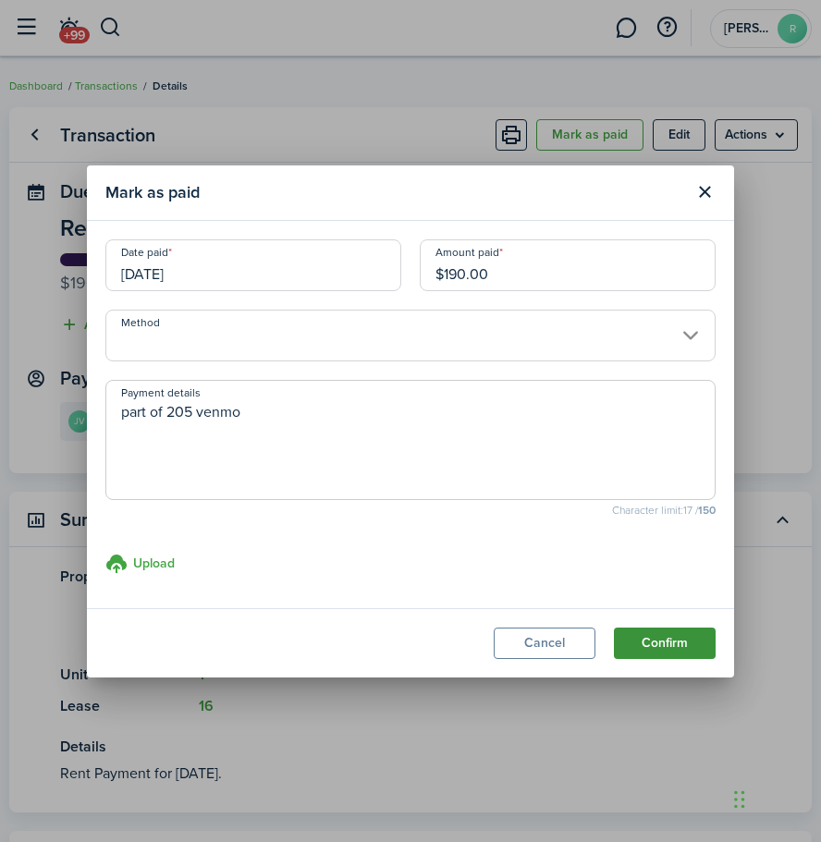
click at [647, 638] on button "Confirm" at bounding box center [665, 643] width 102 height 31
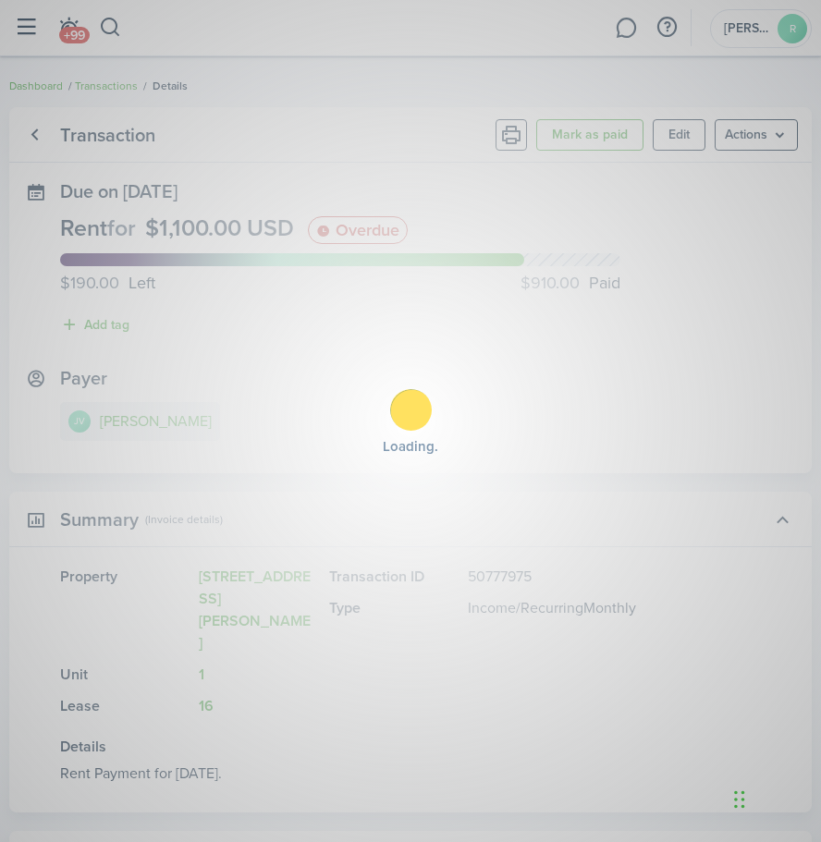
click at [647, 638] on body "Create New Dashboard Portfolio Leasing Contacts Accounting tn Transactions pm P…" at bounding box center [410, 421] width 821 height 842
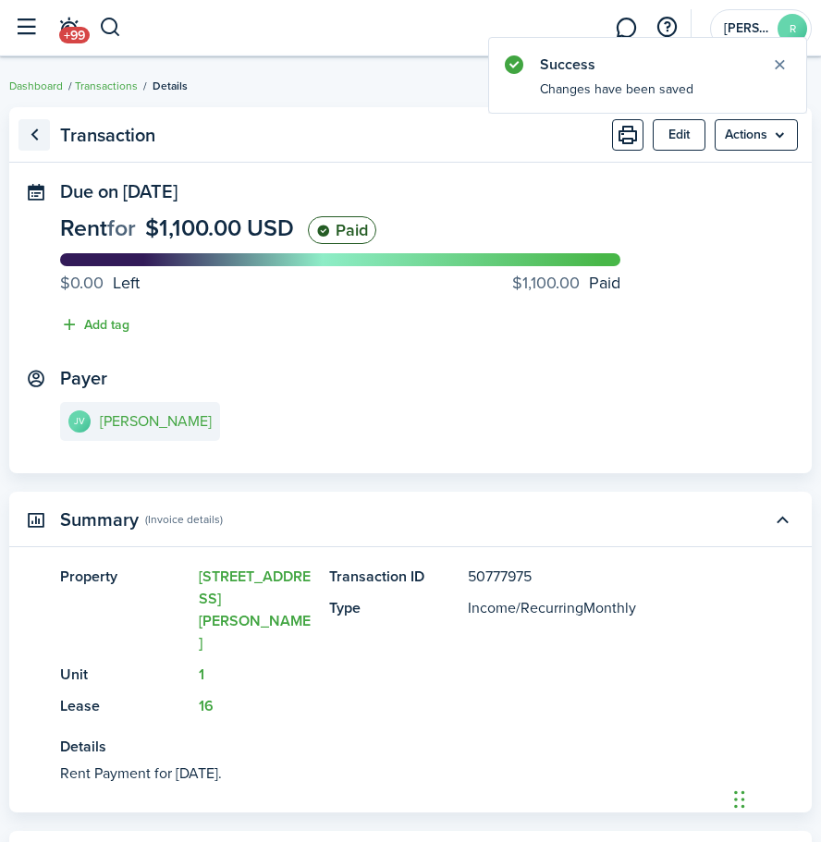
click at [33, 143] on link "Go back" at bounding box center [33, 134] width 31 height 31
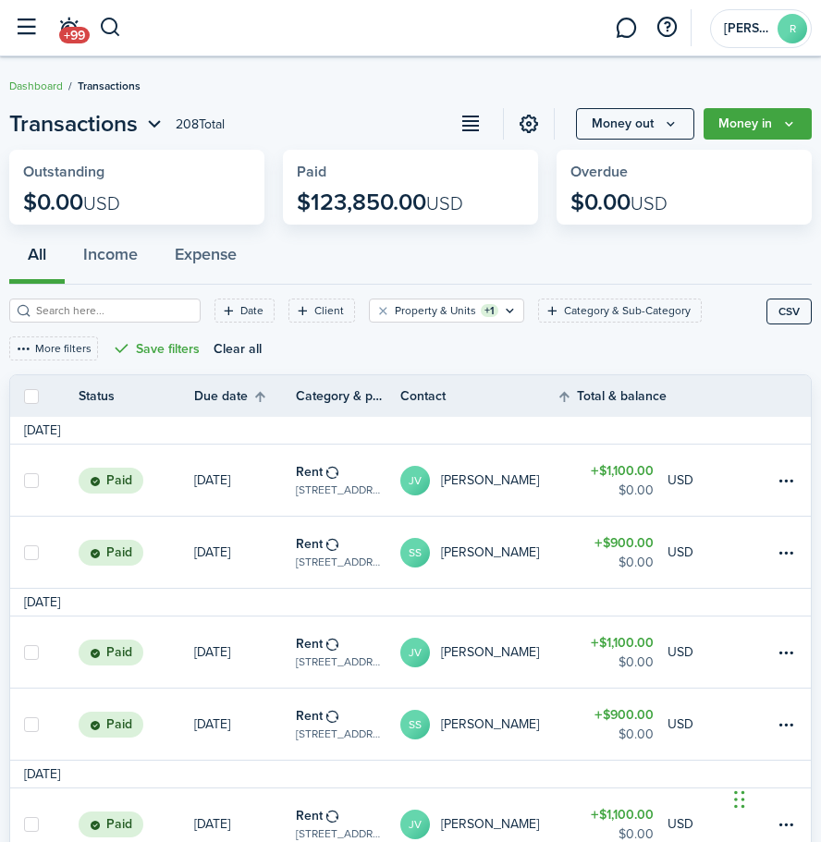
click at [507, 481] on table-profile-info-text "[PERSON_NAME]" at bounding box center [490, 480] width 98 height 15
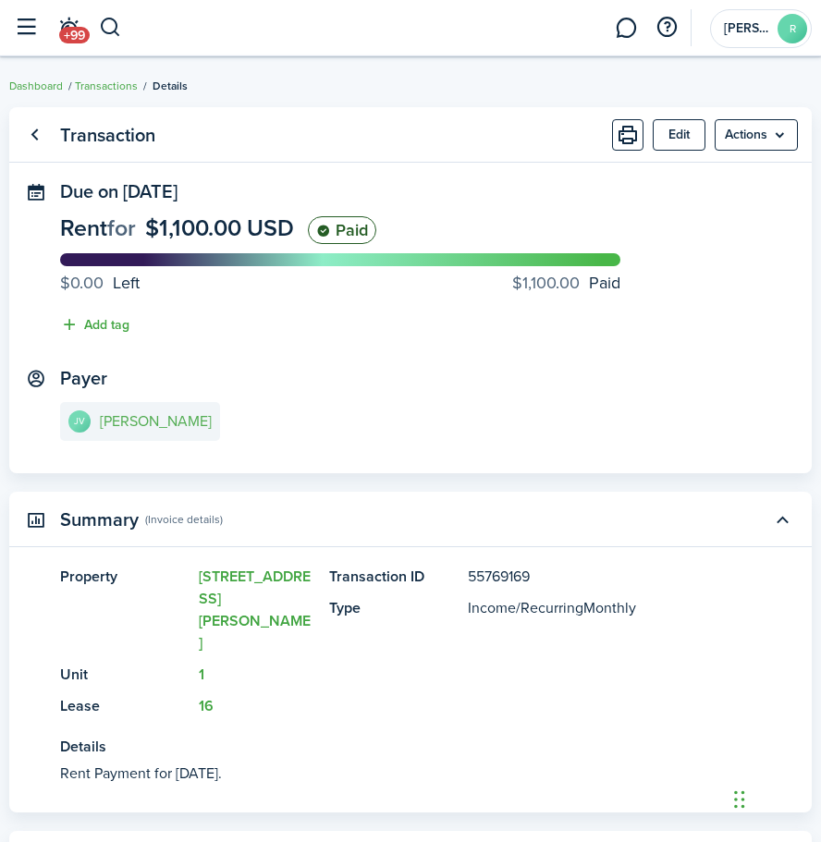
click at [178, 411] on link "JV [PERSON_NAME]" at bounding box center [140, 421] width 160 height 39
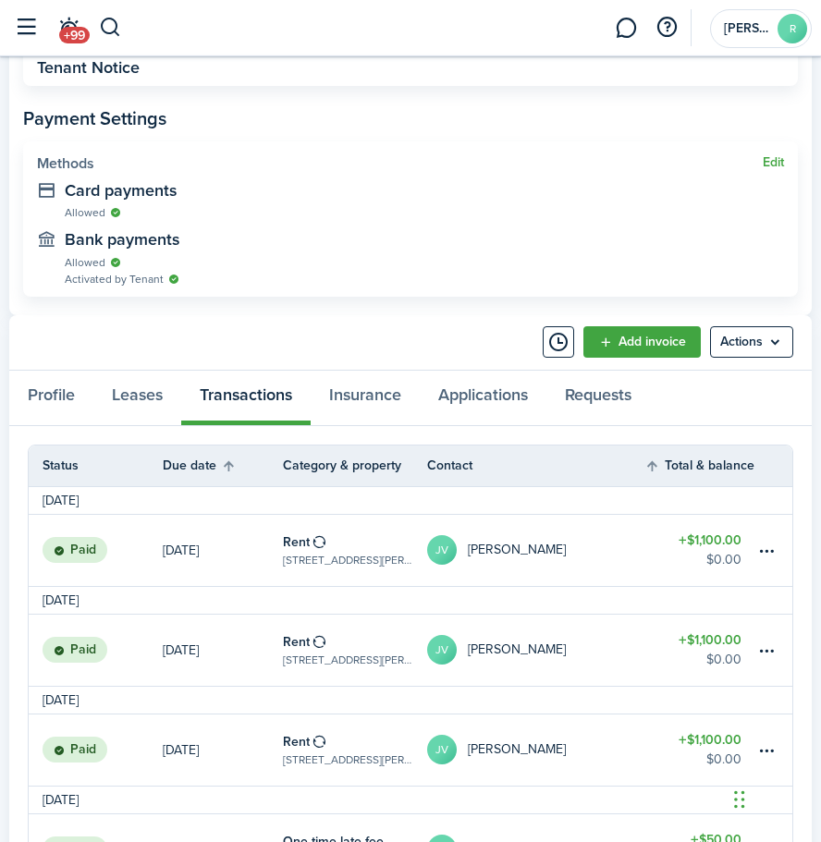
scroll to position [804, 0]
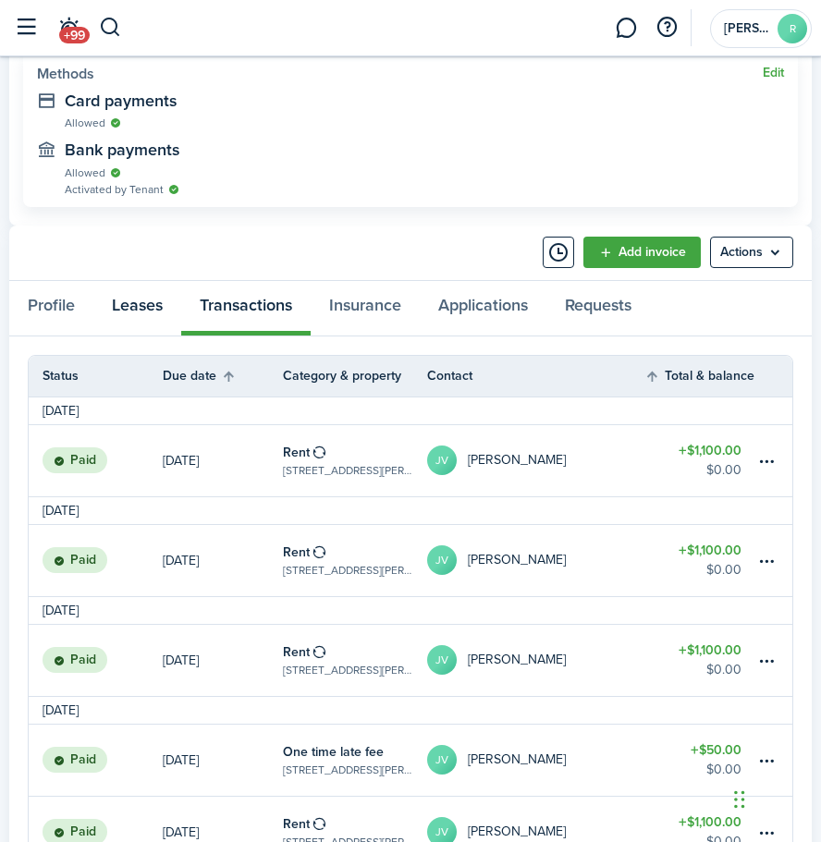
click at [150, 305] on link "Leases" at bounding box center [137, 308] width 88 height 55
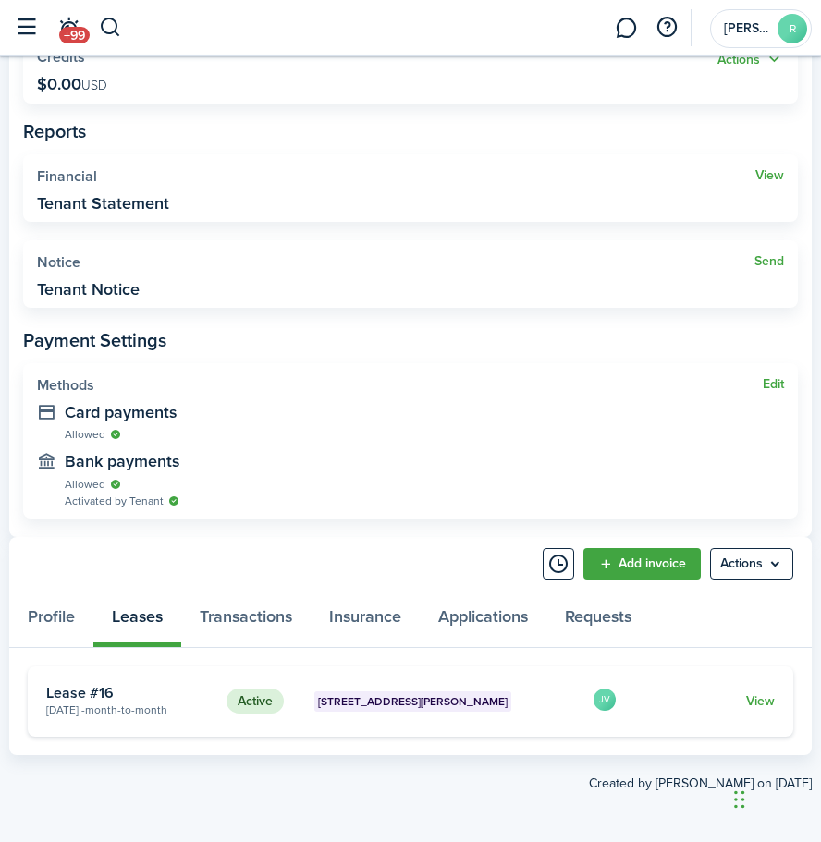
scroll to position [491, 0]
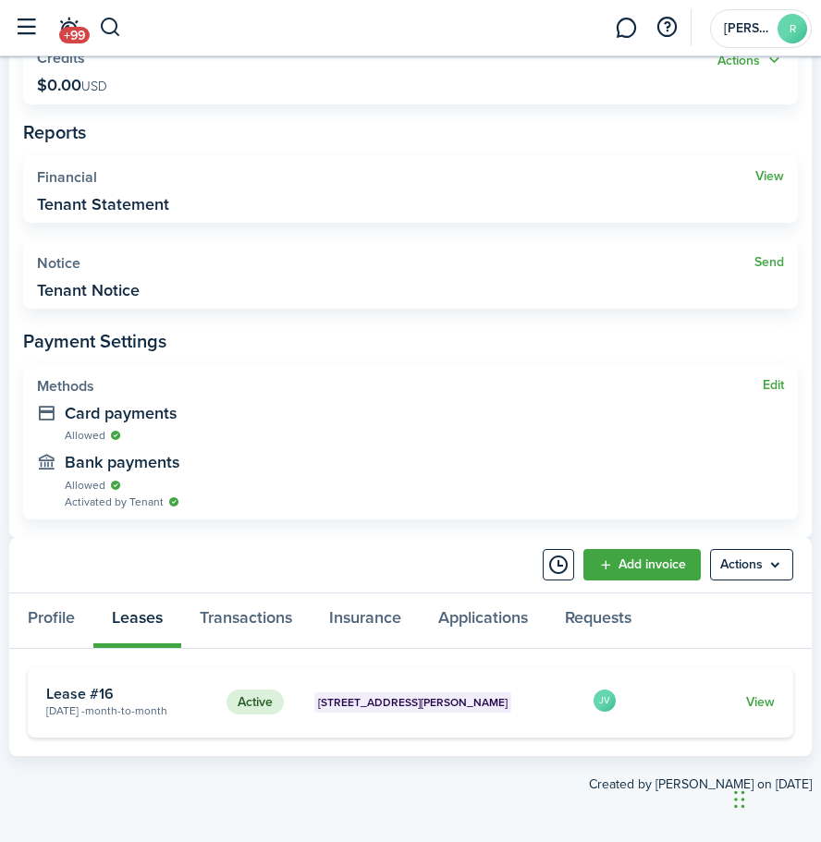
click at [740, 705] on card-footer "View" at bounding box center [709, 702] width 132 height 19
click at [743, 705] on card-footer "View" at bounding box center [709, 702] width 132 height 19
click at [746, 701] on link "View" at bounding box center [760, 702] width 29 height 19
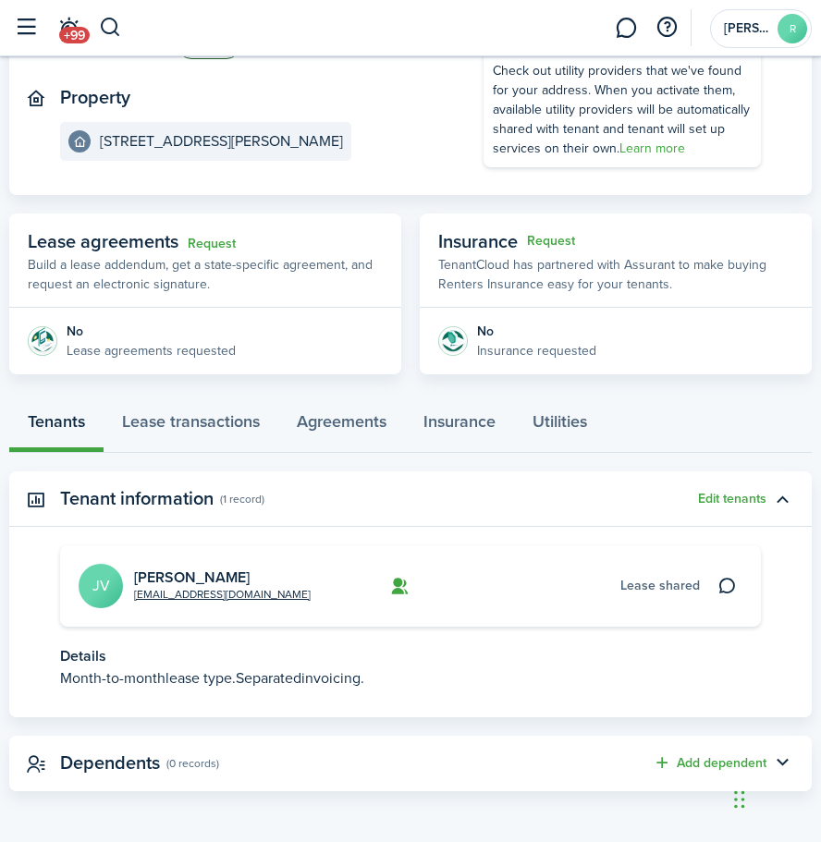
scroll to position [201, 0]
click at [215, 419] on link "Lease transactions" at bounding box center [191, 425] width 175 height 55
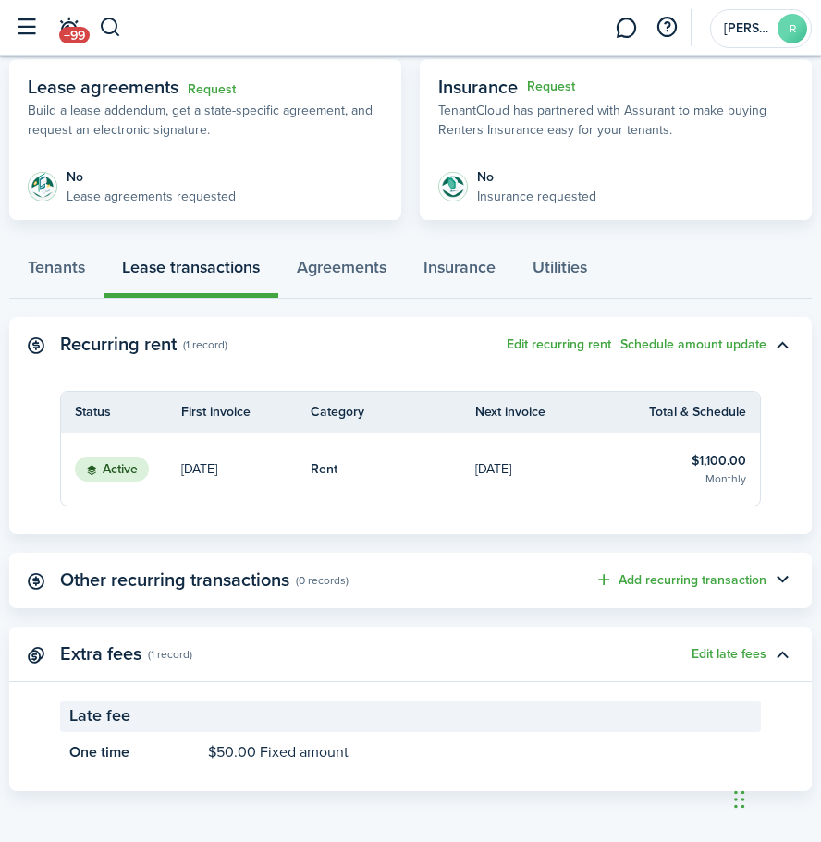
scroll to position [355, 0]
click at [515, 453] on link "[DATE]" at bounding box center [557, 470] width 165 height 72
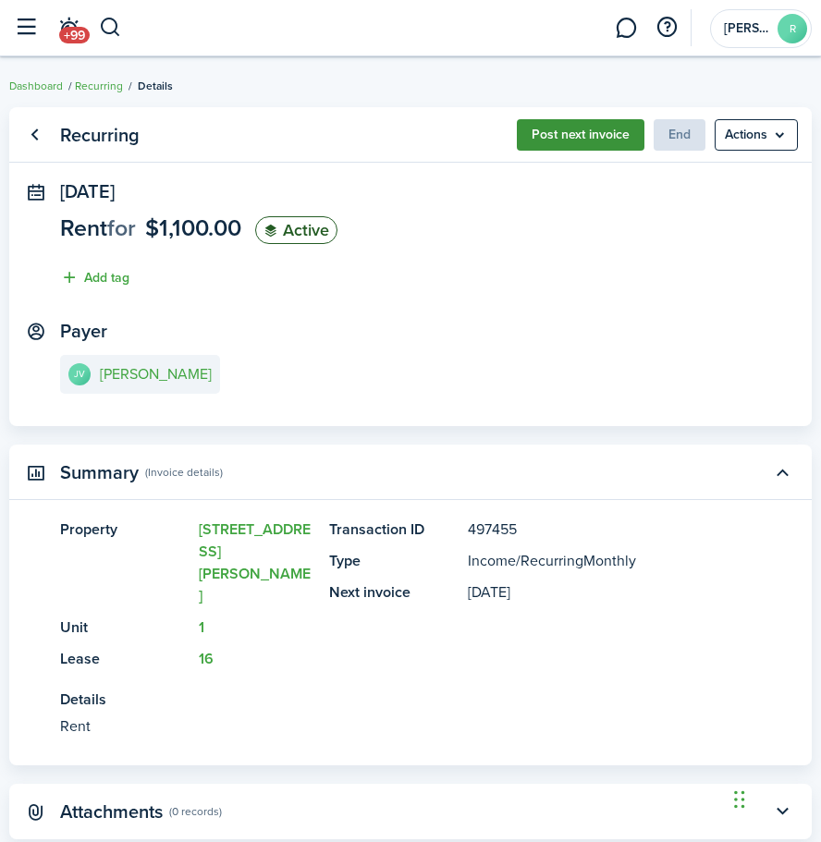
click at [608, 143] on button "Post next invoice" at bounding box center [581, 134] width 128 height 31
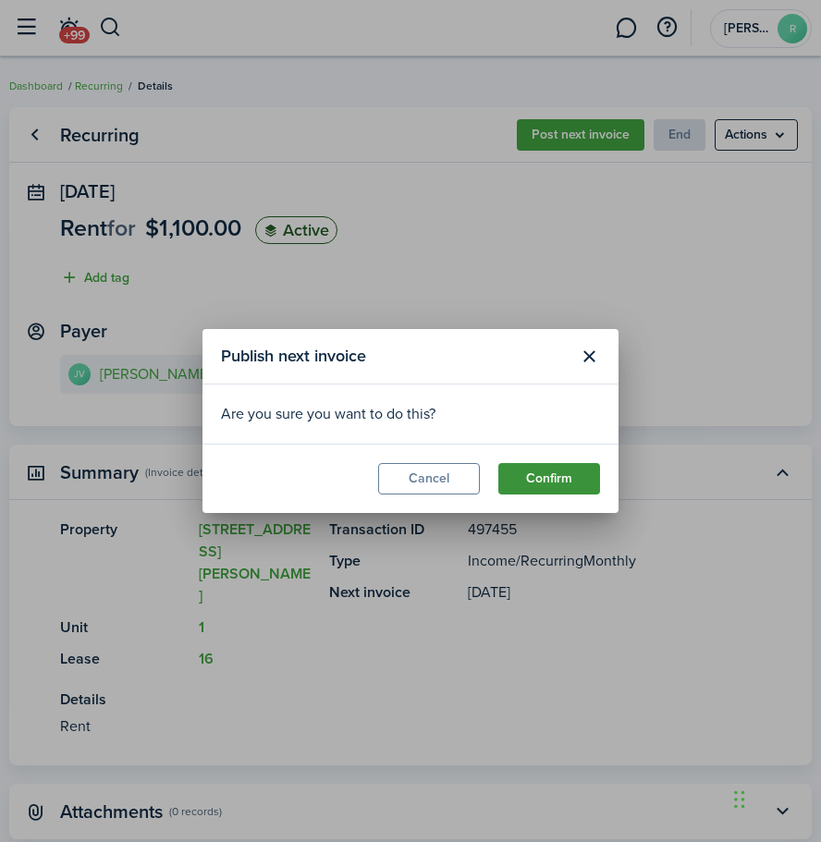
click at [537, 467] on button "Confirm" at bounding box center [549, 478] width 102 height 31
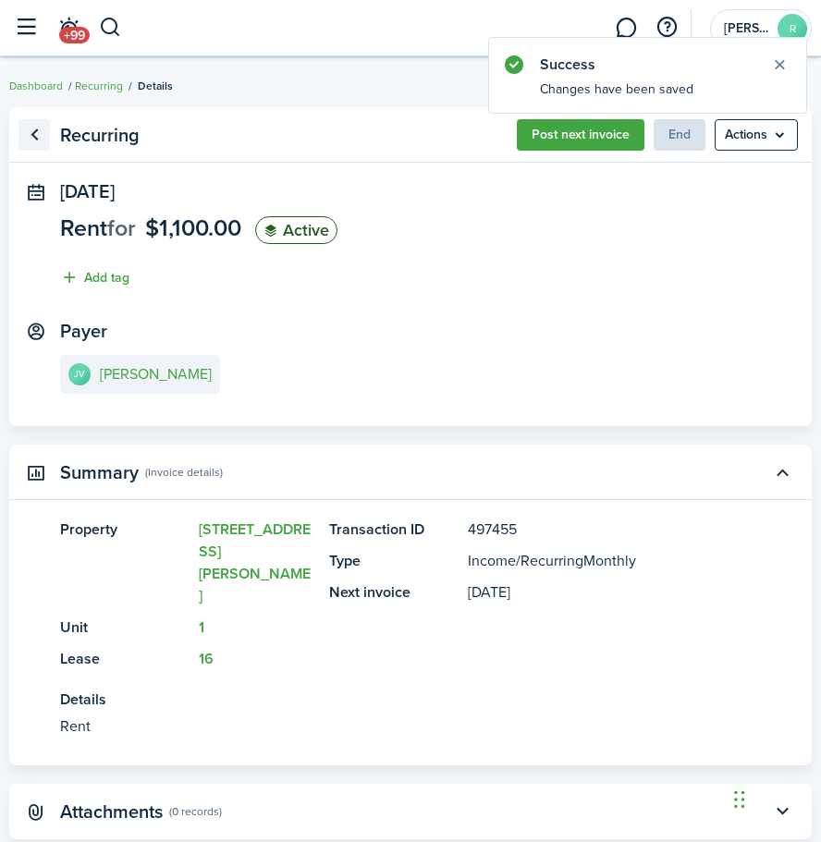
click at [33, 133] on link "Go back" at bounding box center [33, 134] width 31 height 31
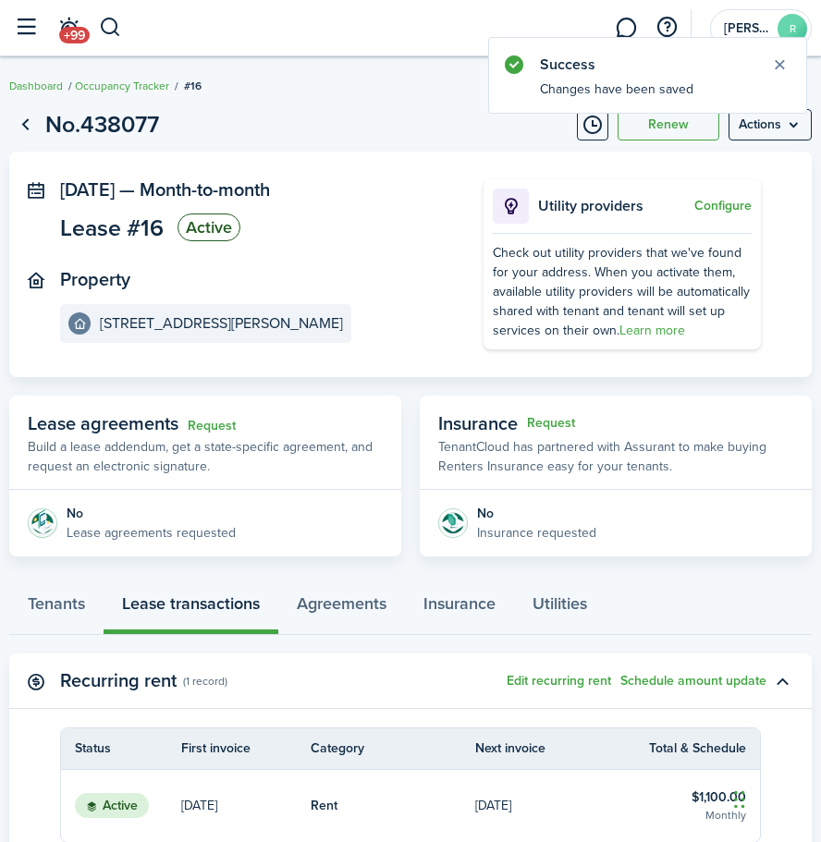
scroll to position [201, 0]
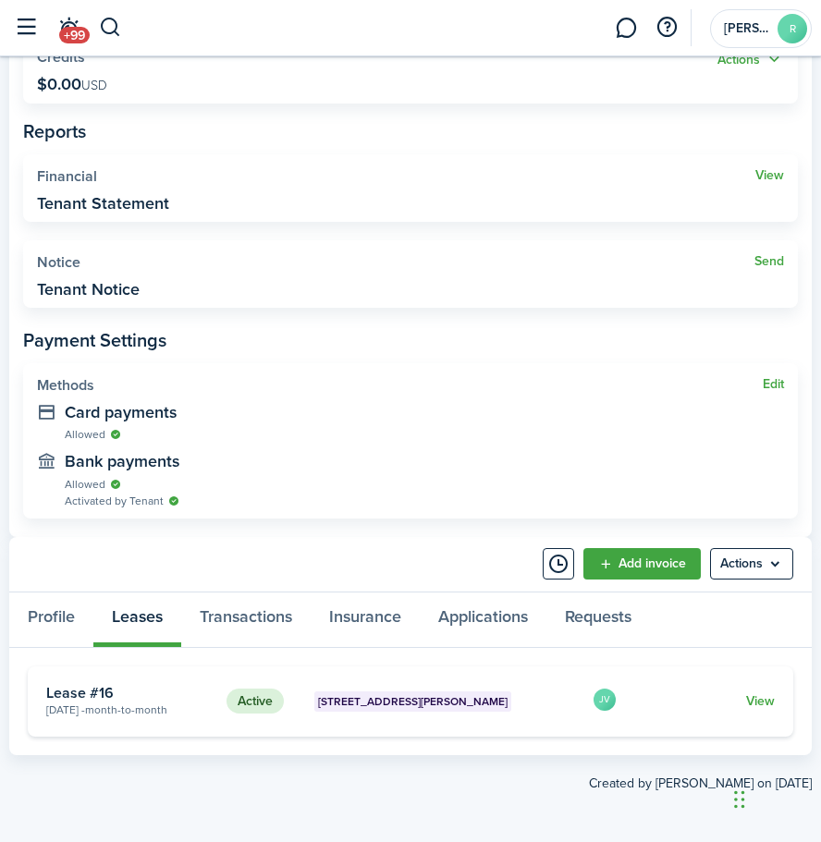
scroll to position [491, 0]
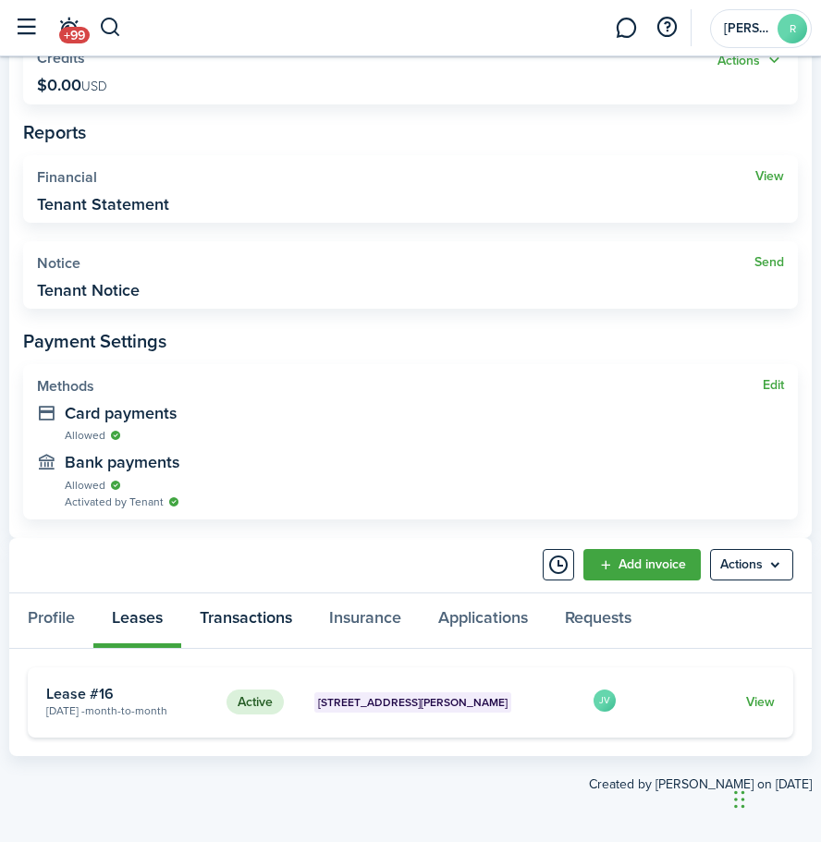
click at [209, 614] on link "Transactions" at bounding box center [245, 621] width 129 height 55
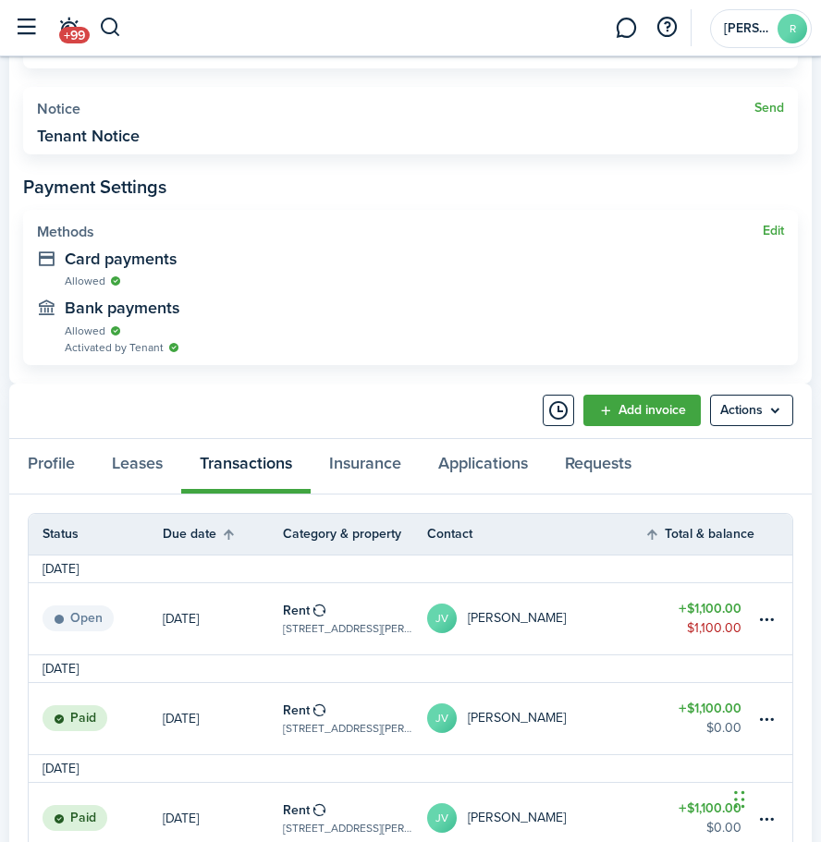
scroll to position [803, 0]
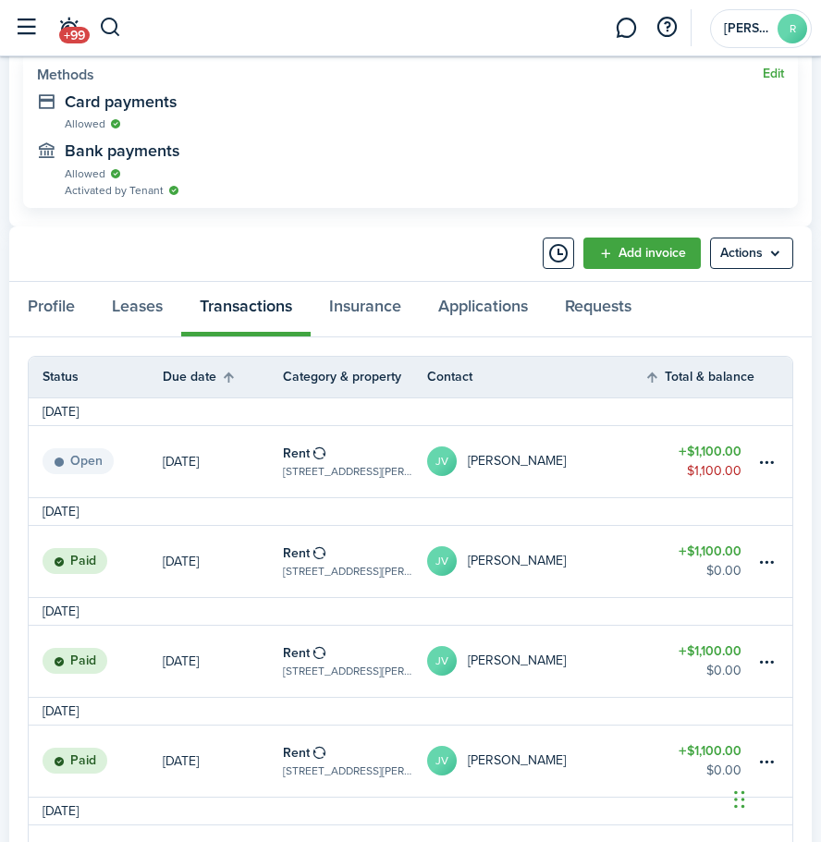
click at [371, 454] on link "Rent [STREET_ADDRESS][PERSON_NAME]" at bounding box center [355, 461] width 144 height 71
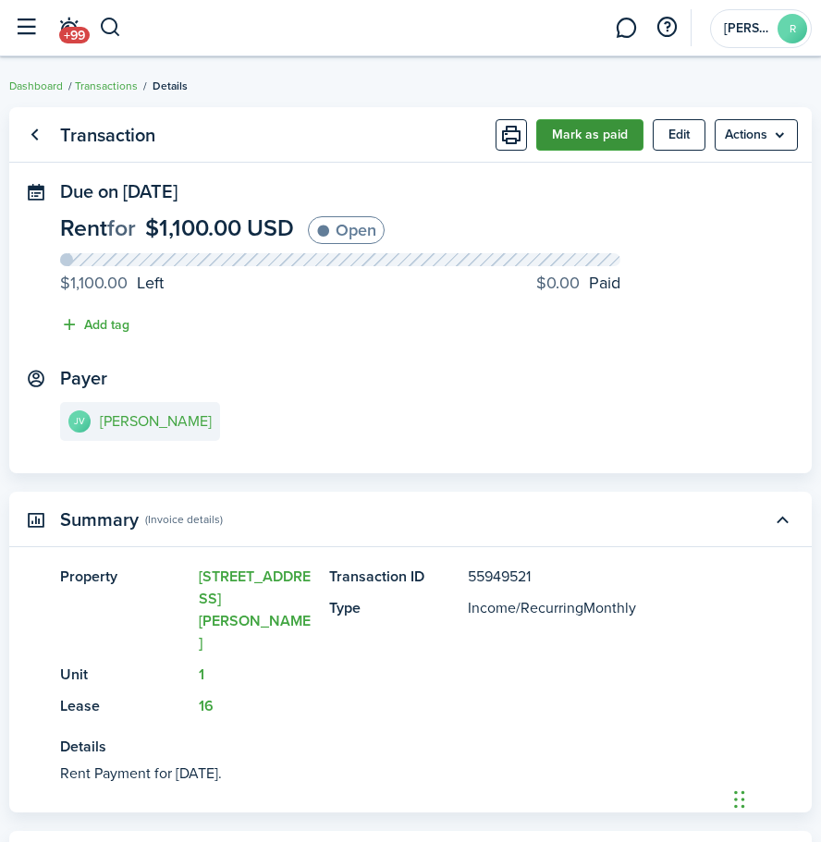
click at [613, 141] on button "Mark as paid" at bounding box center [589, 134] width 107 height 31
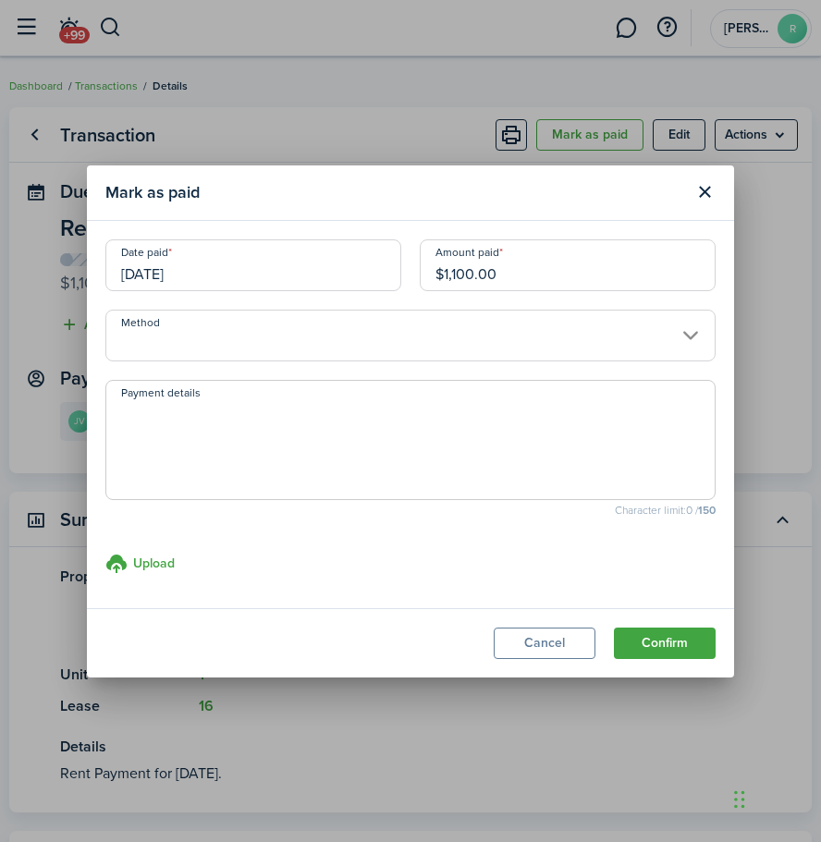
click at [507, 273] on input "$1,100.00" at bounding box center [568, 265] width 296 height 52
click at [319, 283] on input "[DATE]" at bounding box center [253, 265] width 296 height 52
type input "$15.00"
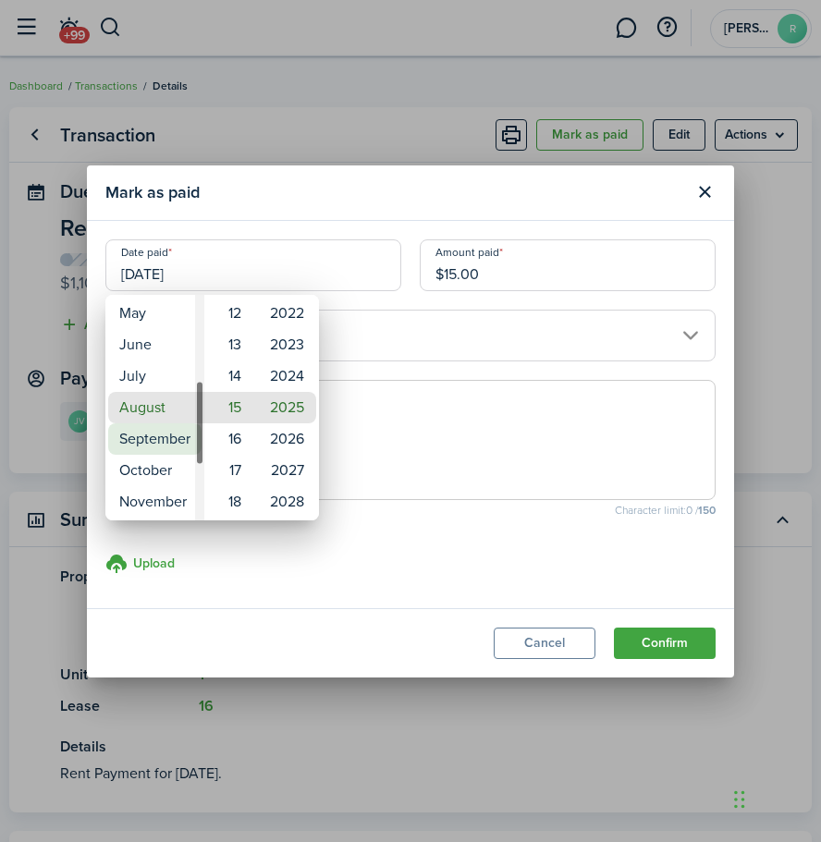
click at [171, 431] on mbsc-wheel-item "September" at bounding box center [154, 439] width 93 height 31
click at [239, 476] on mbsc-wheel-item "17" at bounding box center [229, 470] width 45 height 31
click at [236, 486] on mbsc-wheel-item "19" at bounding box center [229, 470] width 45 height 31
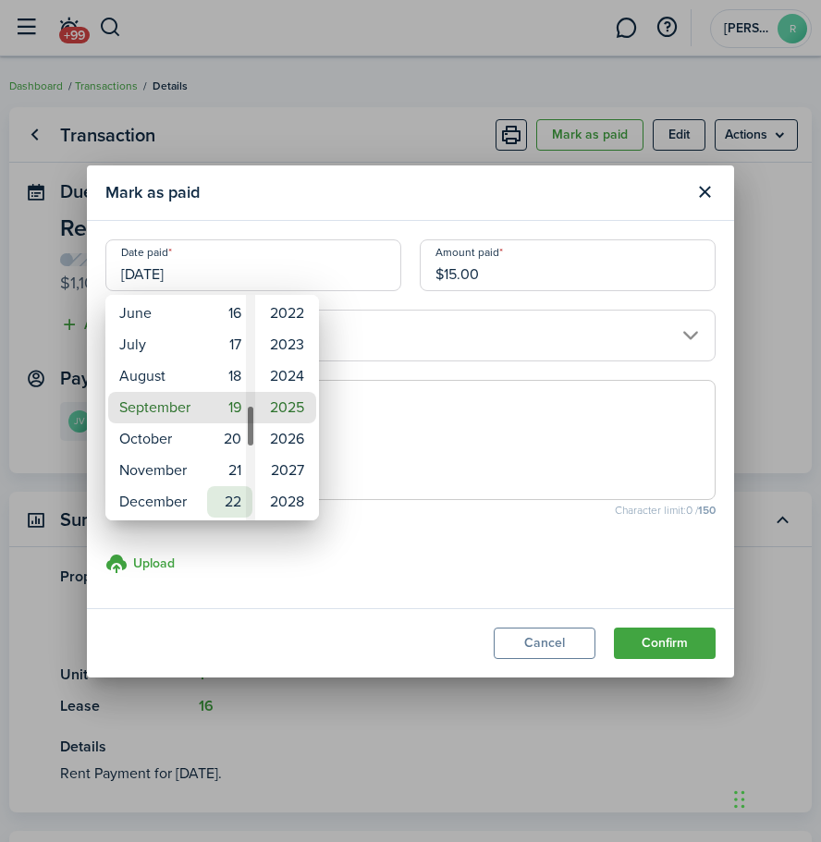
click at [235, 497] on mbsc-wheel-item "22" at bounding box center [229, 501] width 45 height 31
click at [232, 436] on mbsc-wheel-item "23" at bounding box center [229, 439] width 45 height 31
type input "[DATE]"
click at [363, 424] on div at bounding box center [410, 421] width 1117 height 1138
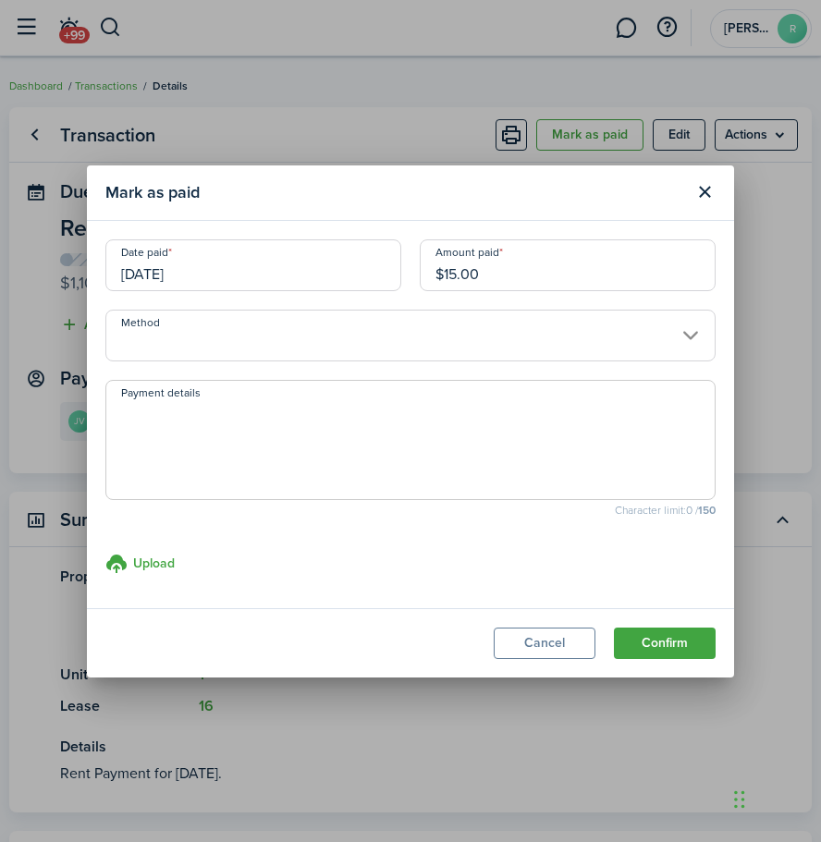
click at [375, 424] on textarea "Payment details" at bounding box center [410, 445] width 608 height 89
paste textarea "part of 205 venmo"
type textarea "part of 205 venmo"
click at [666, 635] on button "Confirm" at bounding box center [665, 643] width 102 height 31
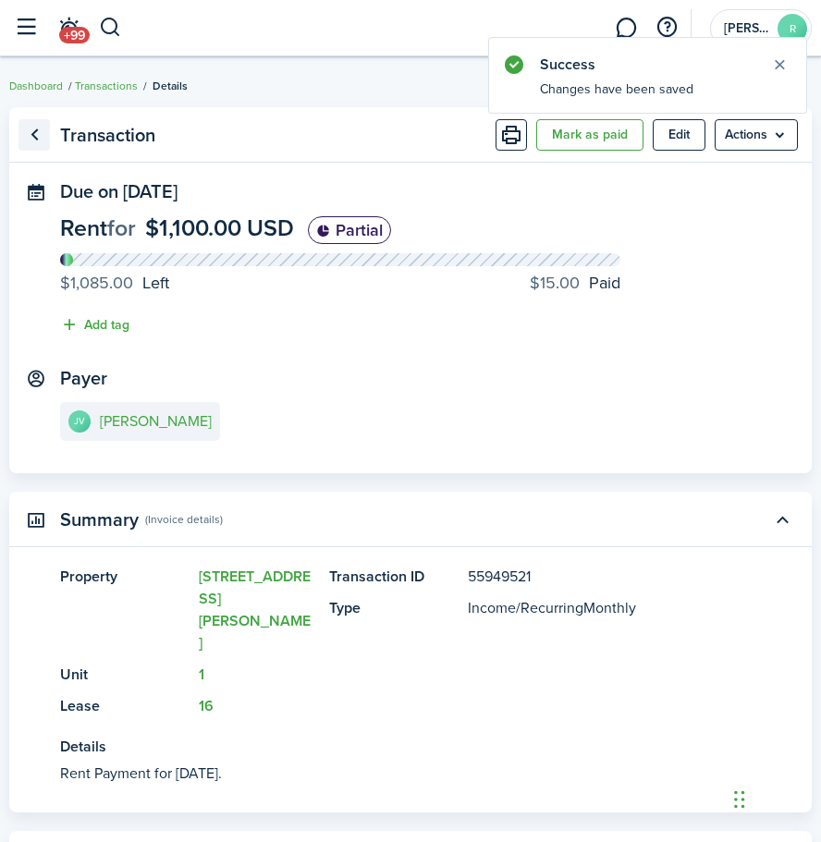
click at [48, 136] on link "Go back" at bounding box center [33, 134] width 31 height 31
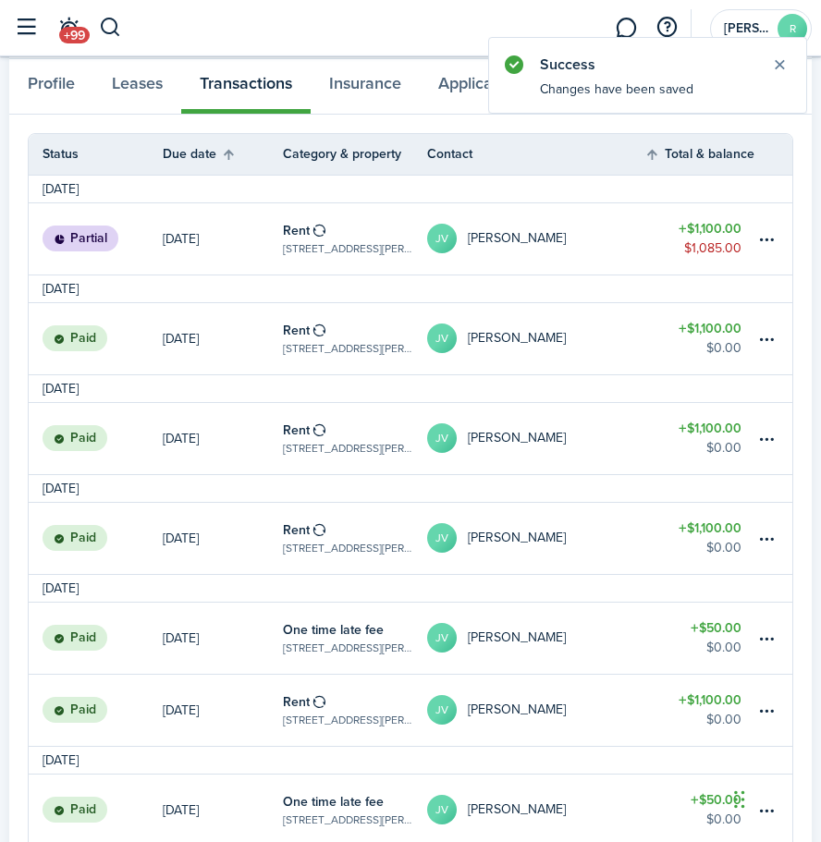
scroll to position [1068, 0]
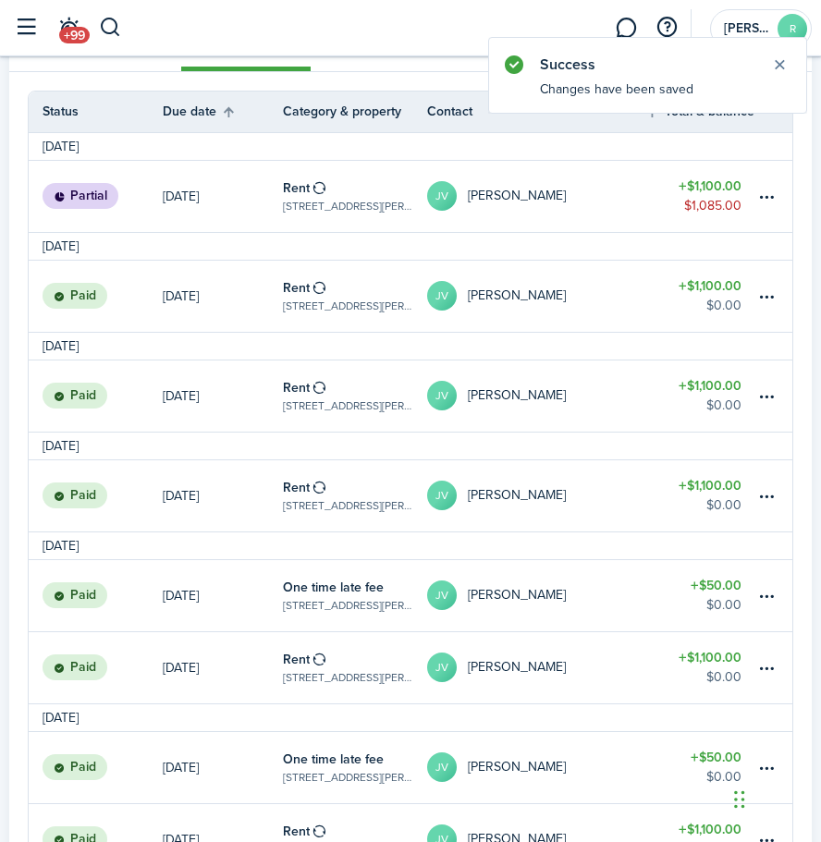
click at [266, 301] on link "[DATE]" at bounding box center [223, 296] width 120 height 71
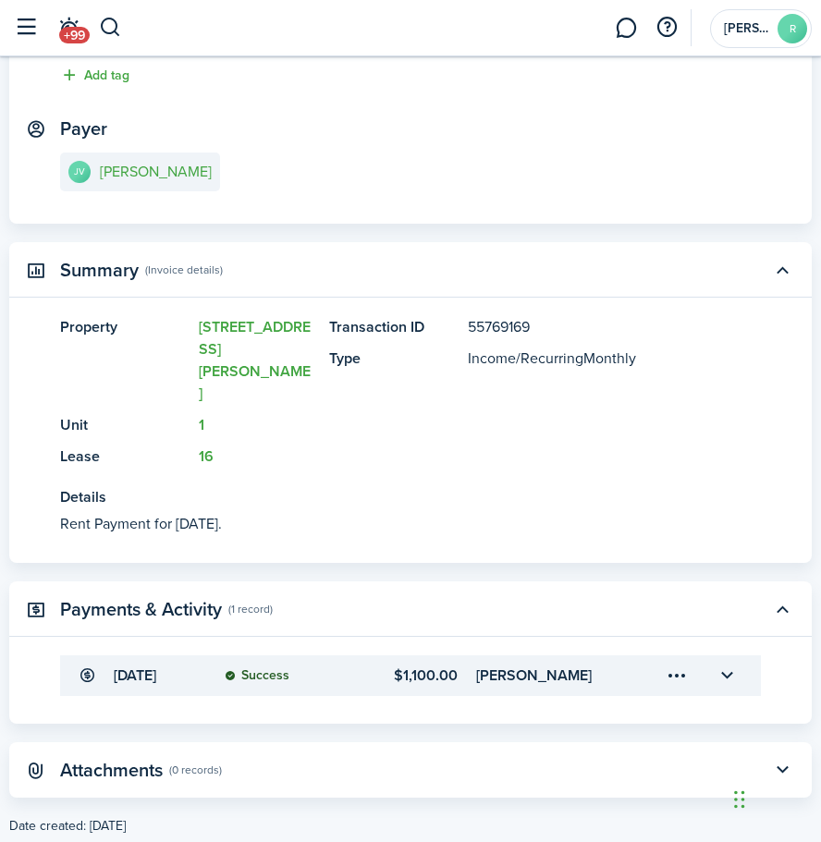
scroll to position [249, 0]
click at [721, 661] on button "button" at bounding box center [726, 676] width 31 height 31
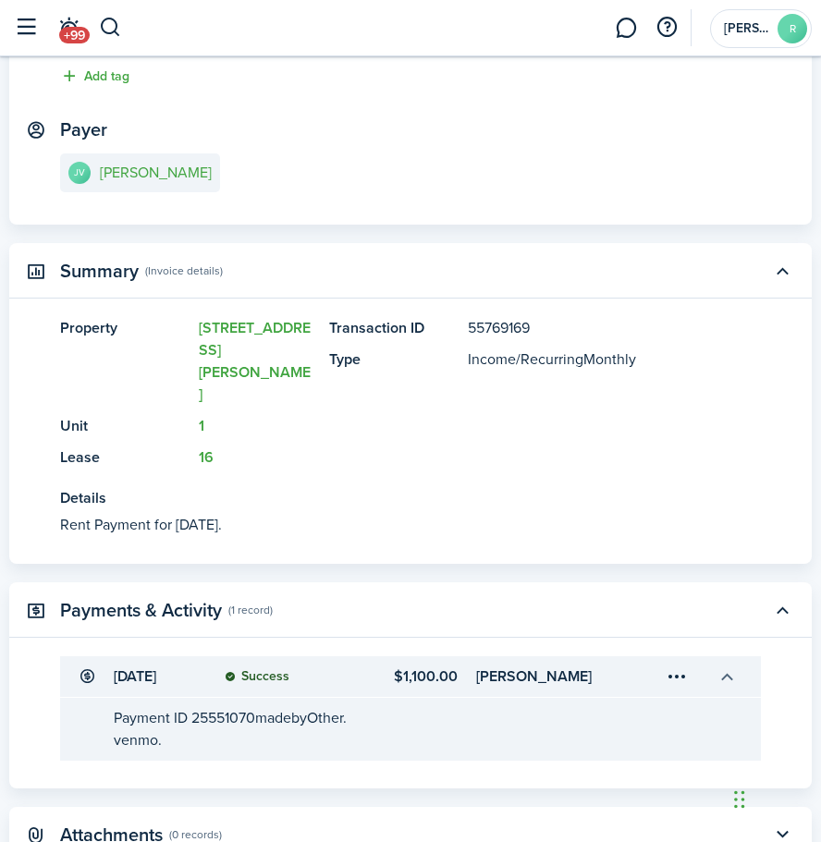
click at [721, 661] on button "button" at bounding box center [726, 676] width 31 height 31
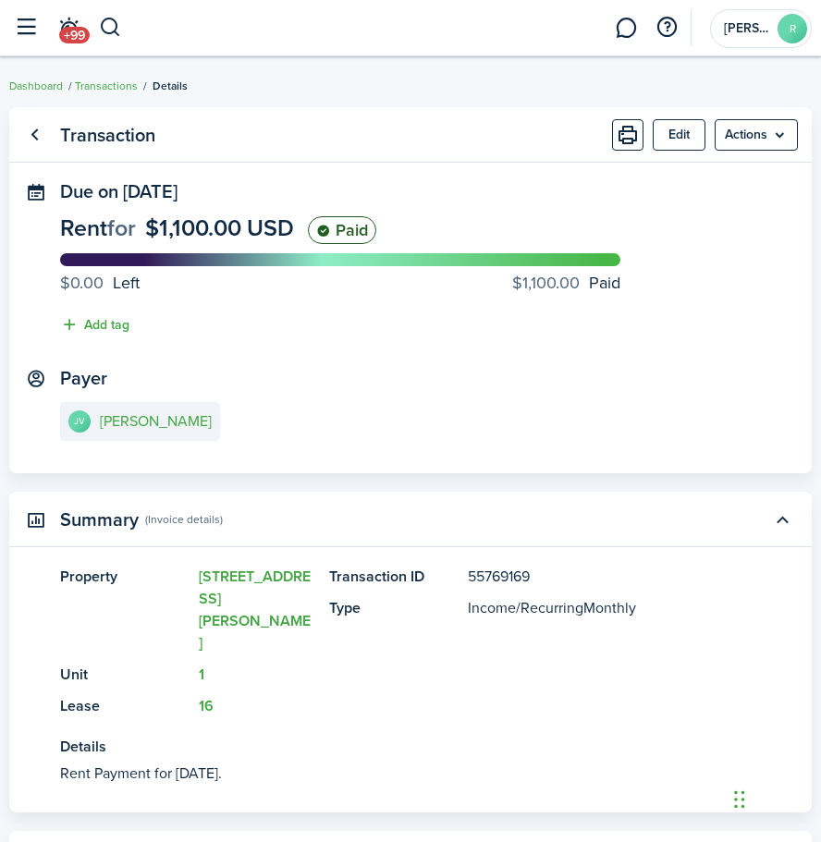
scroll to position [0, 0]
click at [40, 132] on link "Go back" at bounding box center [33, 134] width 31 height 31
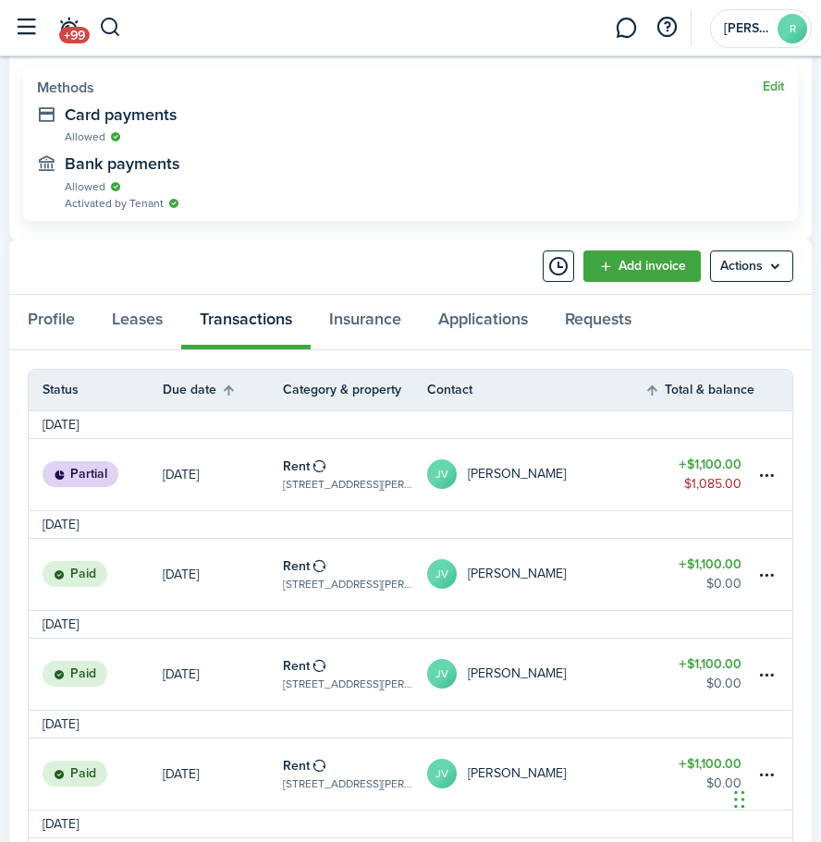
scroll to position [802, 0]
